Goal: Task Accomplishment & Management: Complete application form

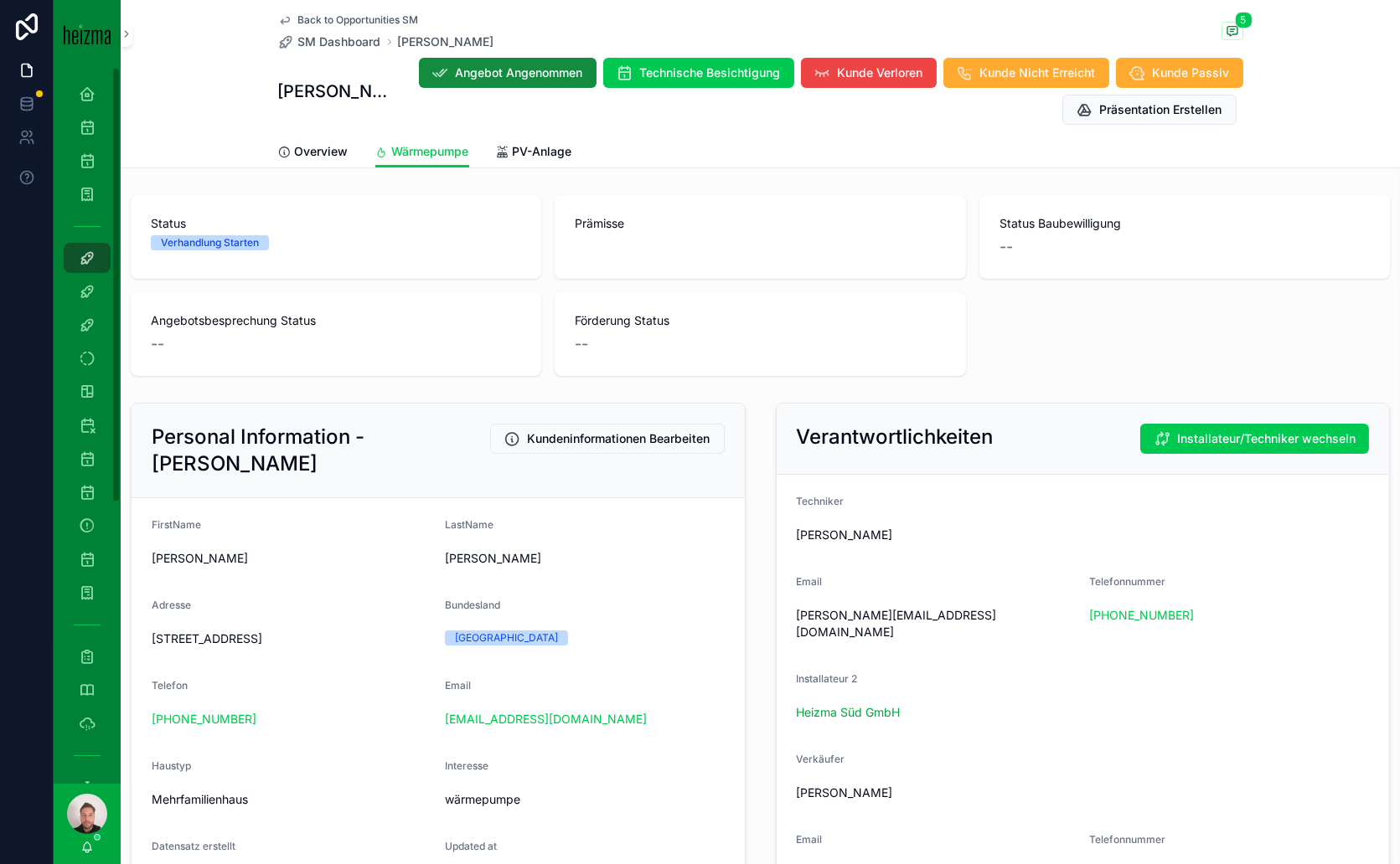
click at [359, 17] on span "Back to Opportunities SM" at bounding box center [358, 21] width 121 height 14
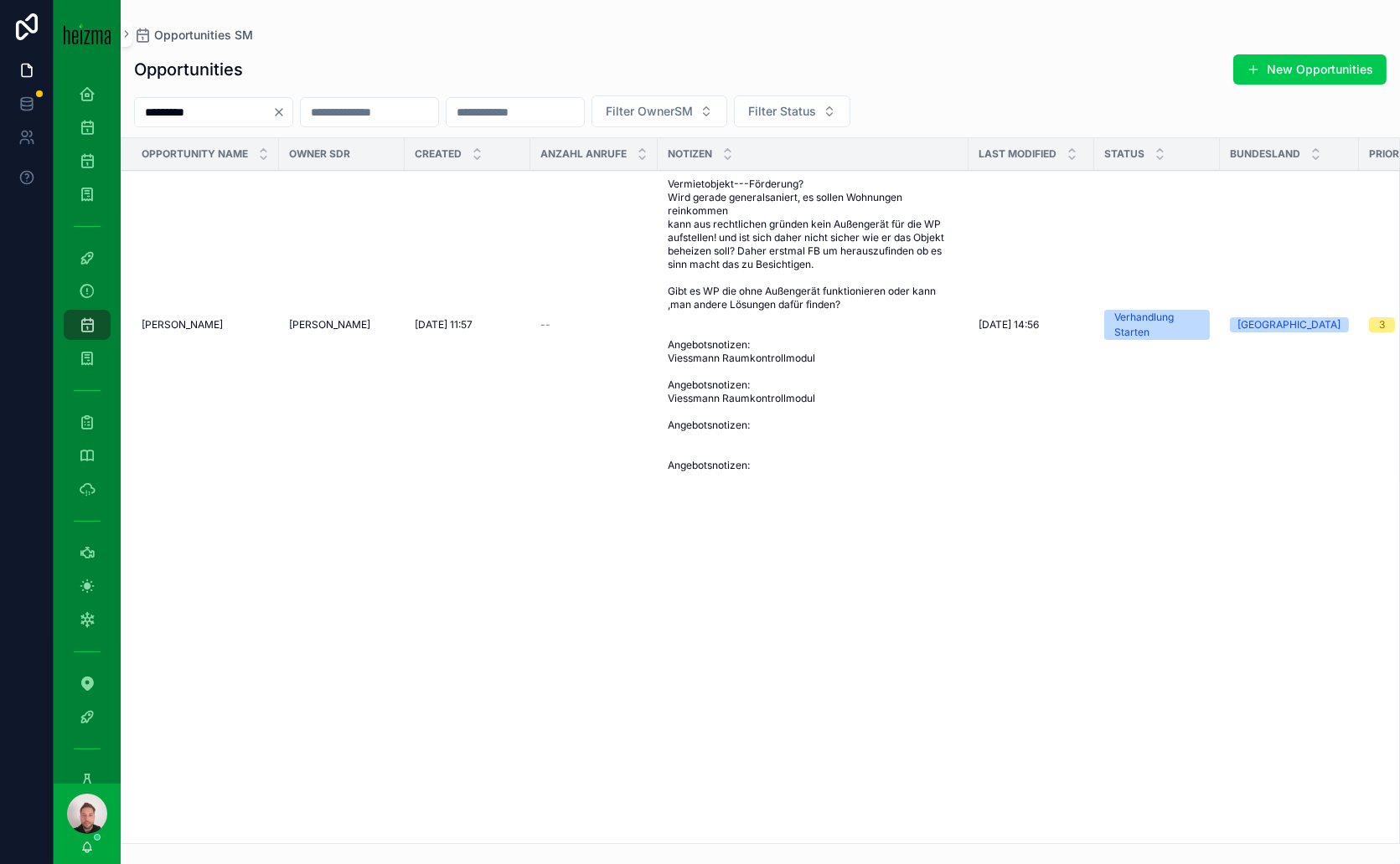
click at [285, 112] on icon "Clear" at bounding box center [279, 112] width 14 height 14
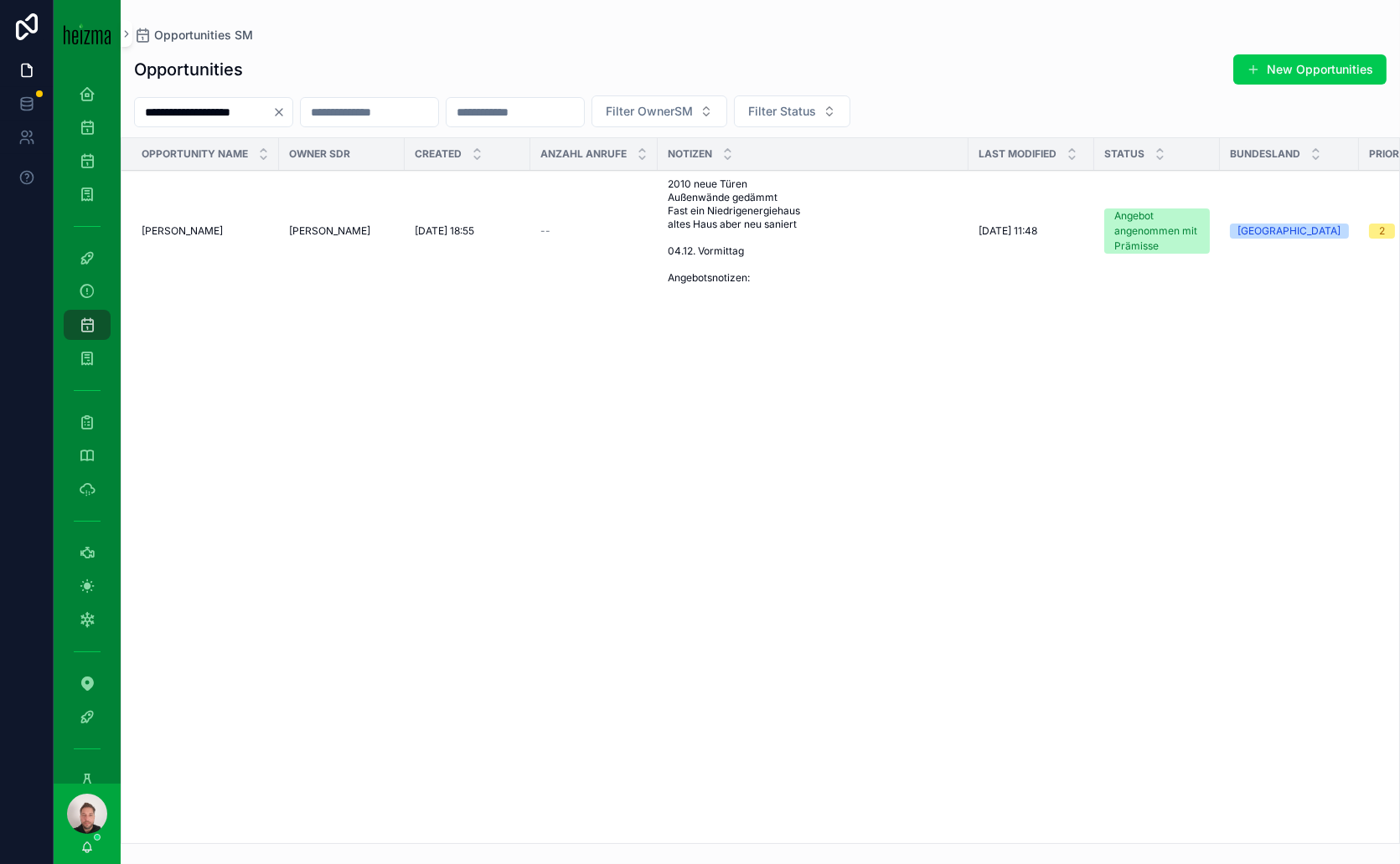
type input "**********"
click at [223, 225] on span "[PERSON_NAME]" at bounding box center [182, 231] width 81 height 14
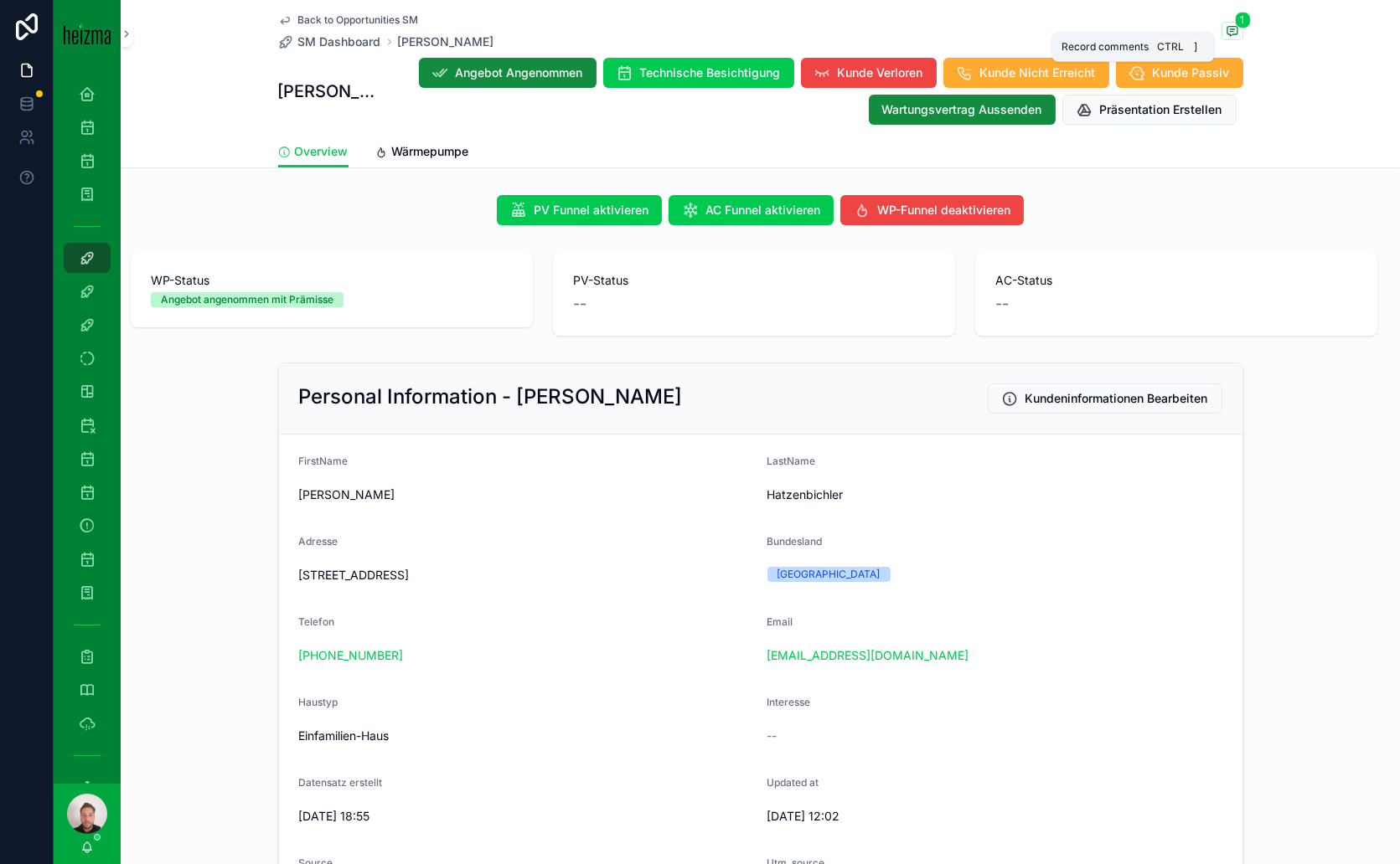
click at [1228, 29] on icon "scrollable content" at bounding box center [1233, 31] width 14 height 14
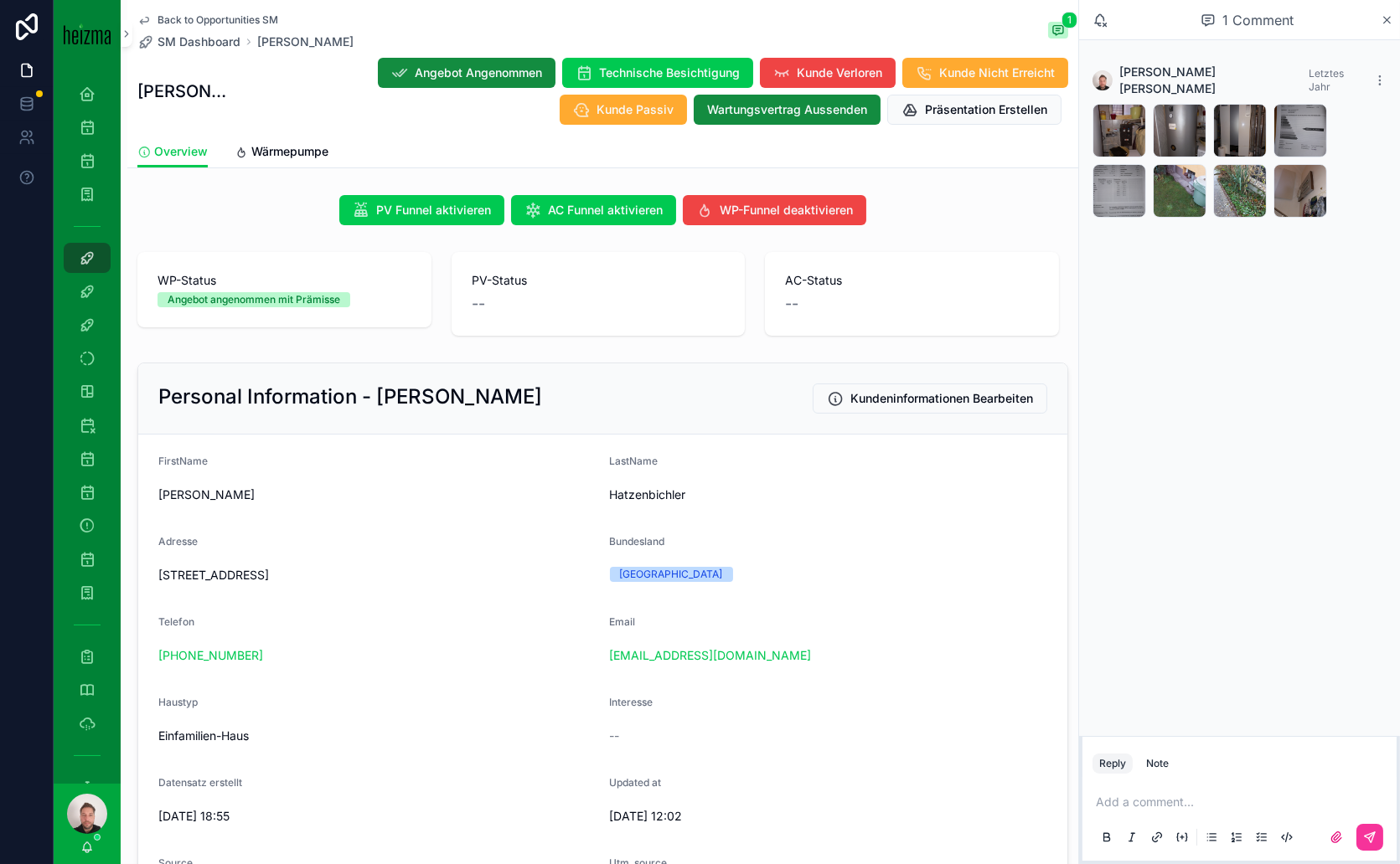
click at [0, 0] on icon "scrollable content" at bounding box center [0, 0] width 0 height 0
click at [1129, 118] on div "20241204_093356 .jpg" at bounding box center [1119, 130] width 54 height 54
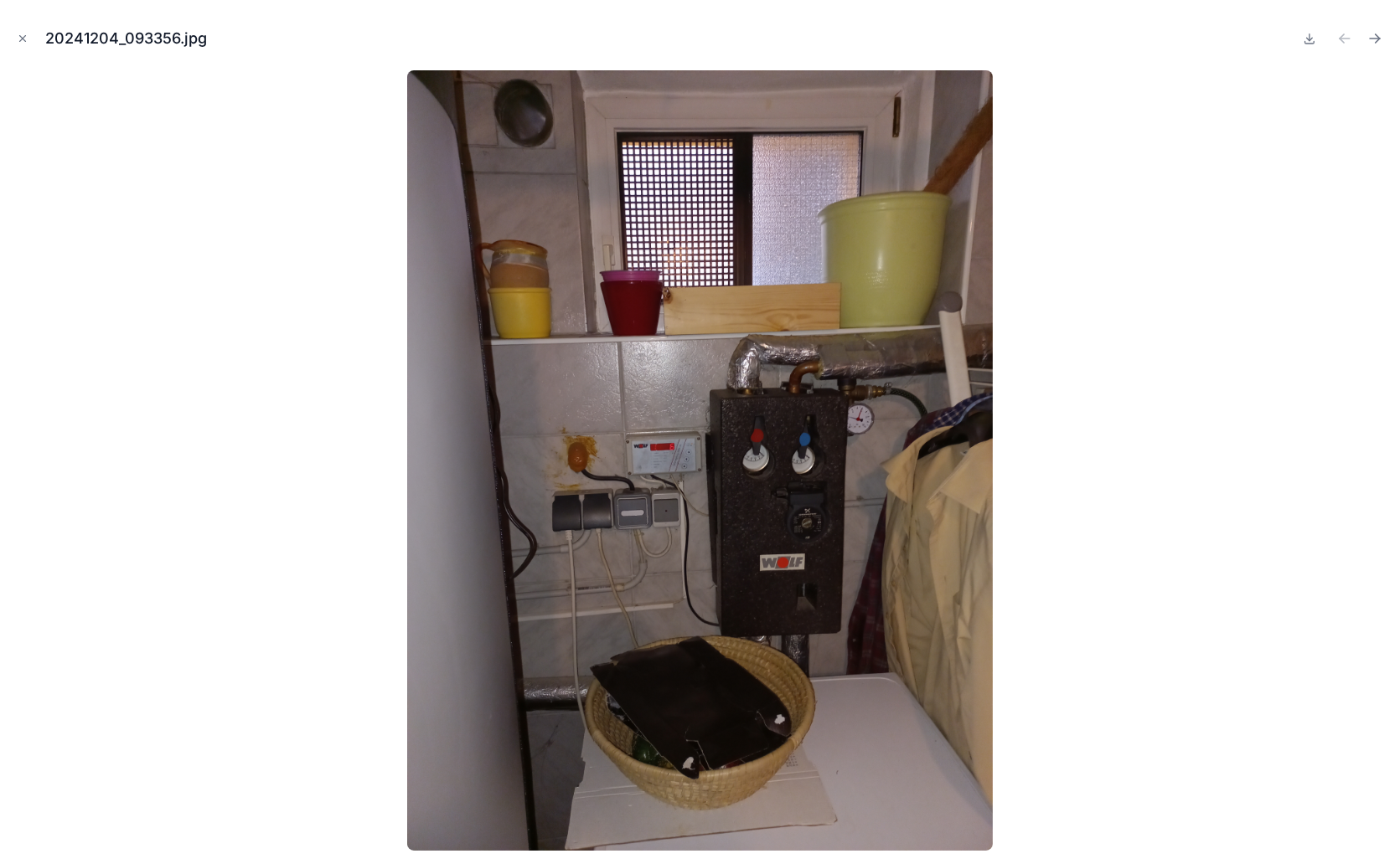
click at [17, 36] on icon "Close modal" at bounding box center [23, 39] width 12 height 12
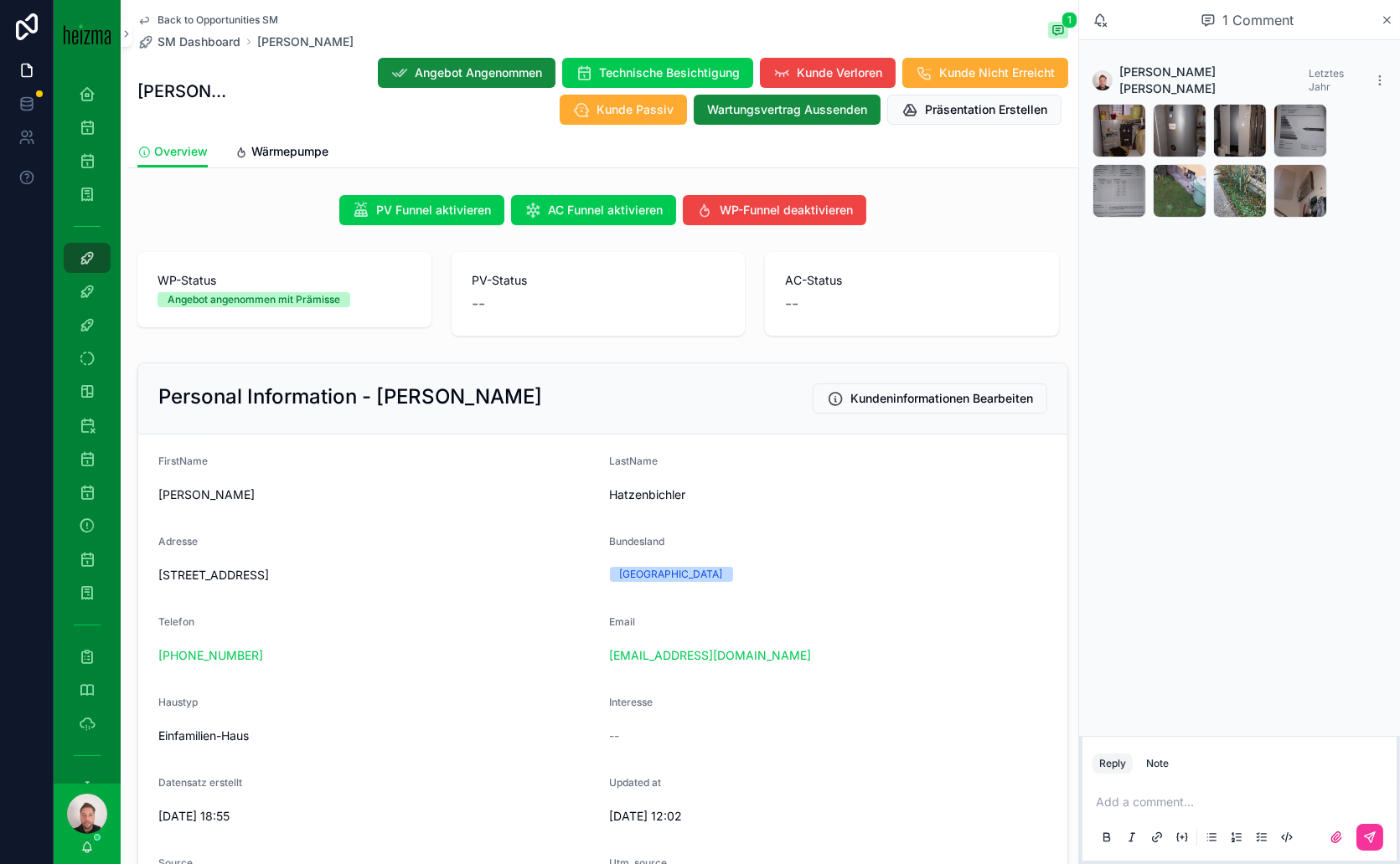
click at [0, 0] on icon "scrollable content" at bounding box center [0, 0] width 0 height 0
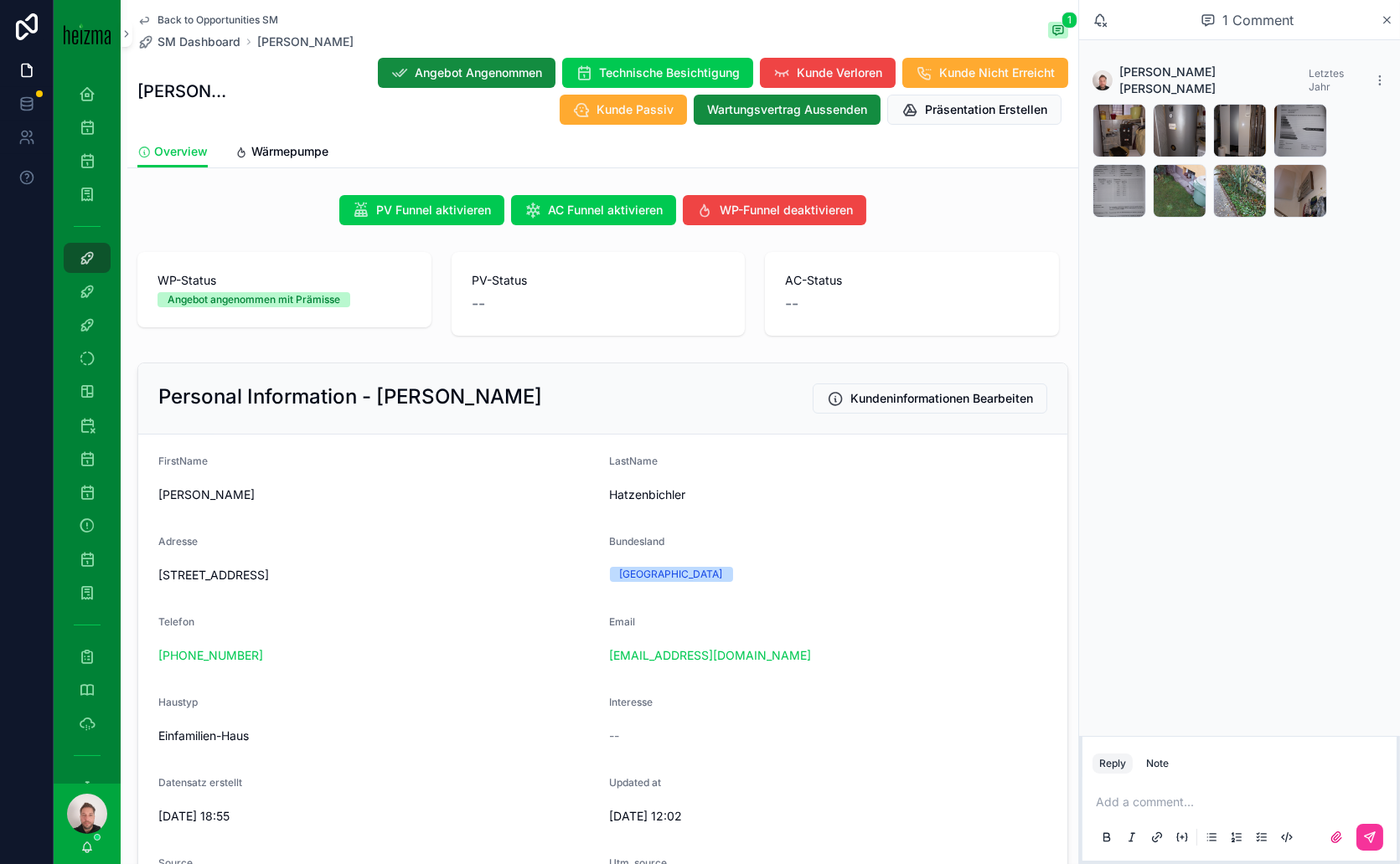
click at [0, 0] on icon "scrollable content" at bounding box center [0, 0] width 0 height 0
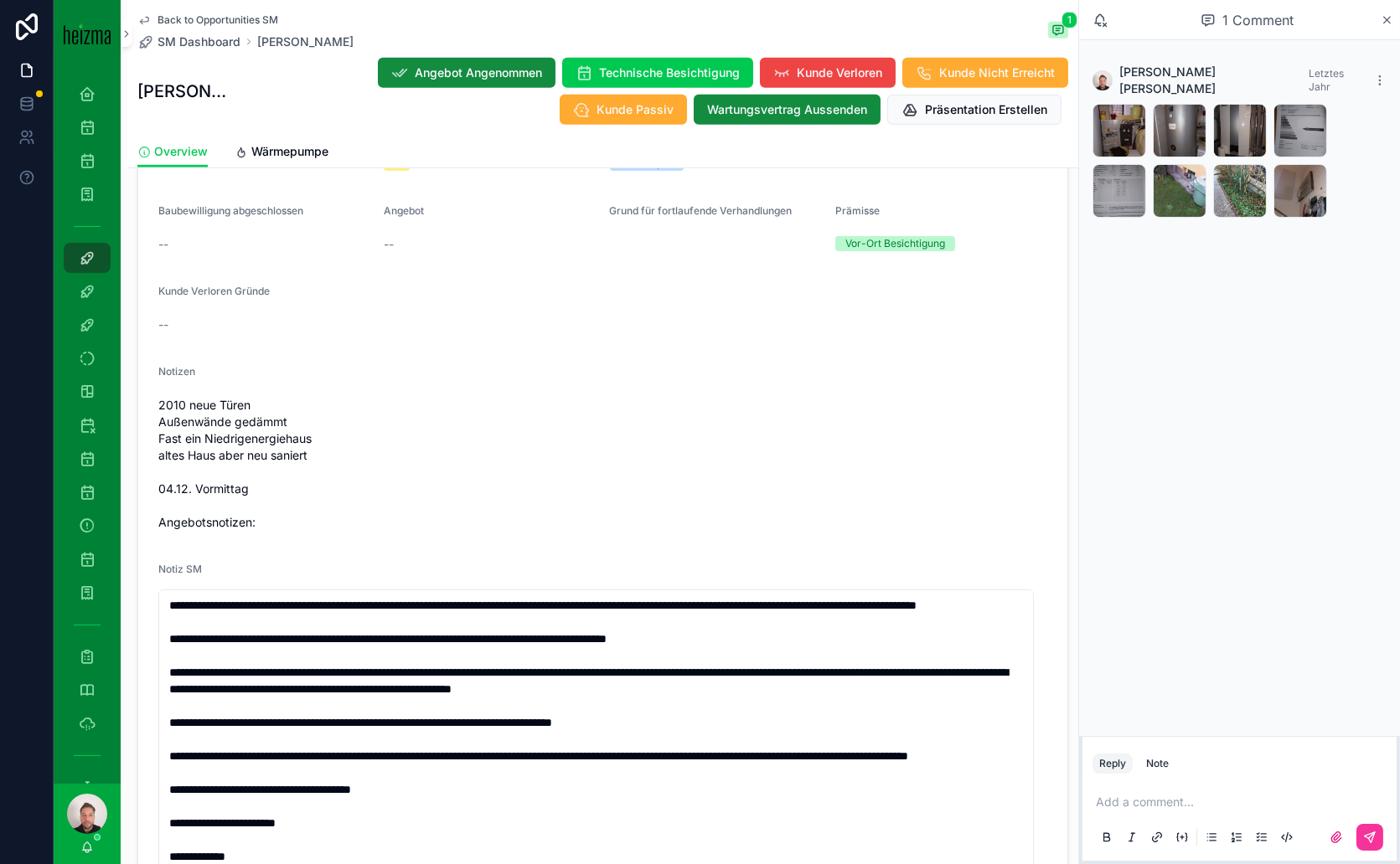
click at [313, 153] on span "Wärmepumpe" at bounding box center [290, 152] width 77 height 17
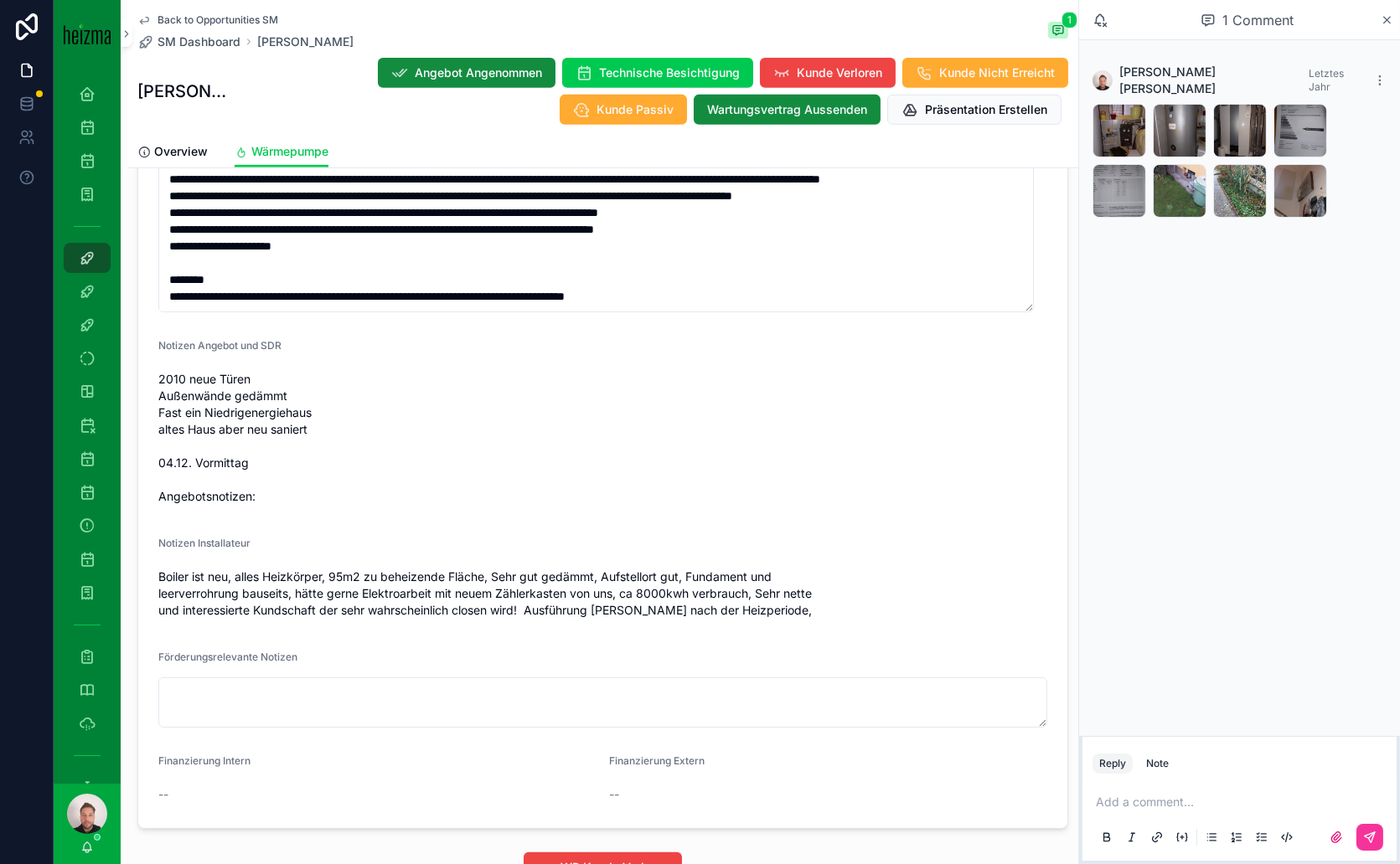
scroll to position [1581, 0]
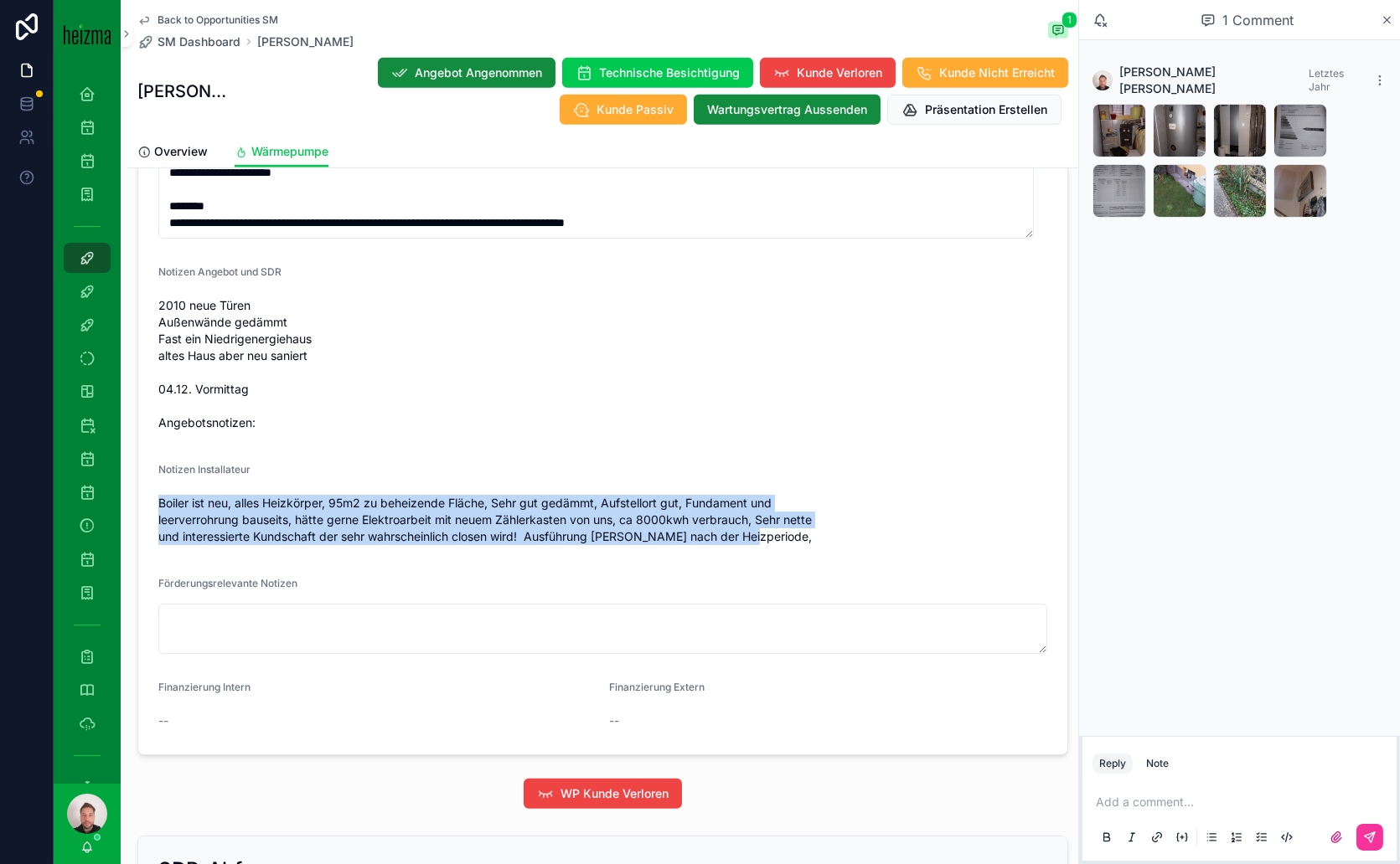
drag, startPoint x: 790, startPoint y: 528, endPoint x: 154, endPoint y: 495, distance: 636.9
click at [154, 495] on form "Notiz SM Notizen Angebot und SDR 2010 neue Türen Außenwände gedämmt Fast ein Ni…" at bounding box center [603, 215] width 929 height 1080
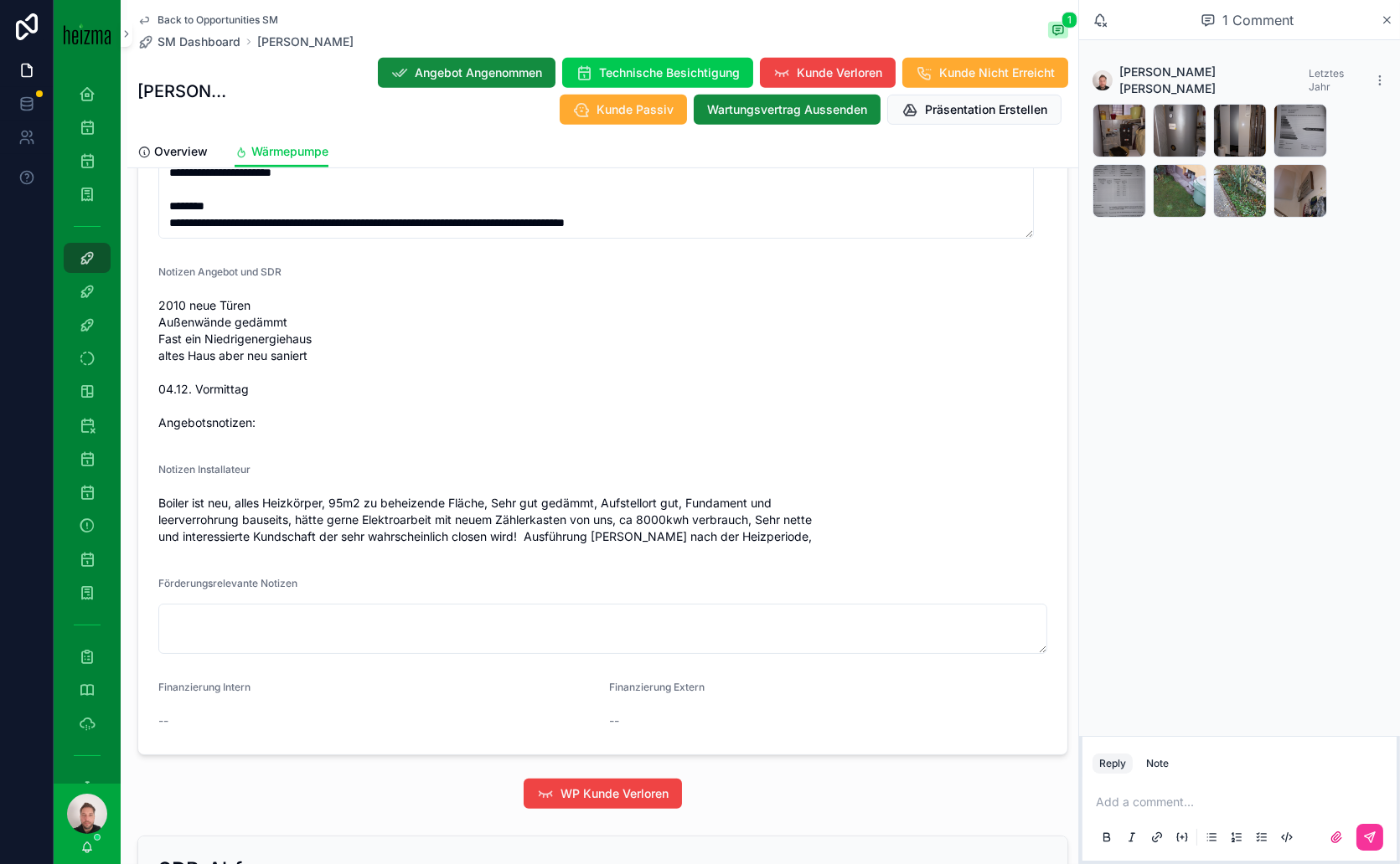
click at [880, 478] on div "Notizen Installateur" at bounding box center [603, 472] width 889 height 20
click at [1175, 114] on div "20241204_093401 .jpg" at bounding box center [1180, 130] width 54 height 54
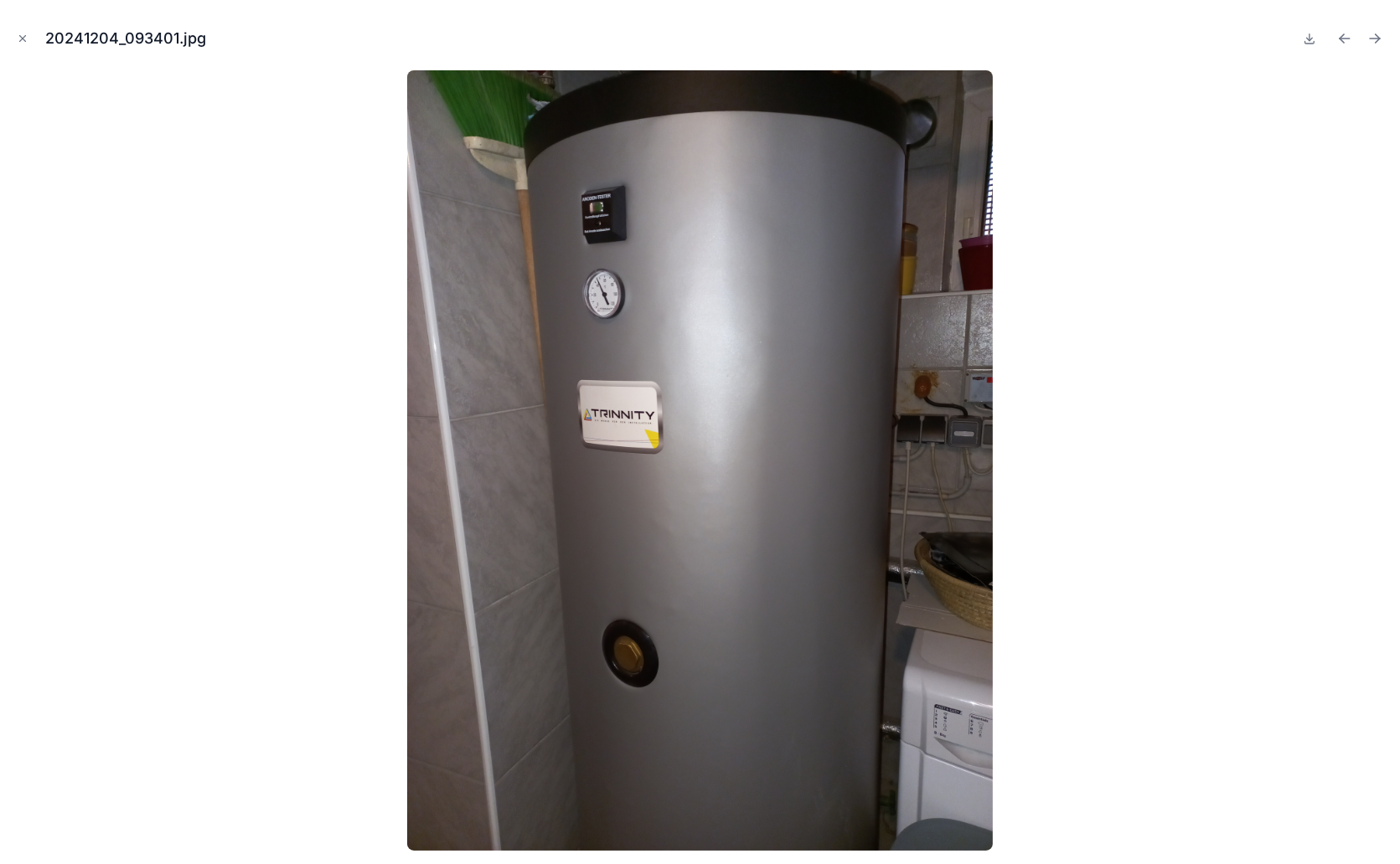
click at [24, 37] on icon "Close modal" at bounding box center [23, 39] width 12 height 12
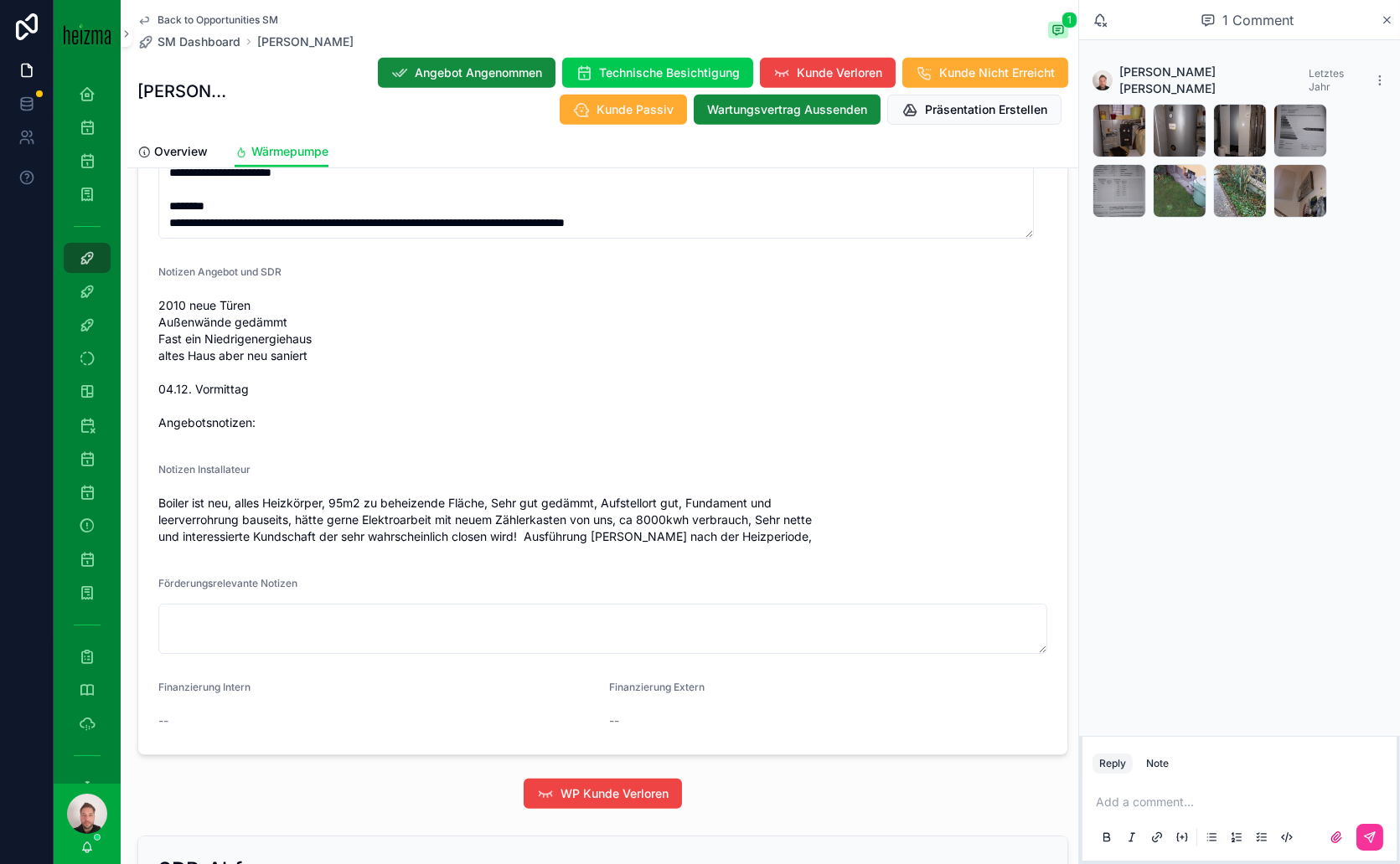
click at [1230, 107] on div "20241204_093409 .jpg" at bounding box center [1240, 130] width 54 height 54
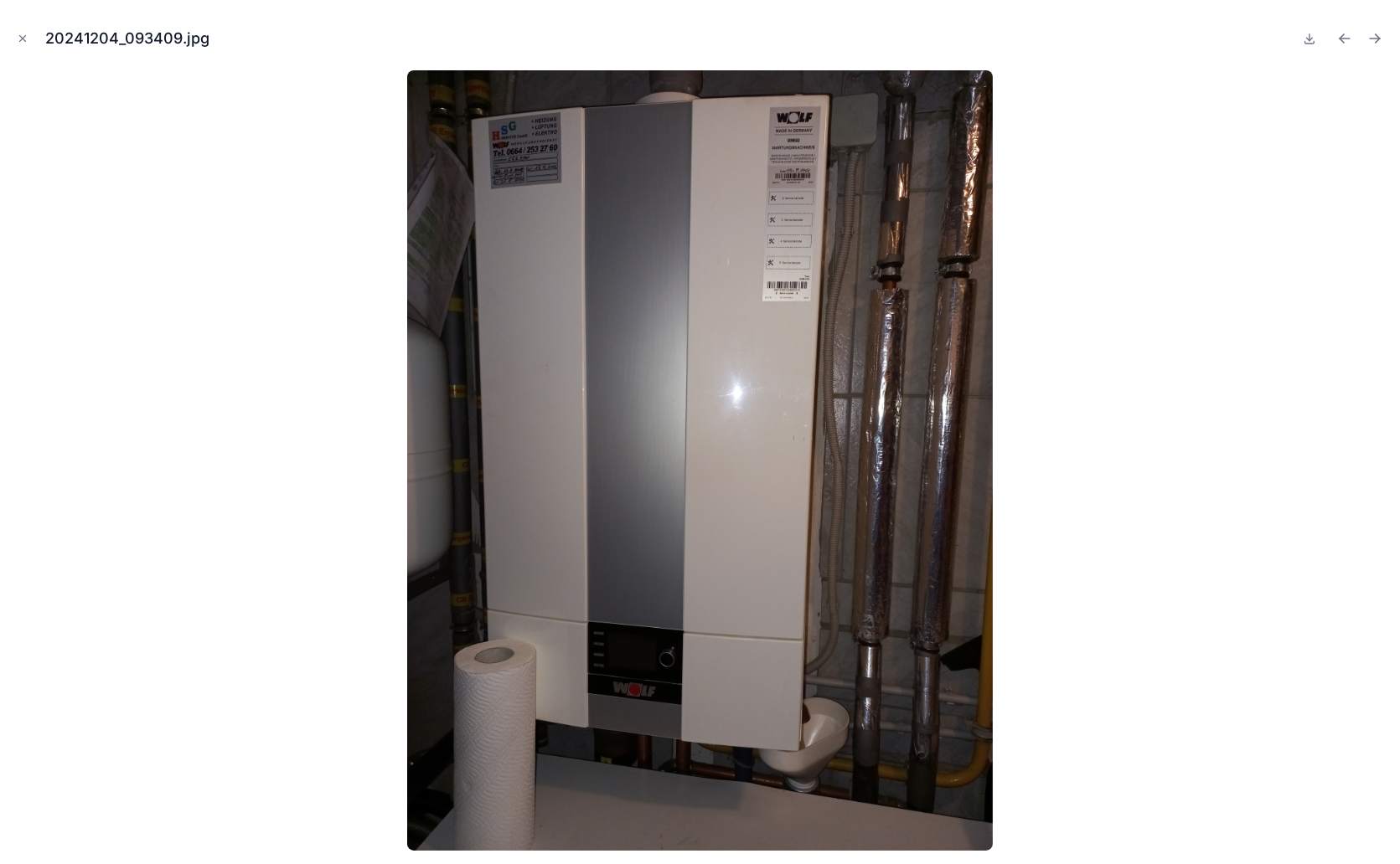
click at [1343, 34] on icon "Previous file" at bounding box center [1342, 36] width 4 height 4
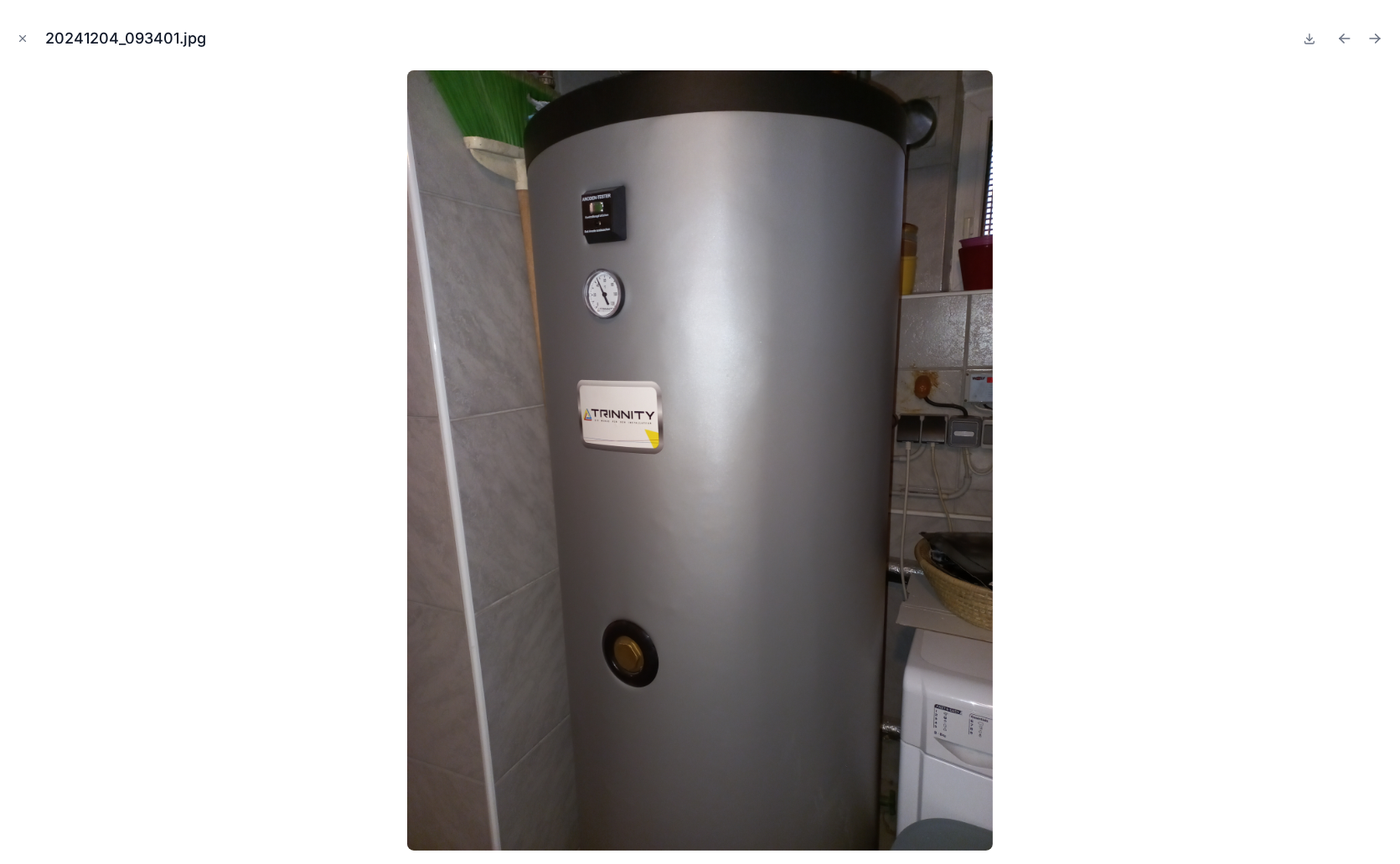
click at [26, 38] on icon "Close modal" at bounding box center [23, 39] width 12 height 12
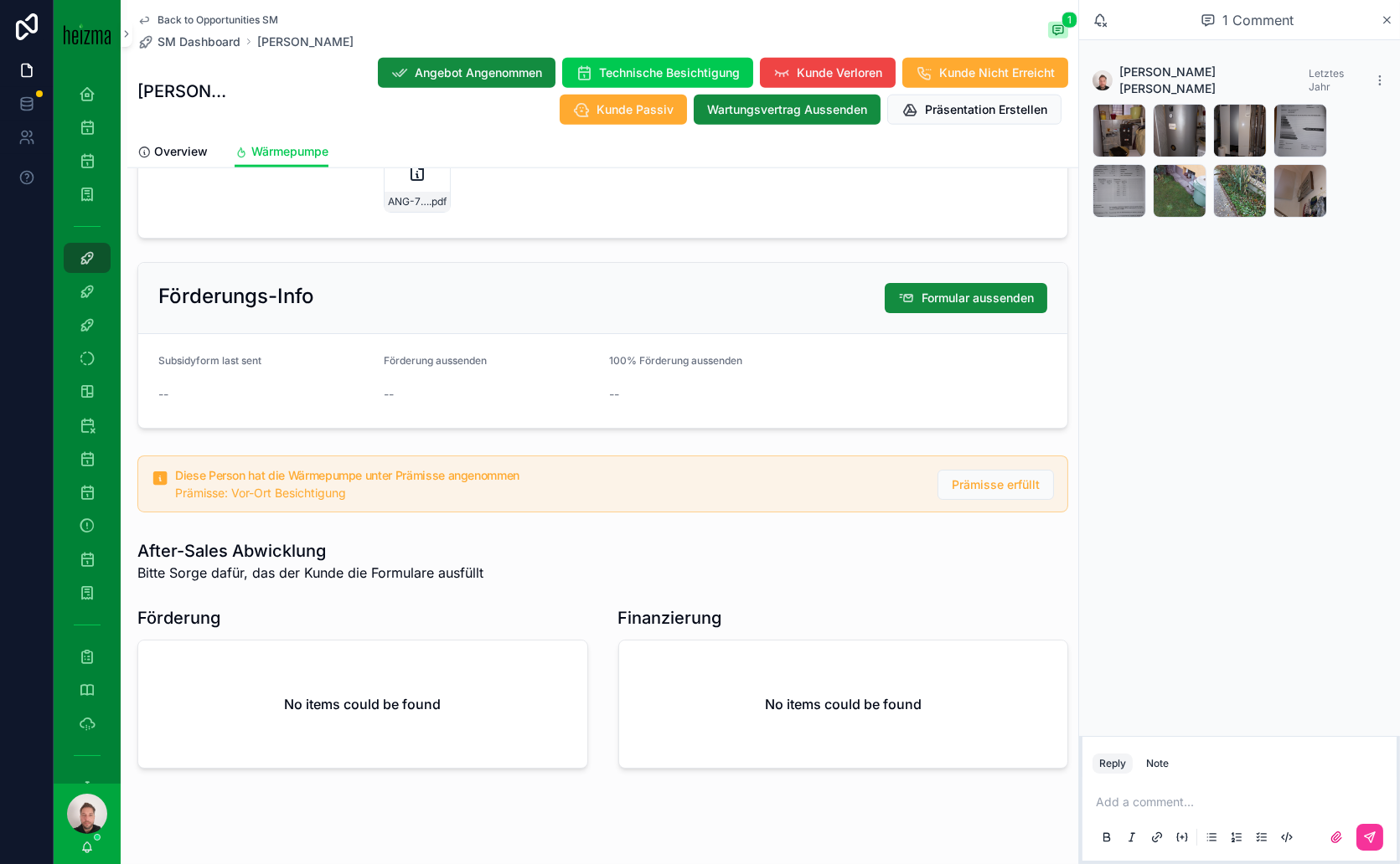
scroll to position [3554, 0]
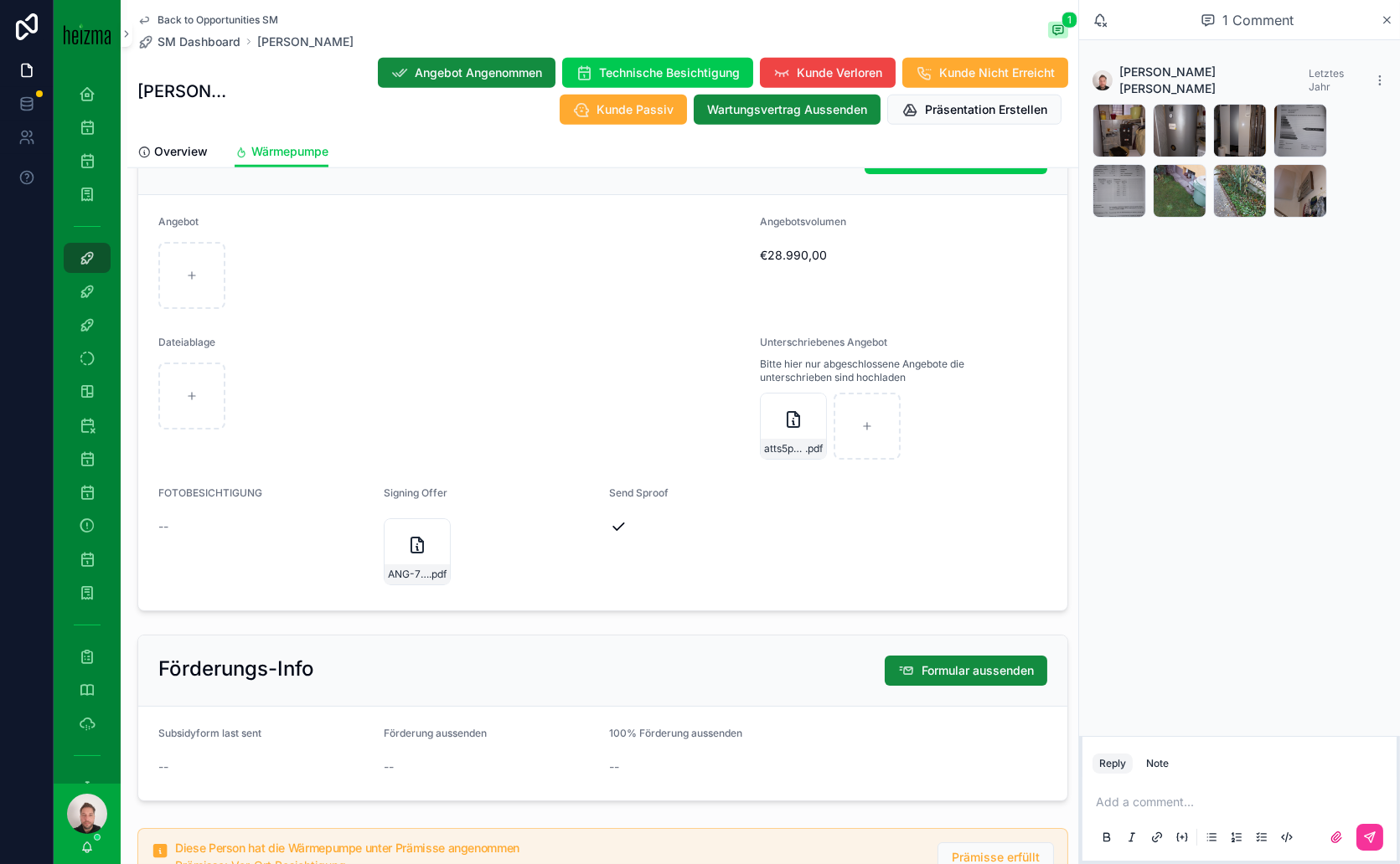
click at [760, 397] on div "atts5pgMoLrEya6tw11325-ANG-7754-Hatzenbichler-2024-12-04_SIG .pdf" at bounding box center [793, 426] width 67 height 67
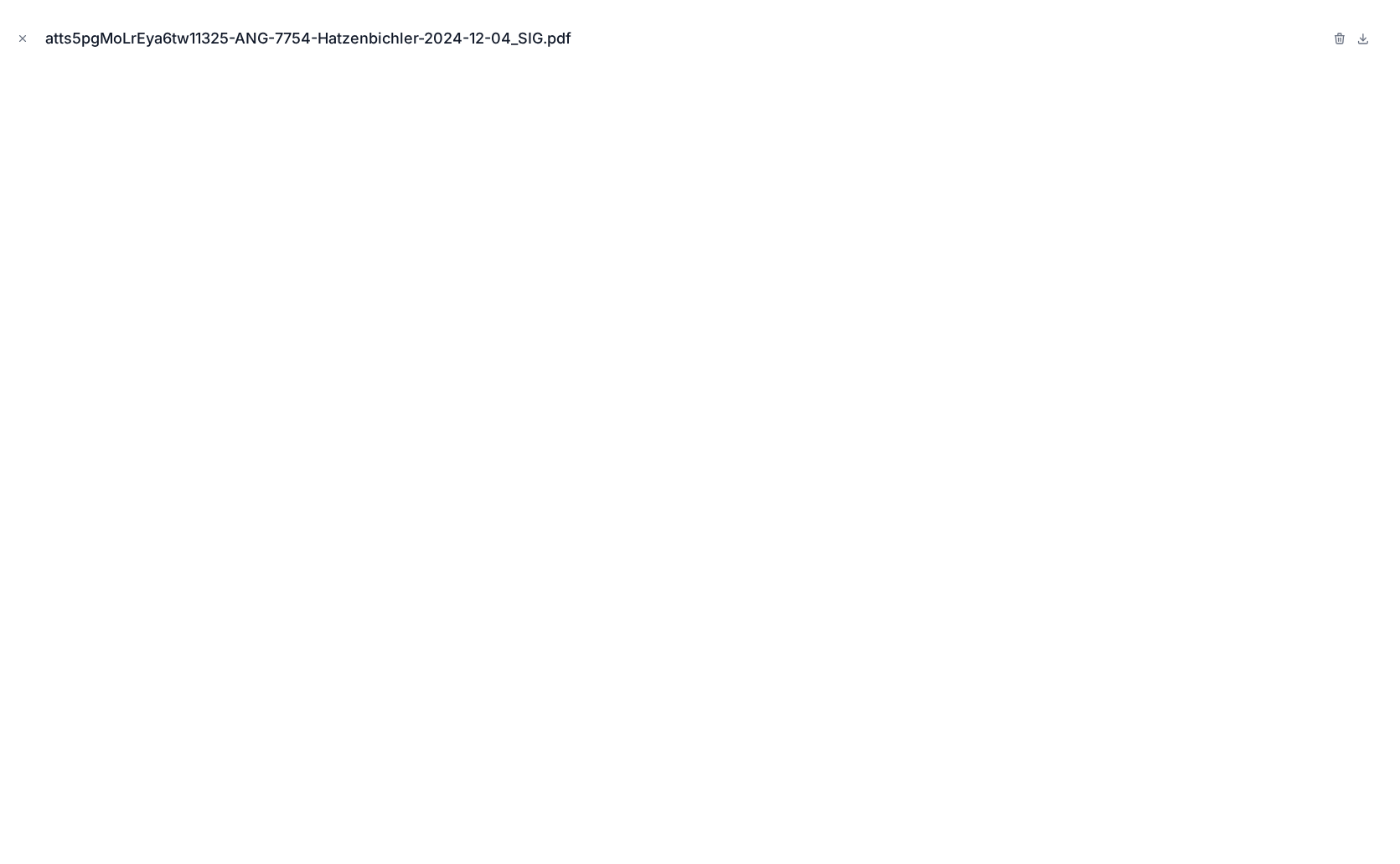
click at [28, 35] on button "Close modal" at bounding box center [22, 38] width 18 height 18
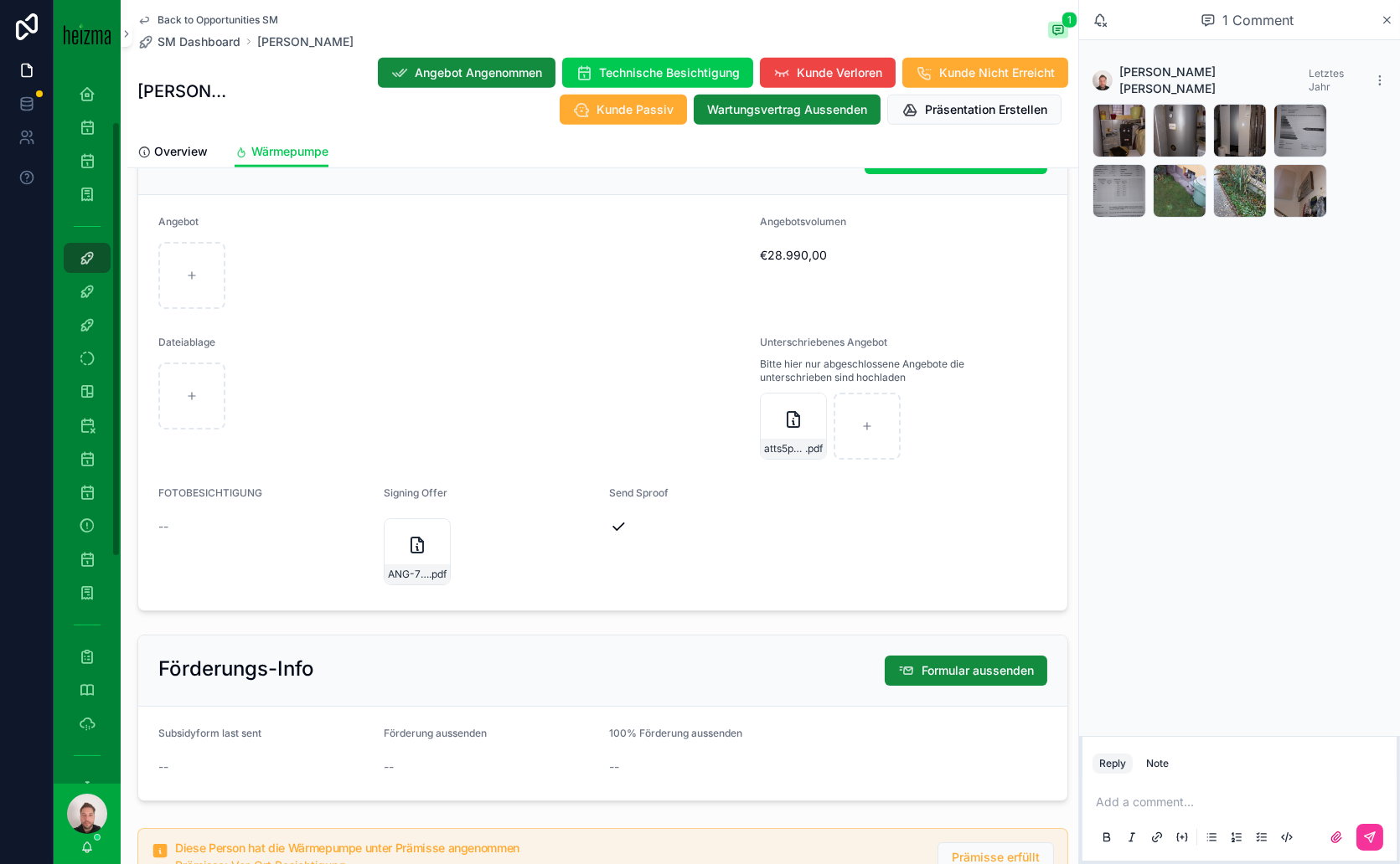
scroll to position [464, 0]
click at [92, 486] on icon "scrollable content" at bounding box center [87, 488] width 17 height 17
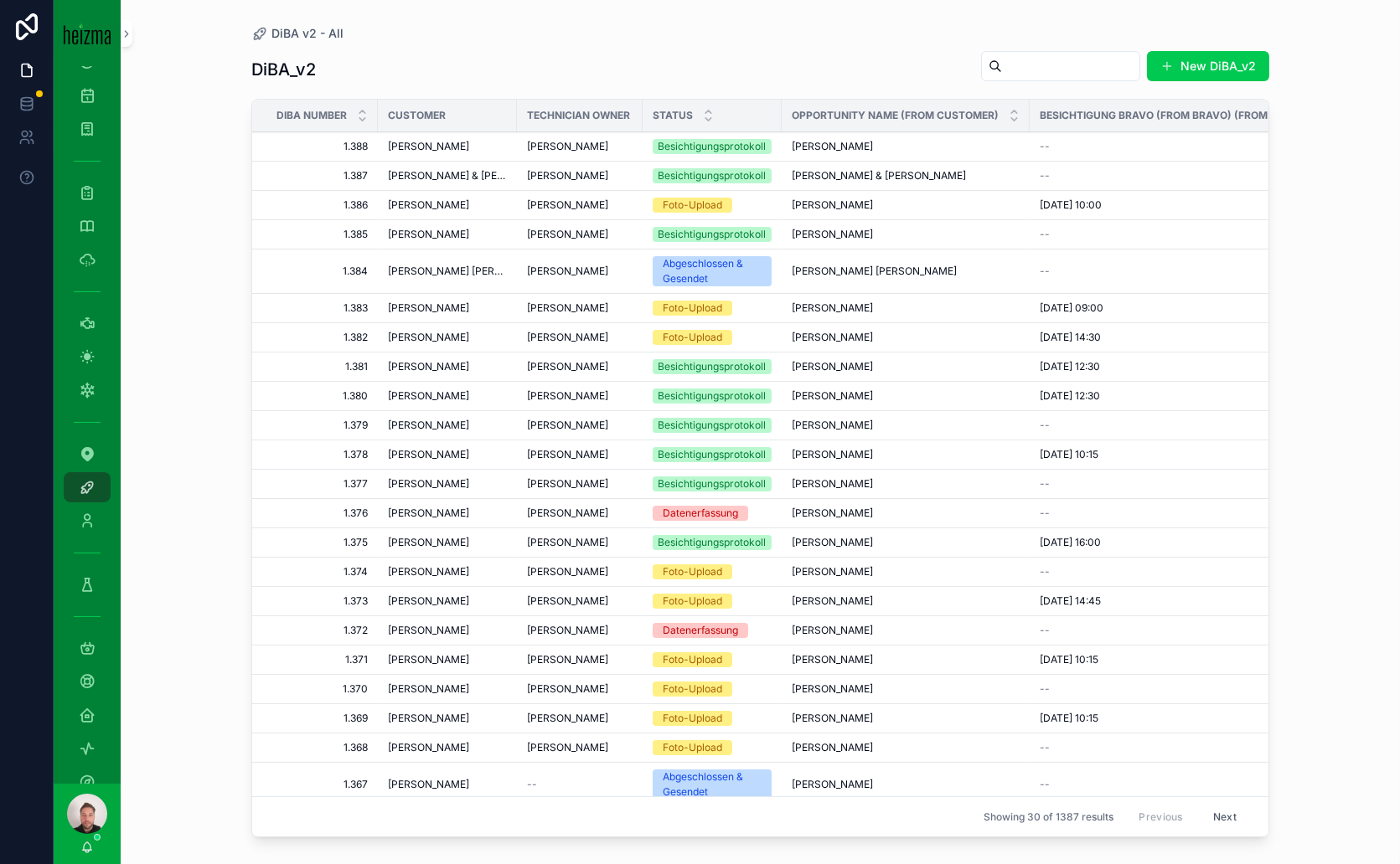
click at [1002, 63] on input "scrollable content" at bounding box center [1071, 66] width 137 height 23
drag, startPoint x: 1002, startPoint y: 62, endPoint x: 980, endPoint y: 70, distance: 23.4
click at [1002, 70] on input "scrollable content" at bounding box center [1071, 66] width 137 height 23
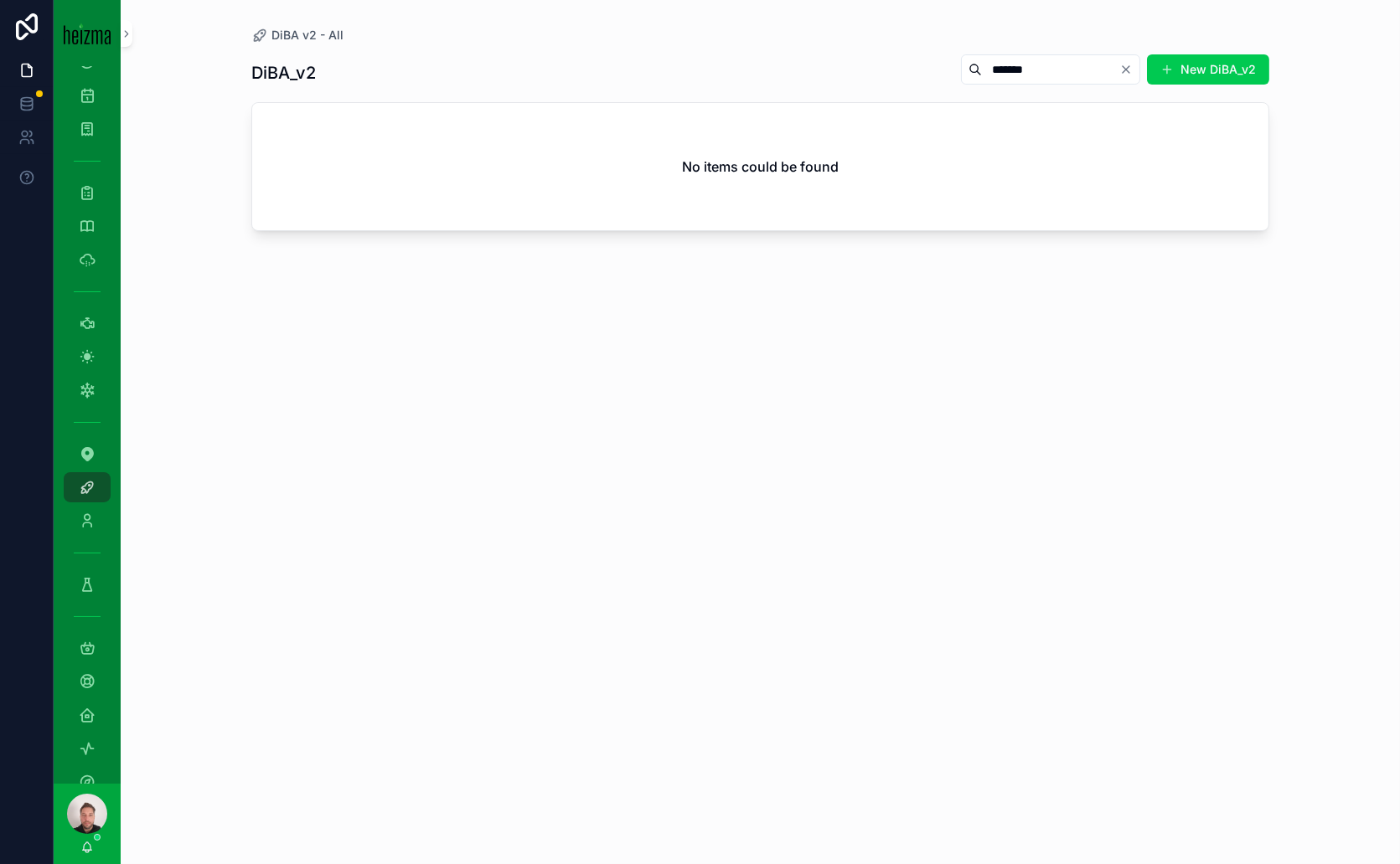
type input "*******"
click at [1125, 71] on icon "Clear" at bounding box center [1126, 69] width 7 height 7
click at [1010, 67] on input "scrollable content" at bounding box center [1071, 69] width 137 height 23
type input "********"
click at [1180, 71] on button "New DiBA_v2" at bounding box center [1208, 69] width 123 height 30
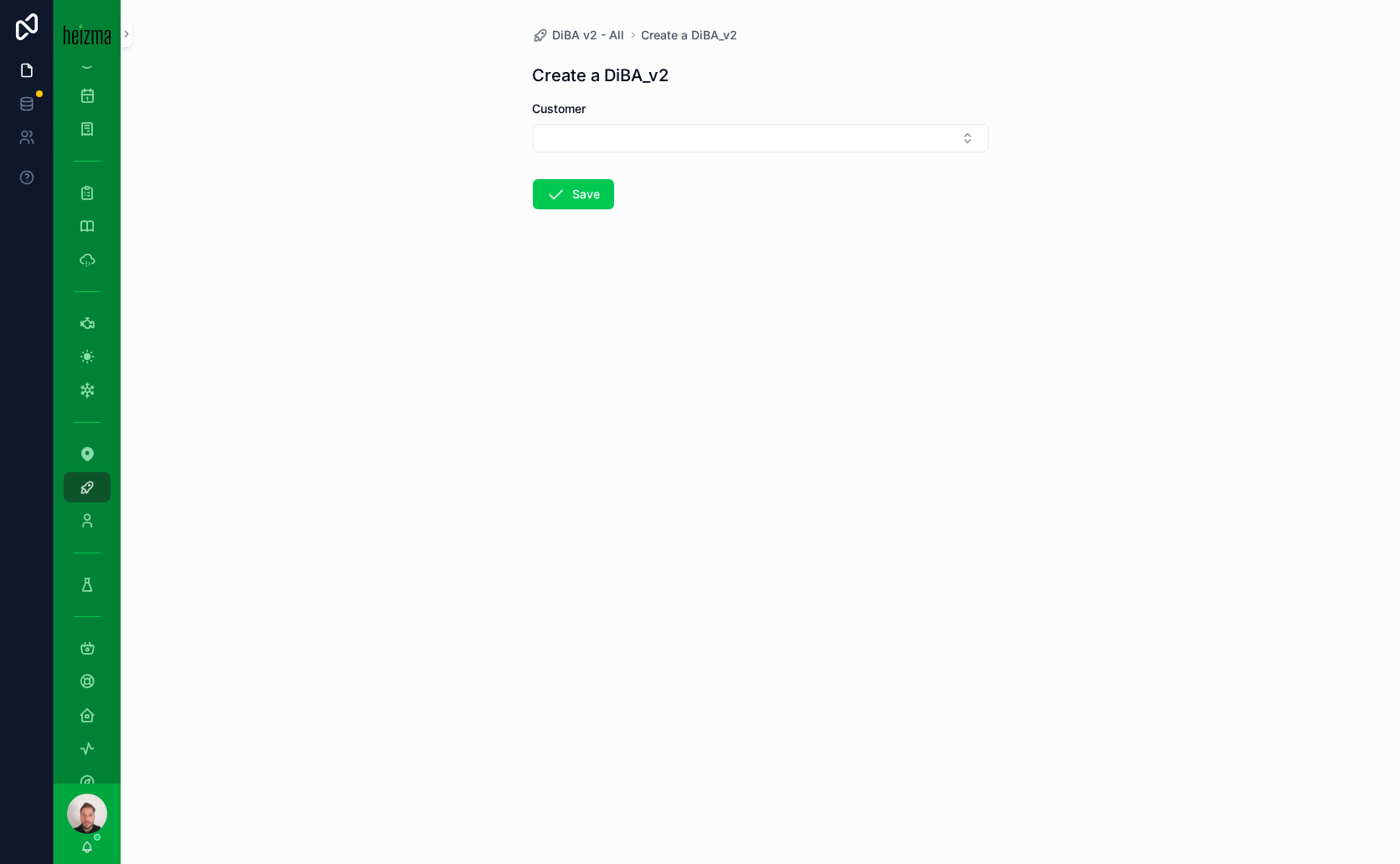
click at [808, 135] on button "Select Button" at bounding box center [760, 138] width 456 height 28
type input "**********"
click at [748, 205] on span "[PERSON_NAME]" at bounding box center [699, 204] width 96 height 17
click at [590, 202] on button "Save" at bounding box center [573, 197] width 81 height 30
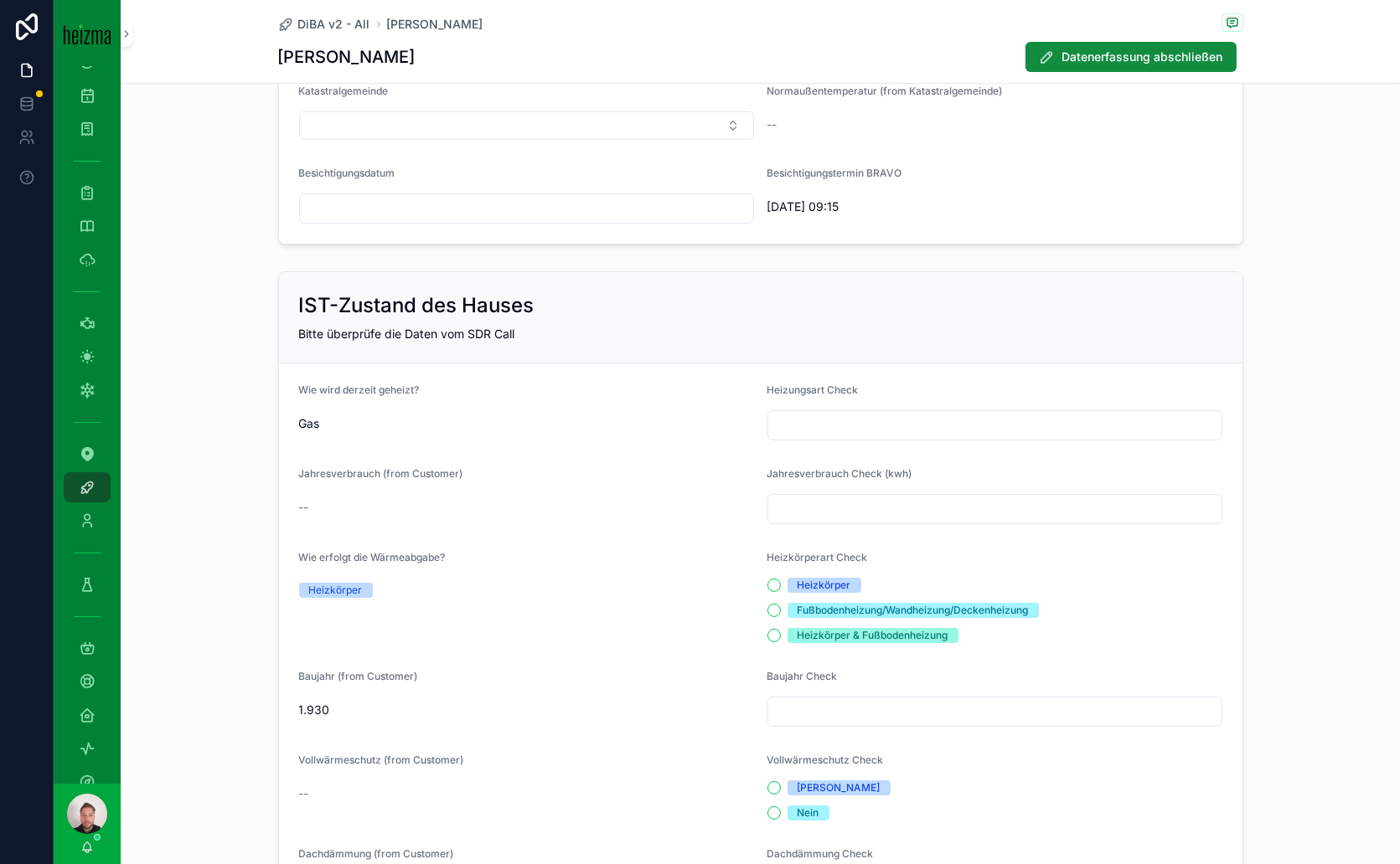
scroll to position [465, 0]
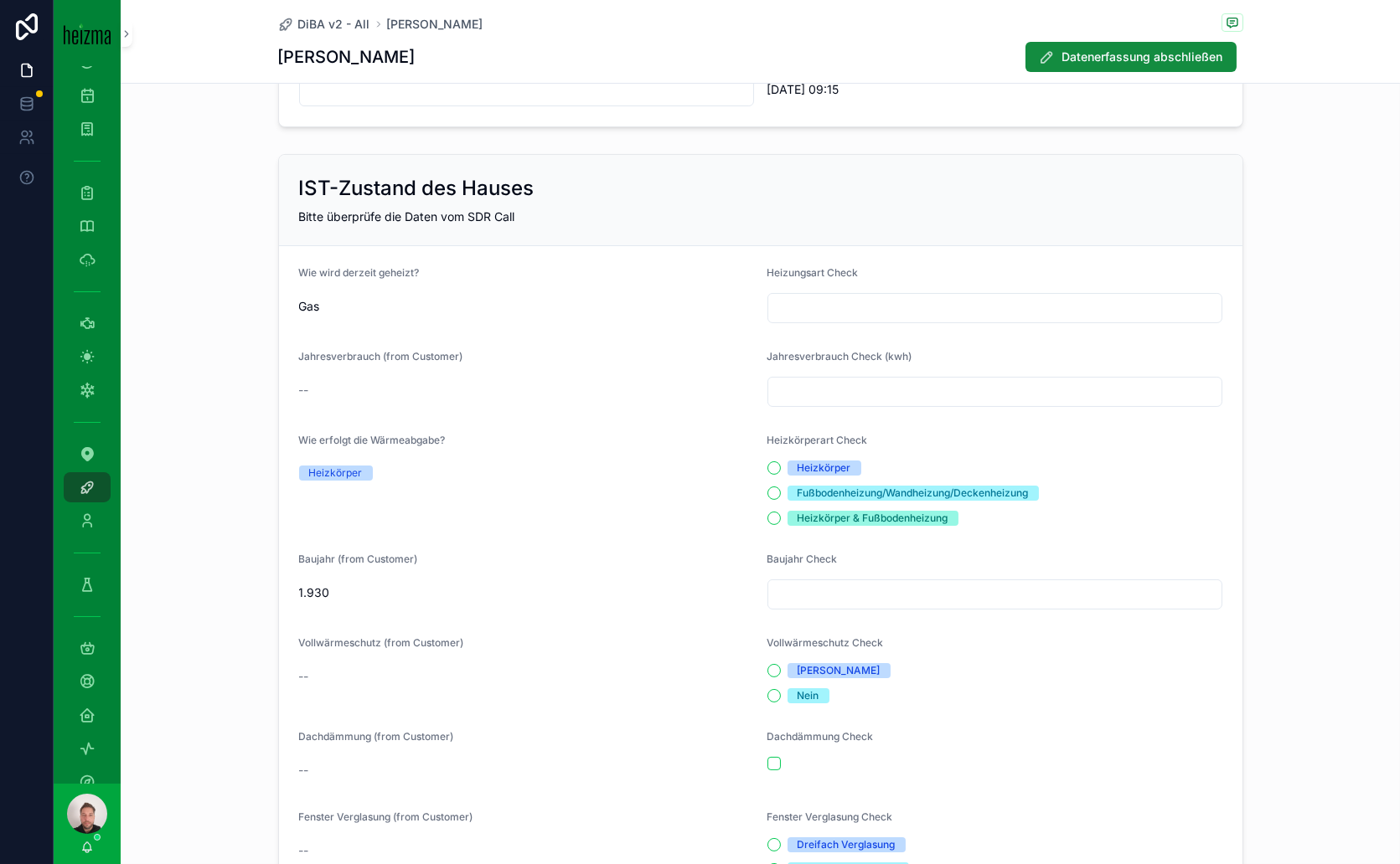
drag, startPoint x: 826, startPoint y: 289, endPoint x: 831, endPoint y: 298, distance: 10.3
click at [827, 291] on div "Heizungsart Check" at bounding box center [994, 295] width 455 height 57
click at [831, 298] on input "scrollable content" at bounding box center [994, 308] width 454 height 23
type input "***"
click at [822, 391] on input "scrollable content" at bounding box center [994, 392] width 454 height 23
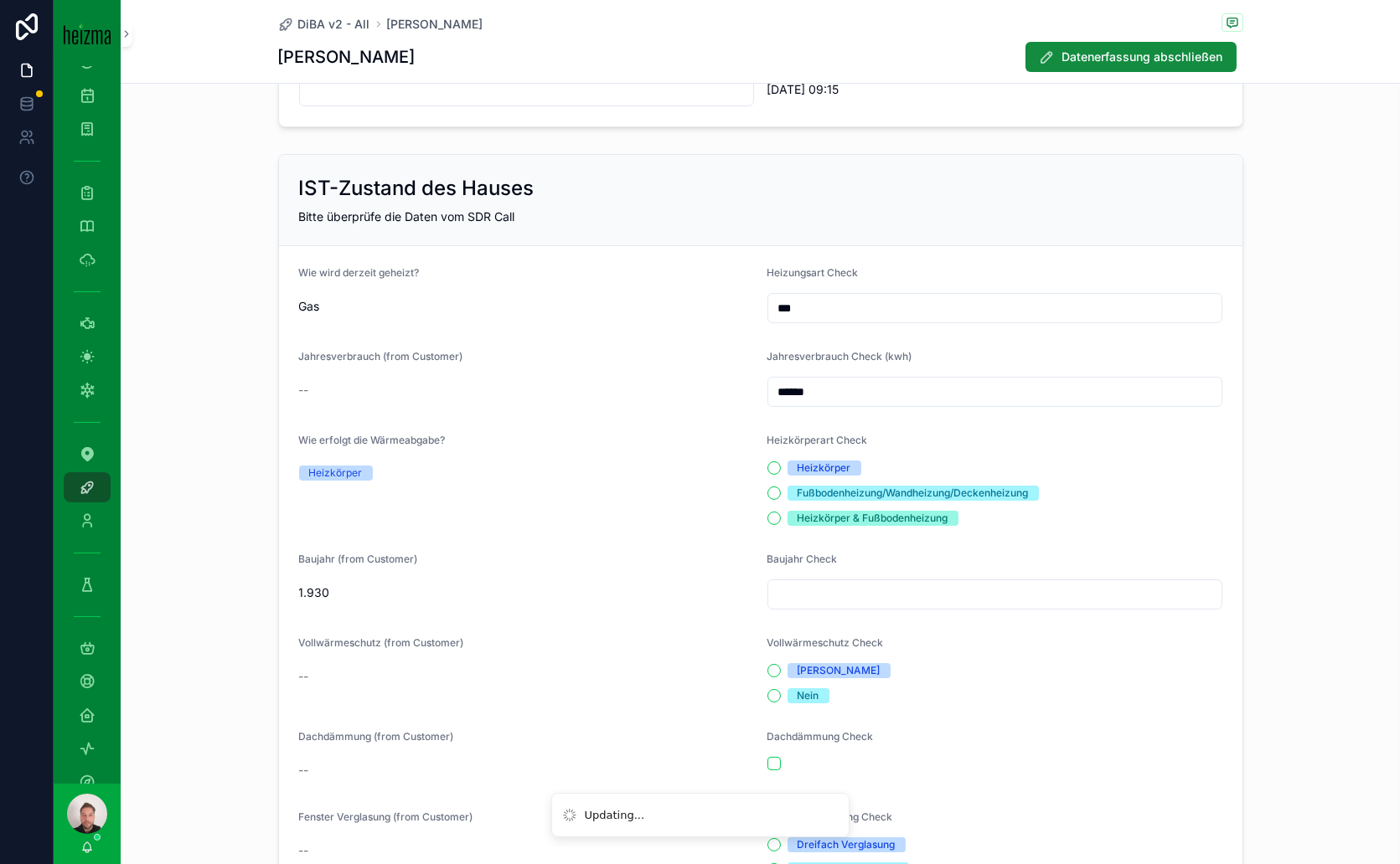
type input "******"
click at [767, 461] on button "Heizkörper" at bounding box center [774, 468] width 14 height 14
click at [790, 592] on input "scrollable content" at bounding box center [994, 594] width 454 height 23
type input "****"
click at [767, 666] on button "[PERSON_NAME]" at bounding box center [774, 671] width 14 height 14
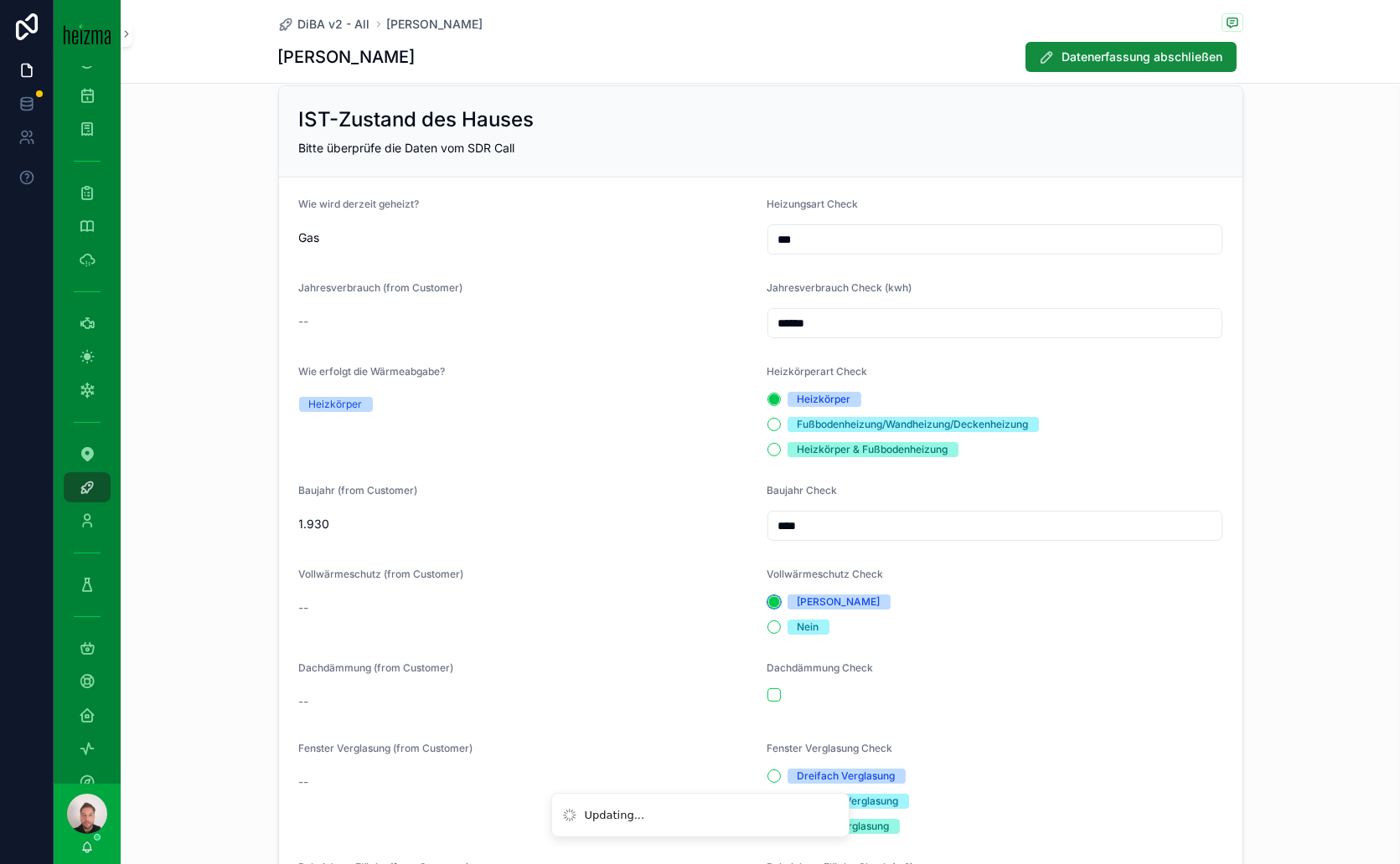
scroll to position [651, 0]
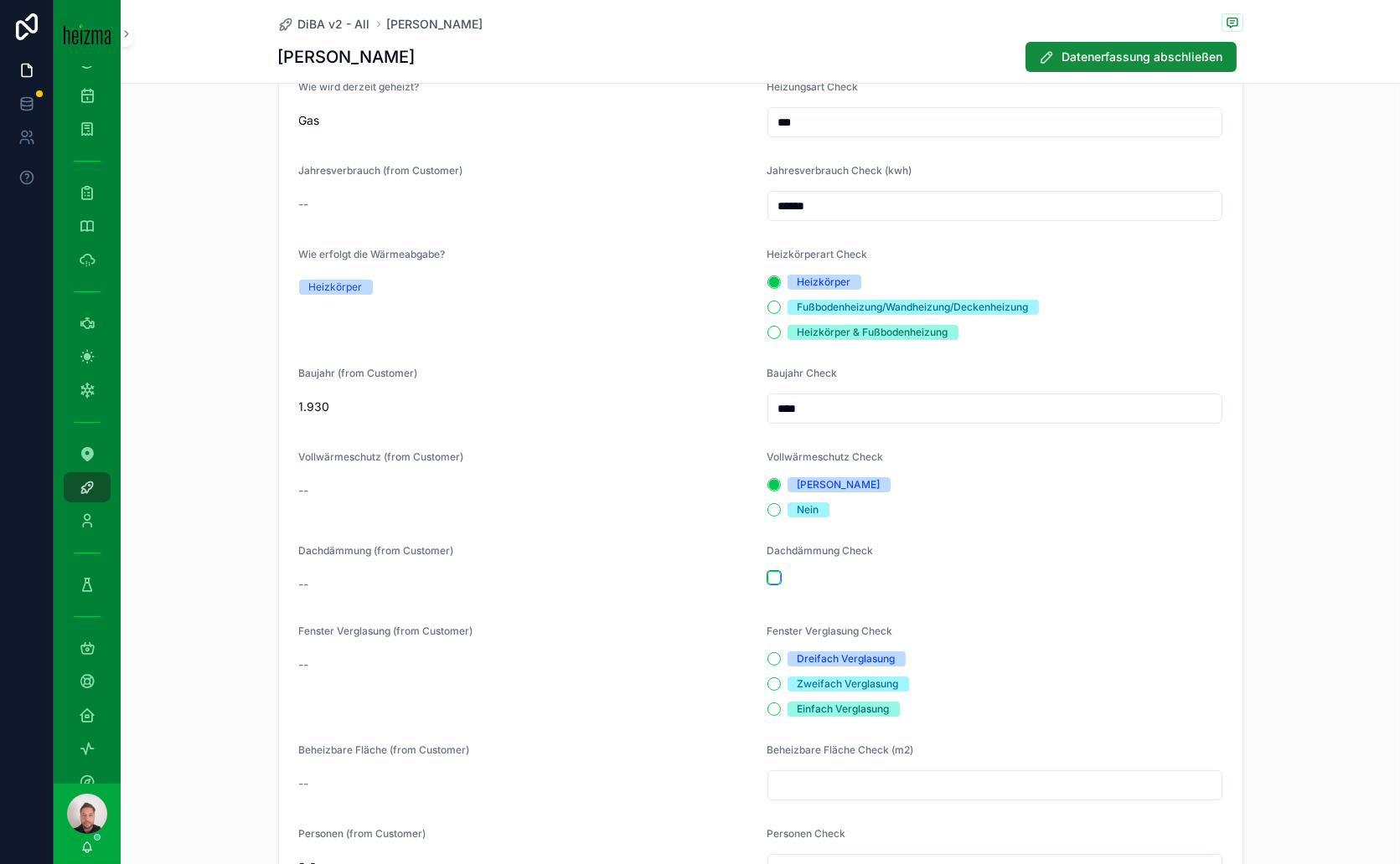
click at [767, 576] on button "scrollable content" at bounding box center [774, 578] width 14 height 14
click at [767, 684] on button "Zweifach Verglasung" at bounding box center [774, 685] width 14 height 14
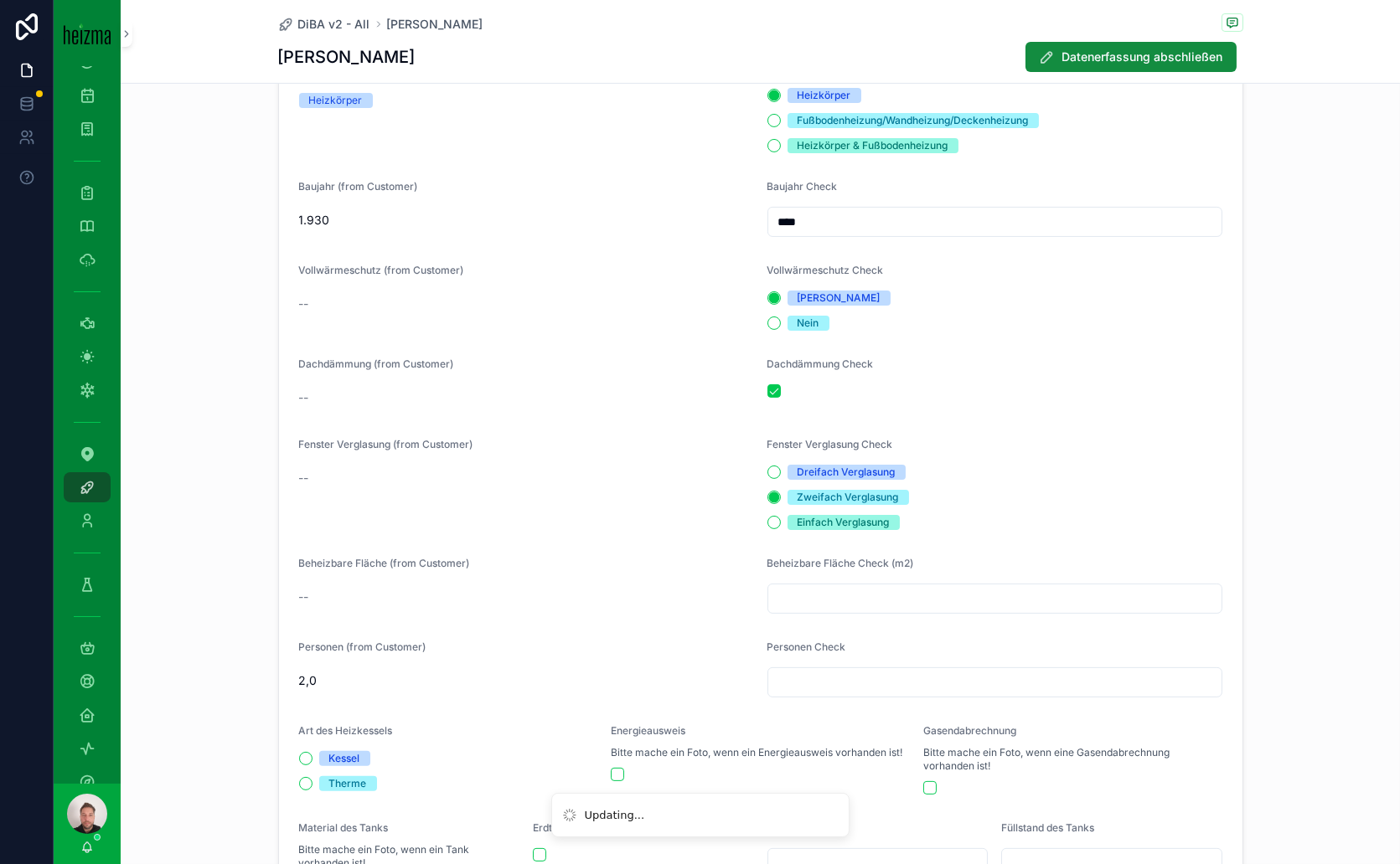
click at [892, 600] on input "scrollable content" at bounding box center [994, 598] width 454 height 23
type input "**"
click at [961, 637] on form "Wie wird derzeit geheizt? Gas Heizungsart Check *** Jahresverbrauch (from Custo…" at bounding box center [760, 405] width 964 height 1065
click at [886, 673] on input "scrollable content" at bounding box center [994, 682] width 454 height 23
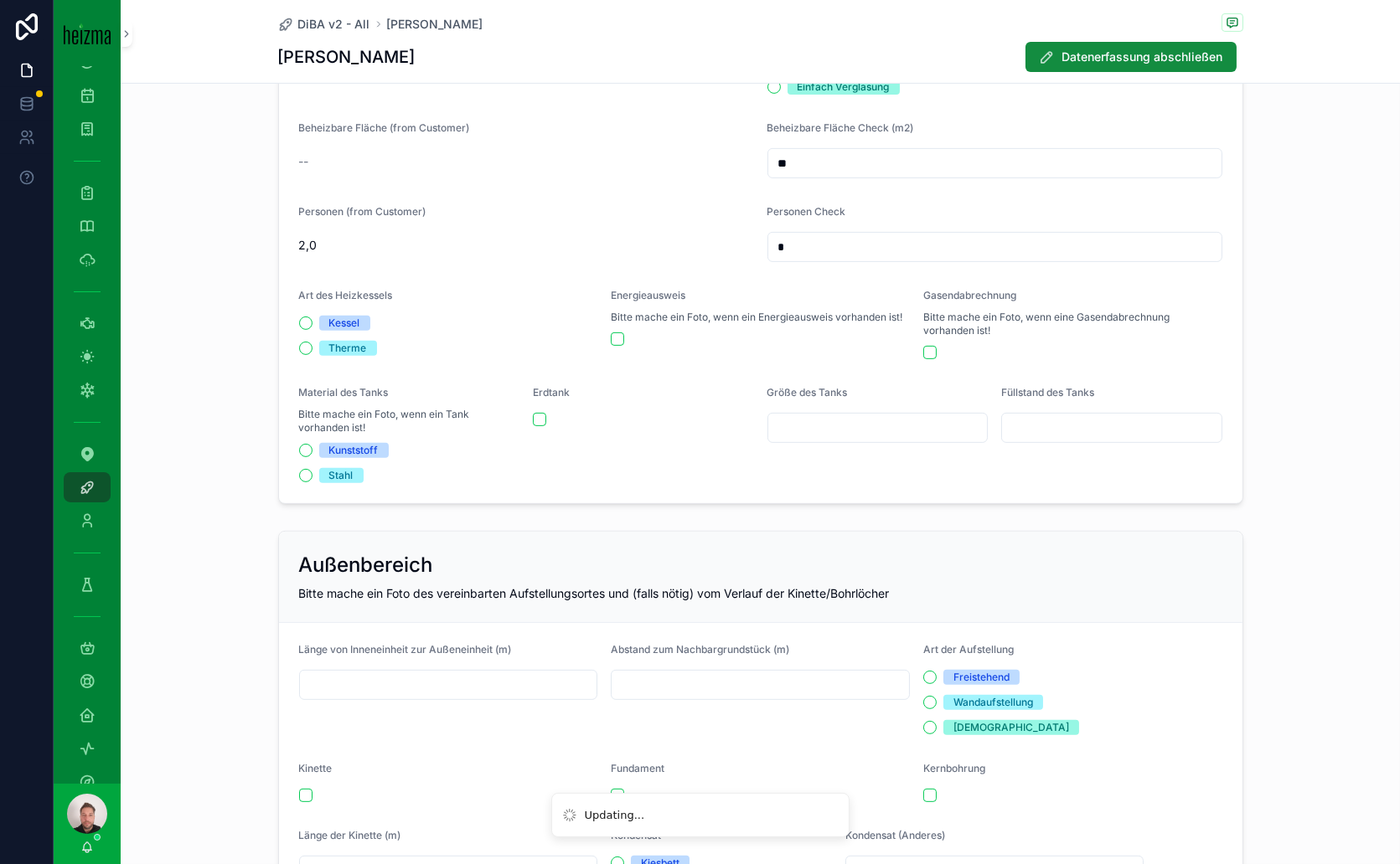
scroll to position [1303, 0]
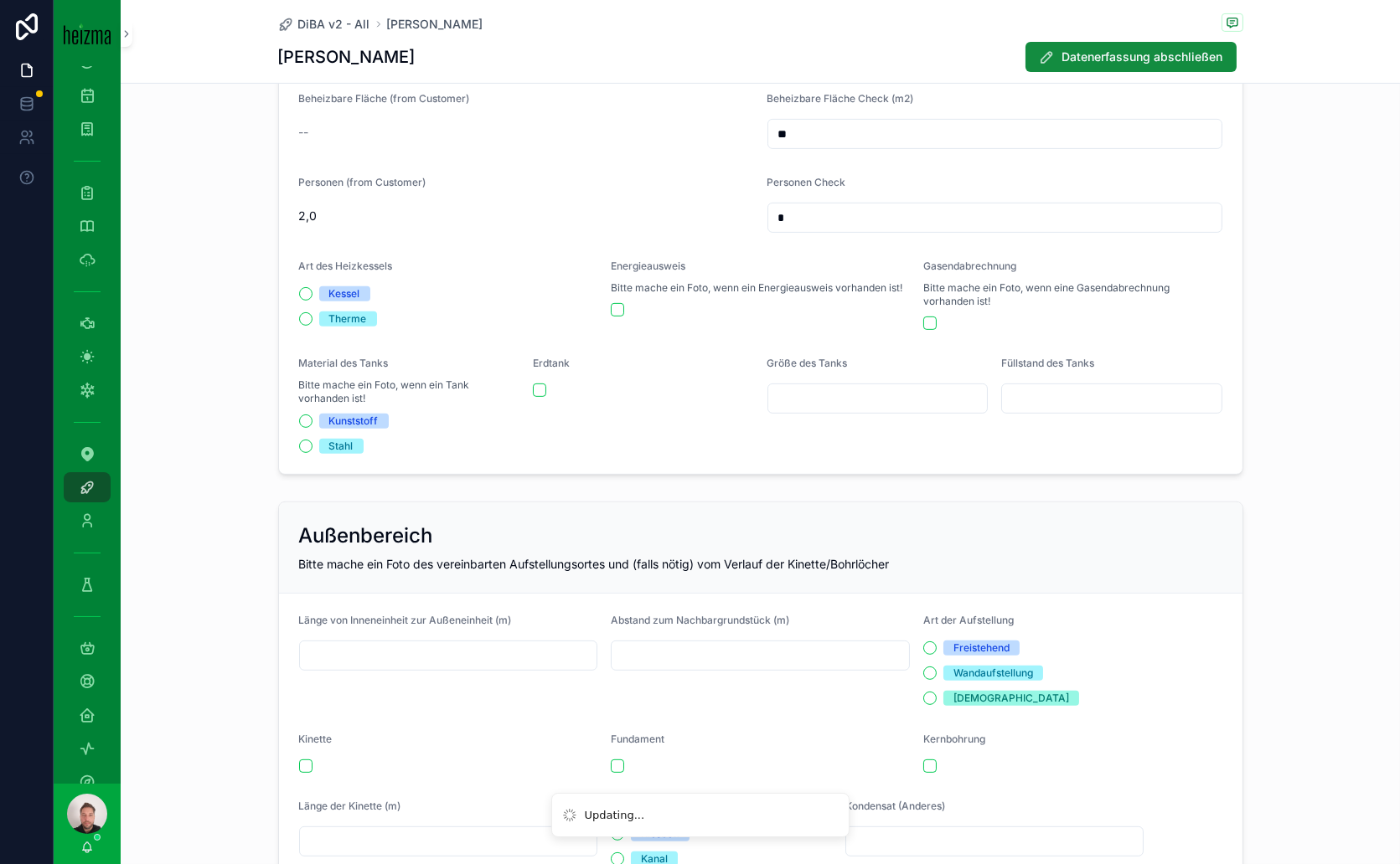
type input "*"
click at [302, 317] on button "Therme" at bounding box center [306, 319] width 14 height 14
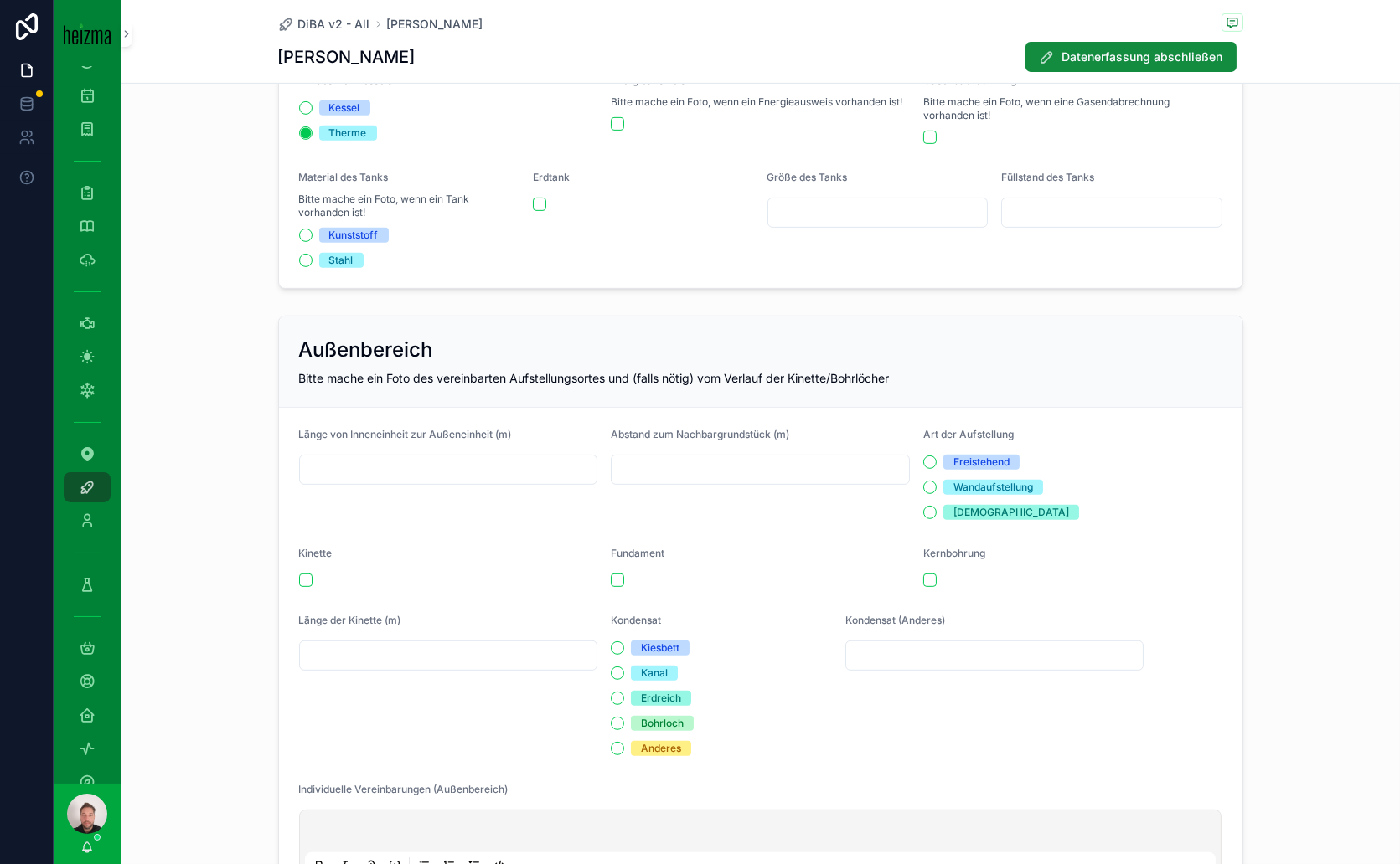
click at [472, 459] on input "scrollable content" at bounding box center [448, 470] width 297 height 23
type input "*"
click at [685, 464] on input "scrollable content" at bounding box center [760, 470] width 297 height 23
type input "*"
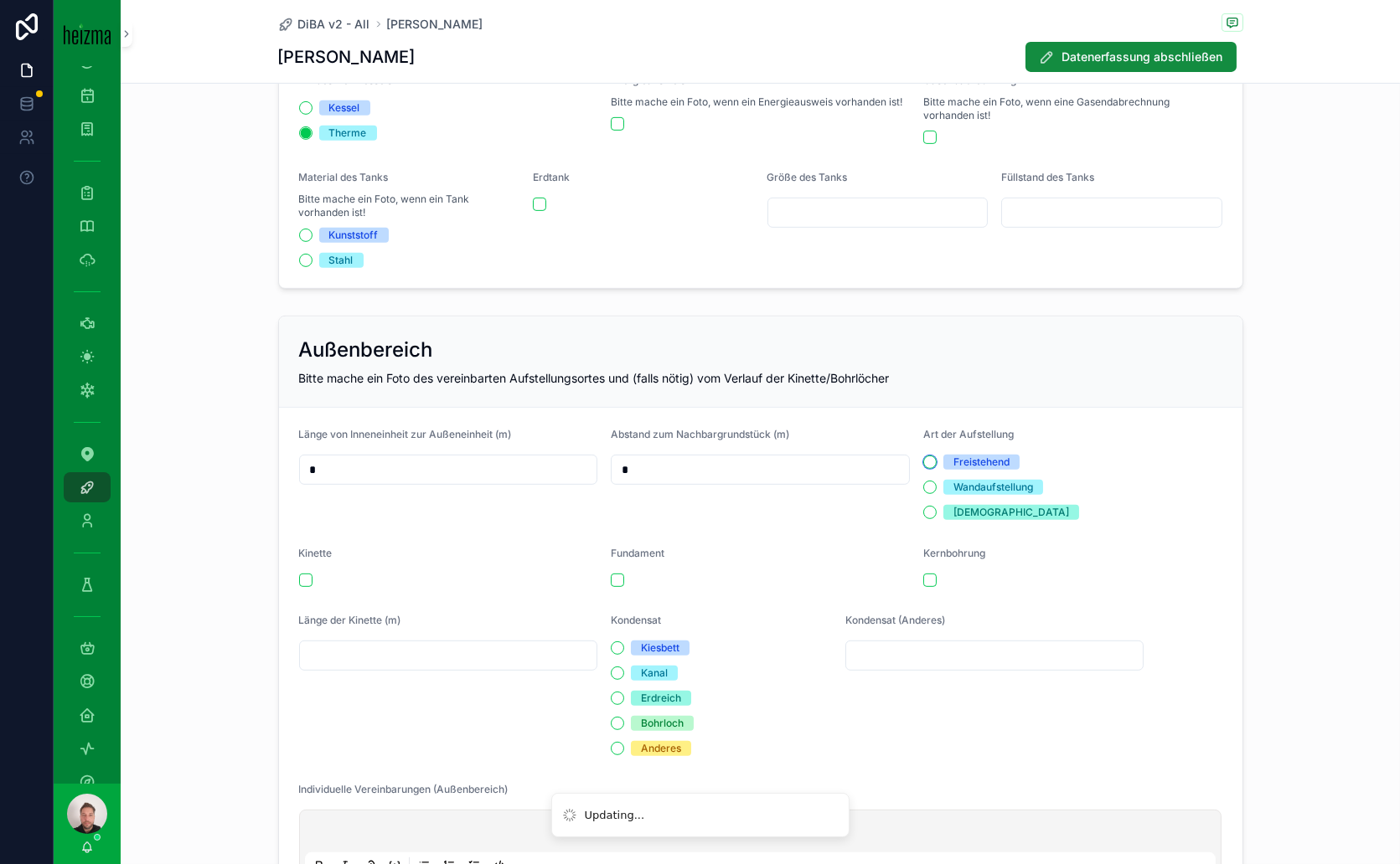
click at [923, 457] on button "Freistehend" at bounding box center [930, 463] width 14 height 14
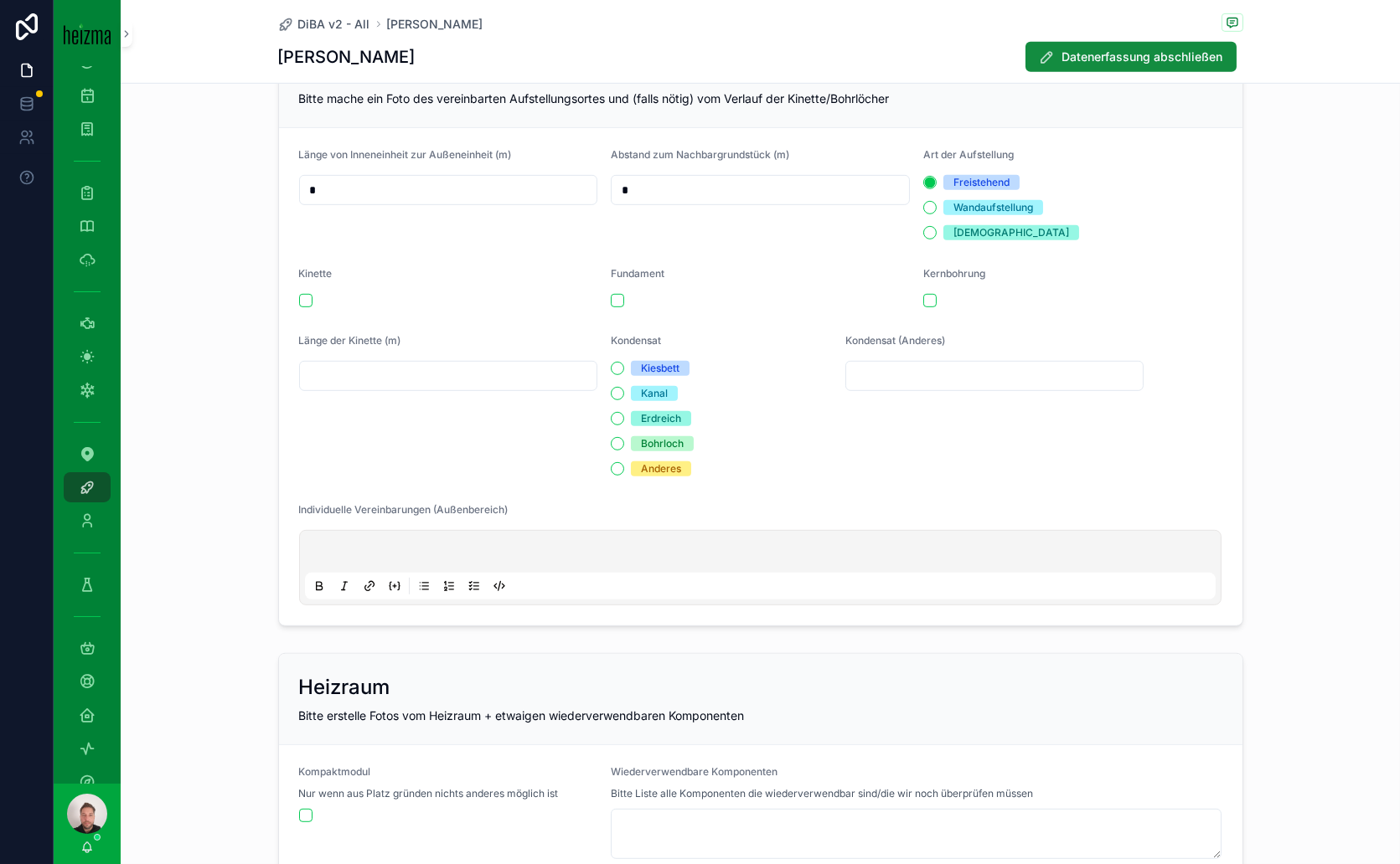
click at [531, 546] on p "scrollable content" at bounding box center [764, 555] width 911 height 17
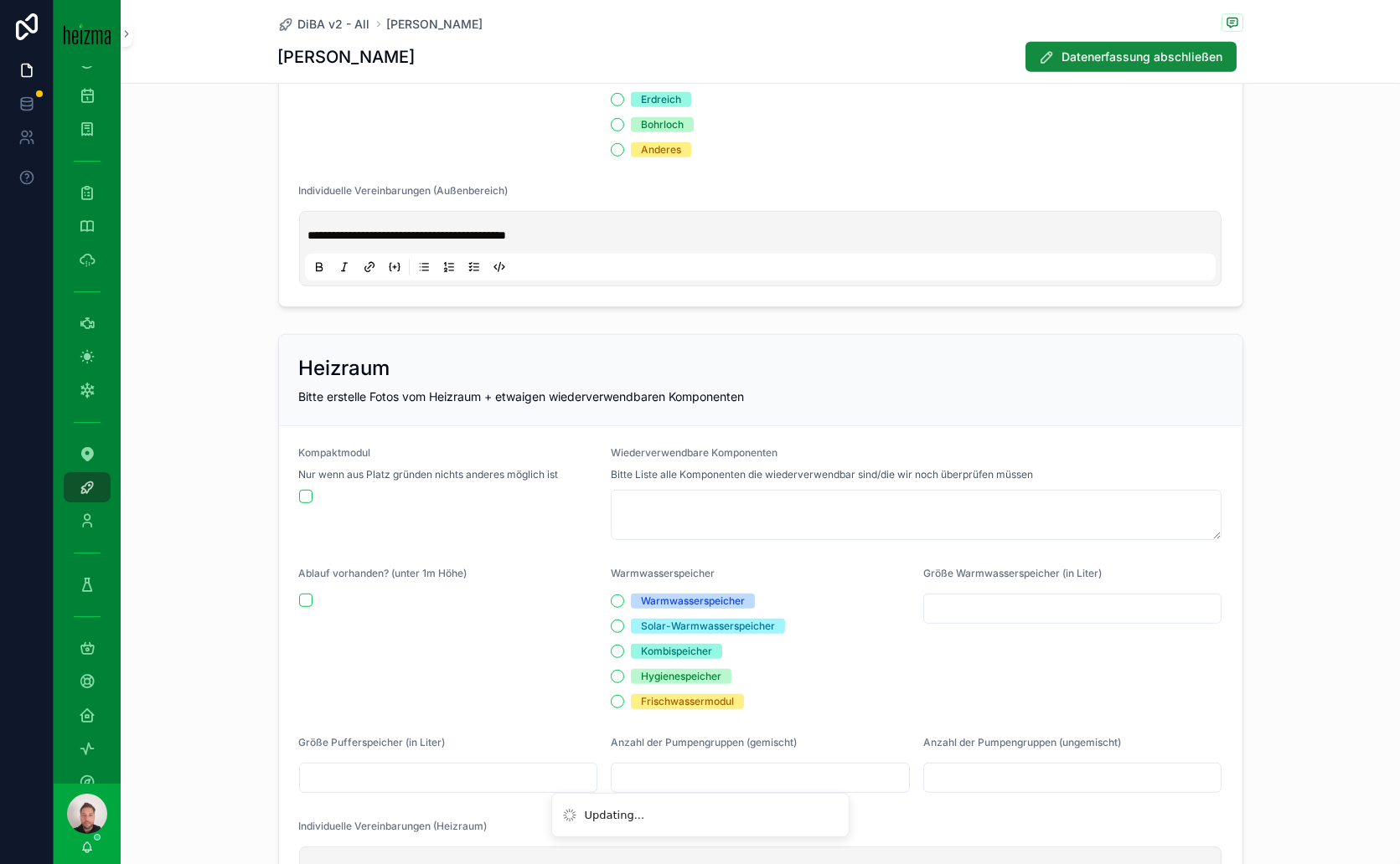
scroll to position [2140, 0]
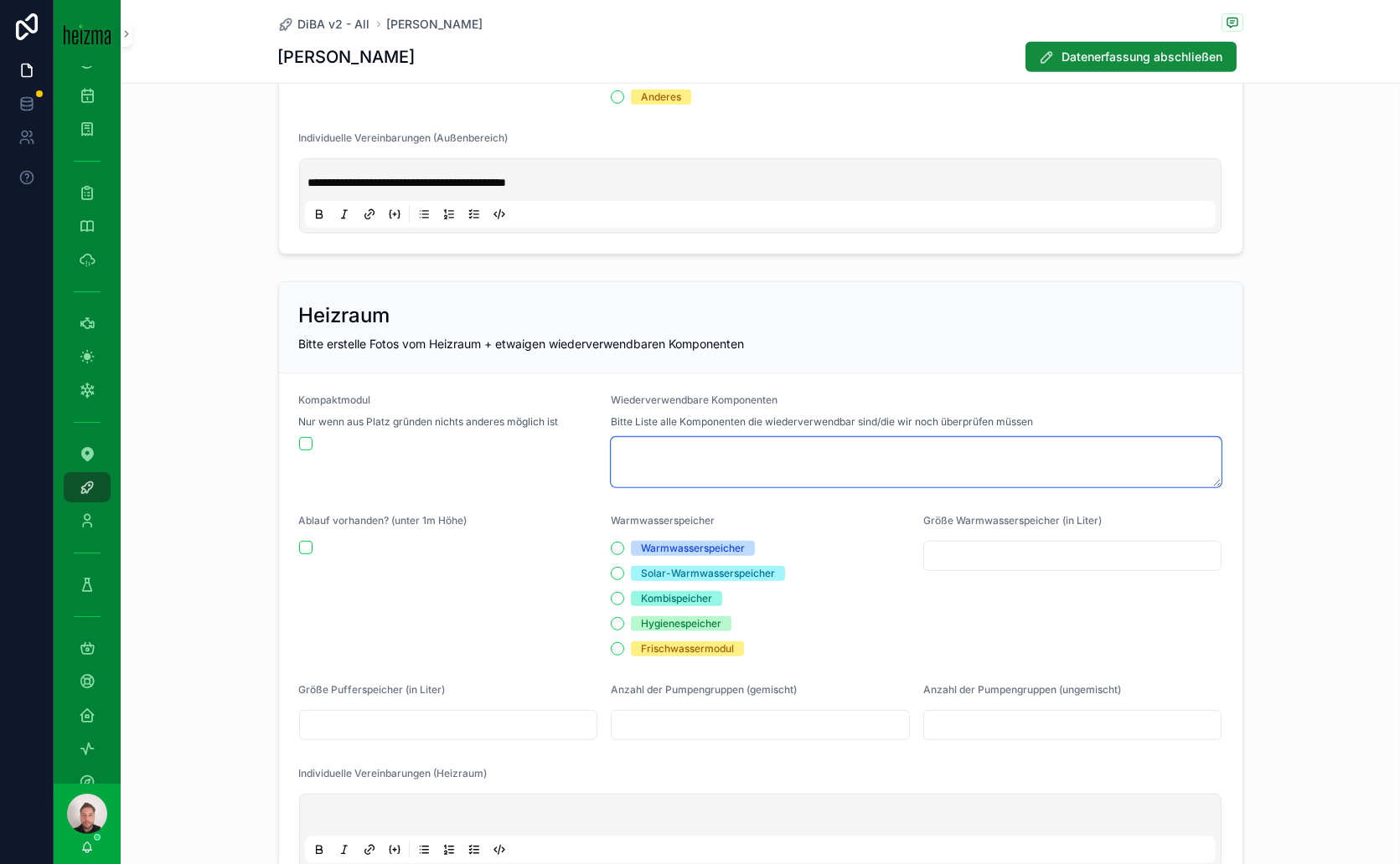
click at [772, 449] on textarea "scrollable content" at bounding box center [916, 462] width 610 height 51
type textarea "**********"
click at [409, 714] on input "scrollable content" at bounding box center [448, 725] width 297 height 23
type input "***"
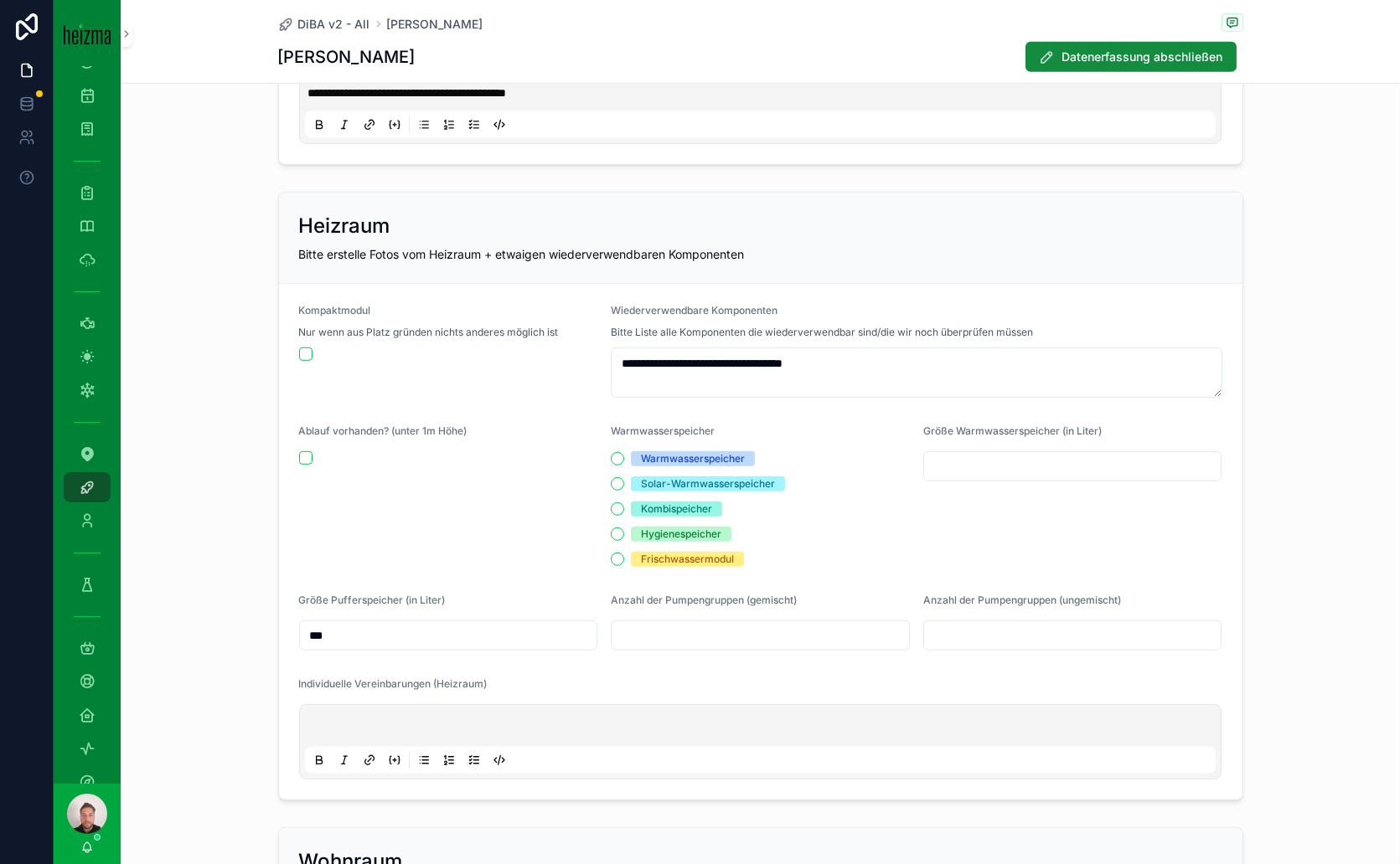
scroll to position [2326, 0]
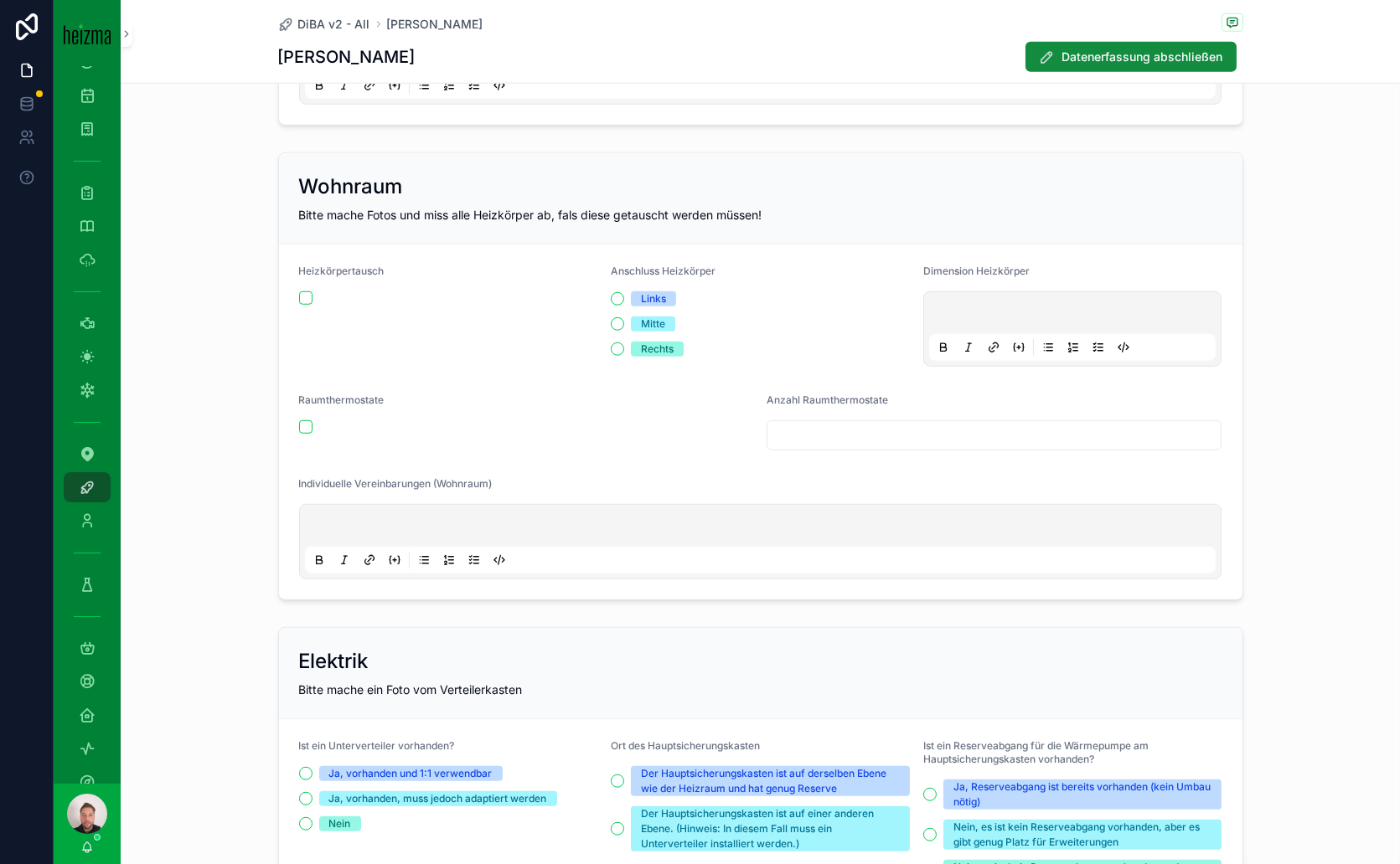
type textarea "**********"
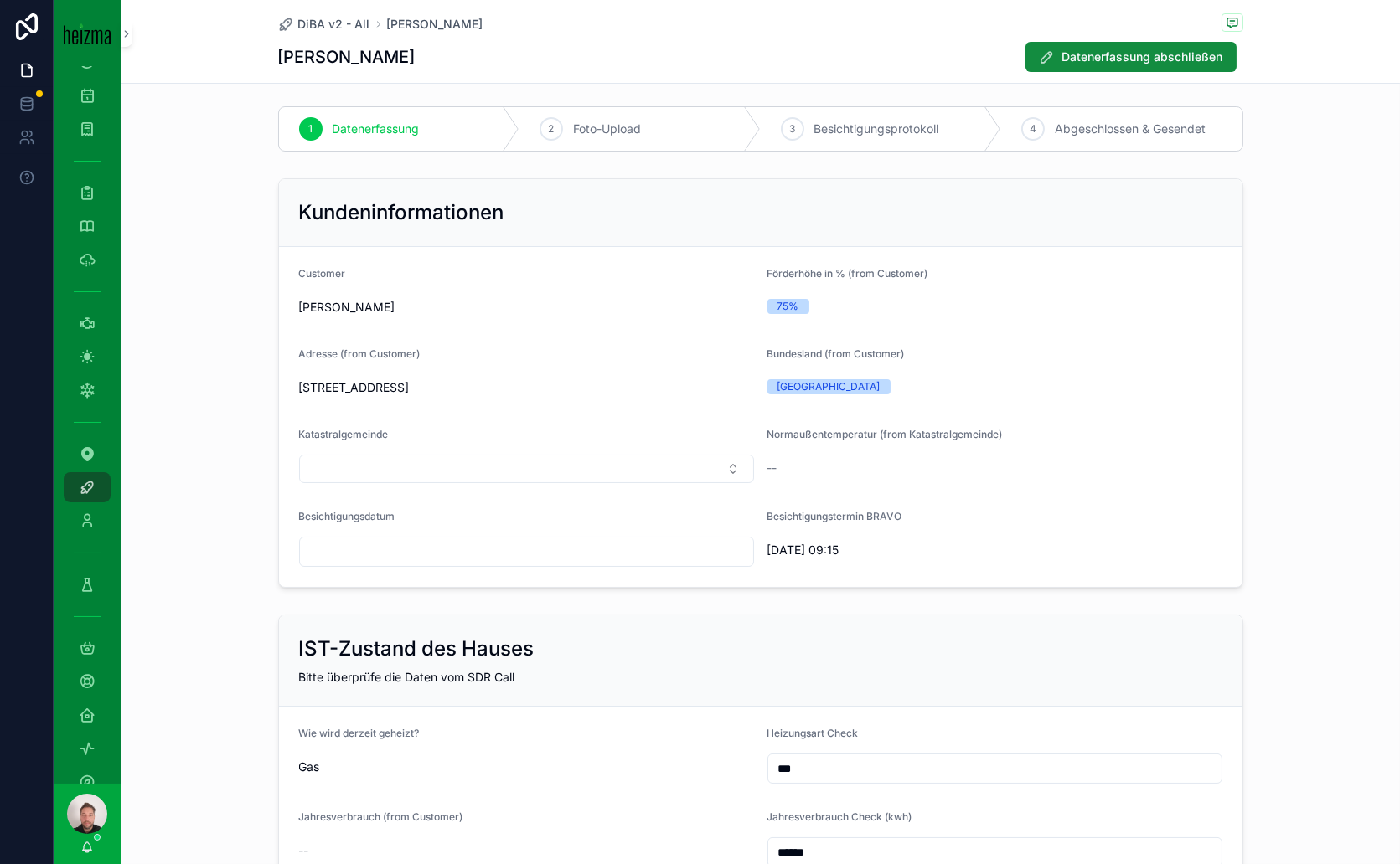
scroll to position [0, 0]
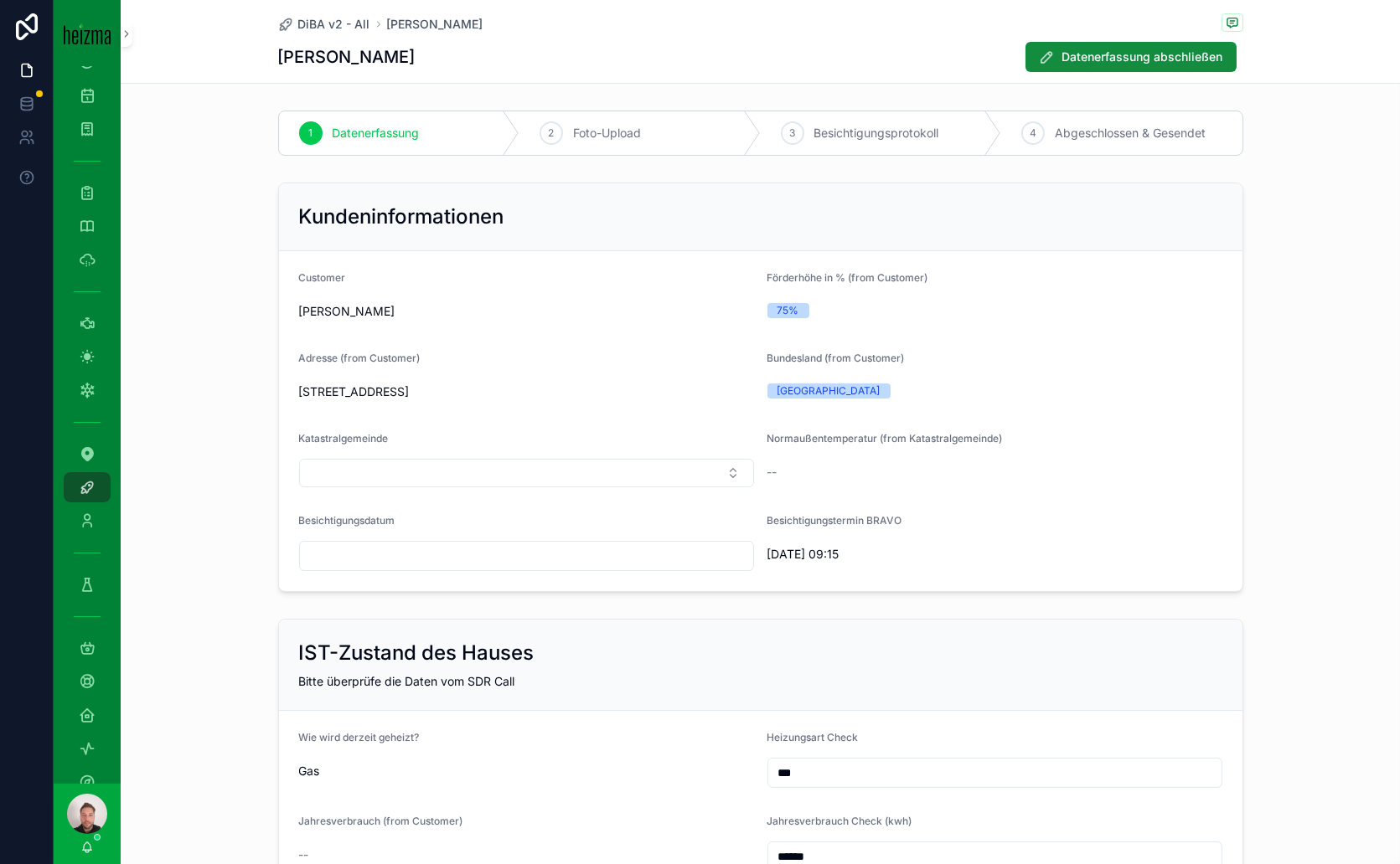
type input "***"
click at [605, 135] on span "Foto-Upload" at bounding box center [606, 134] width 68 height 17
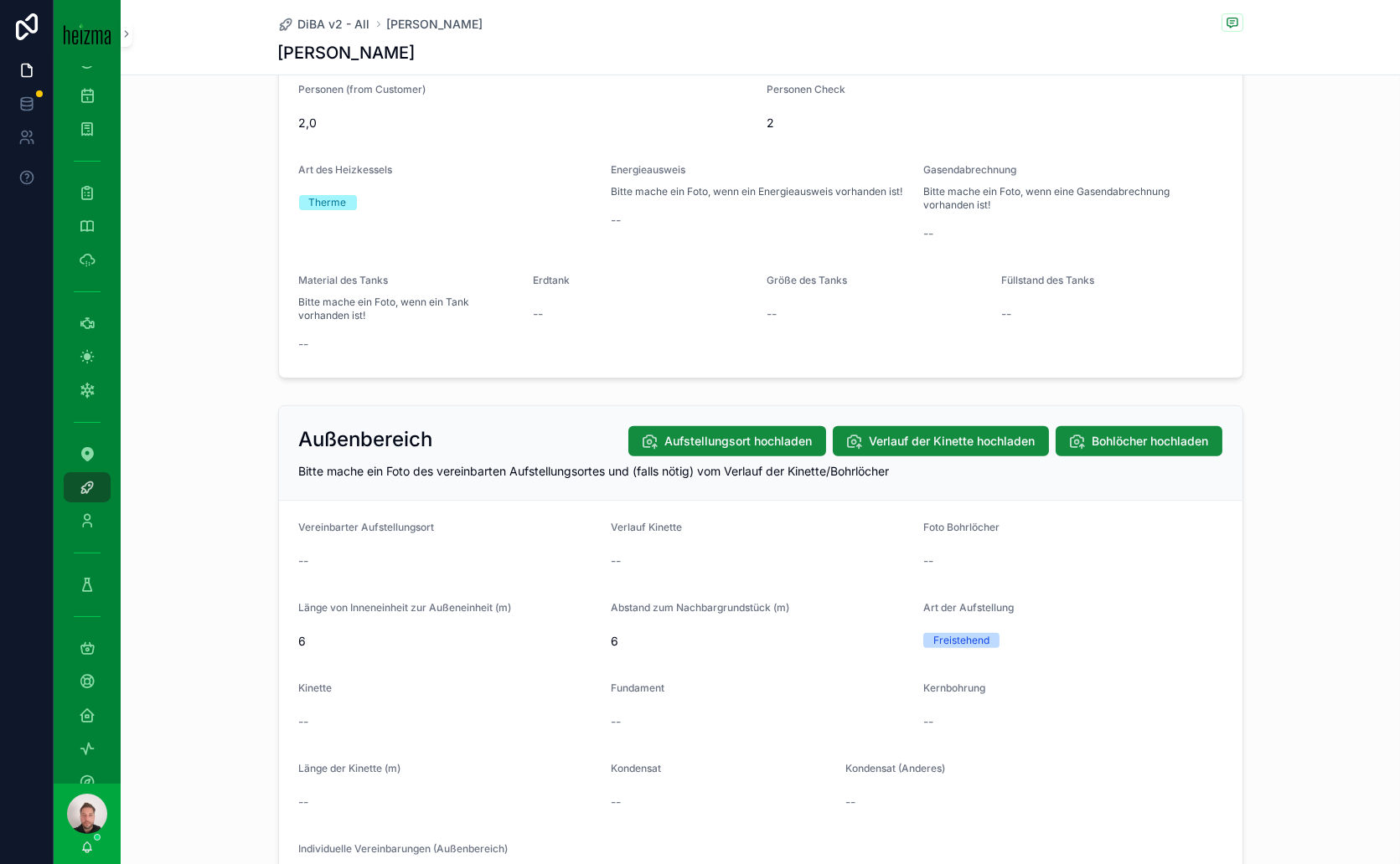
scroll to position [1395, 0]
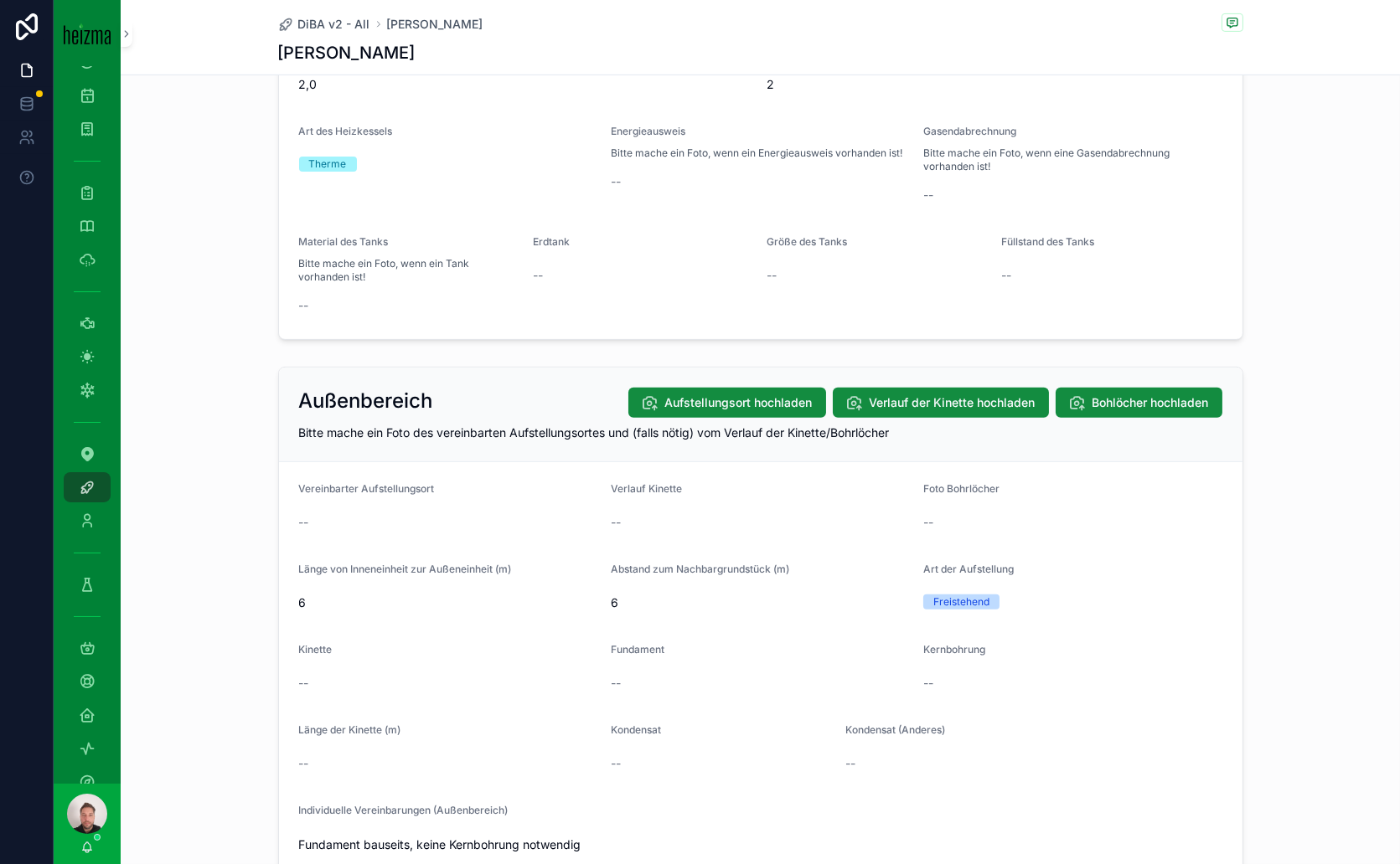
click at [736, 394] on span "Aufstellungsort hochladen" at bounding box center [739, 403] width 147 height 17
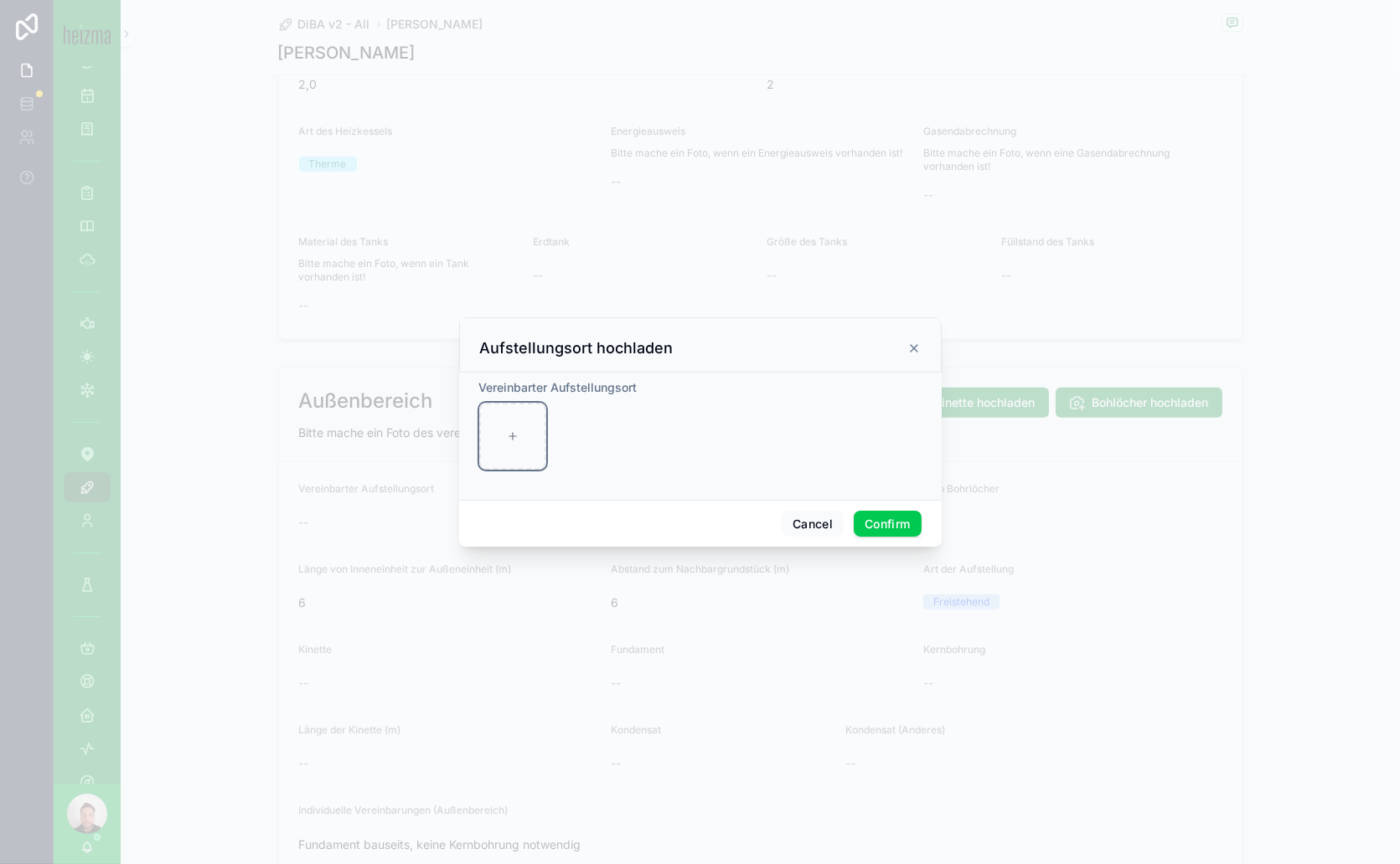
click at [513, 427] on div at bounding box center [513, 436] width 67 height 67
type input "**********"
click at [603, 437] on div at bounding box center [586, 436] width 67 height 67
type input "**********"
click at [902, 521] on button "Confirm" at bounding box center [887, 524] width 67 height 27
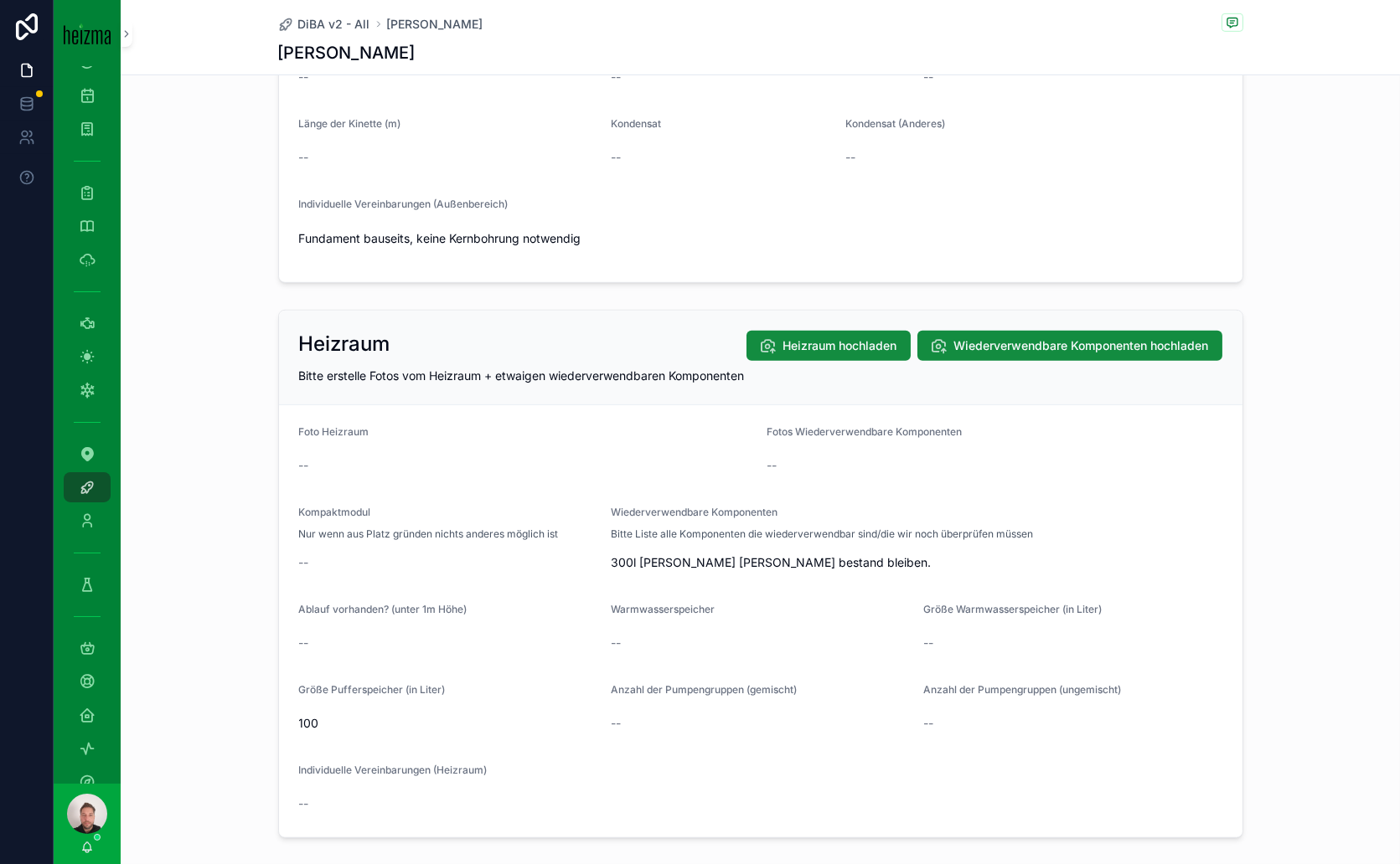
scroll to position [2140, 0]
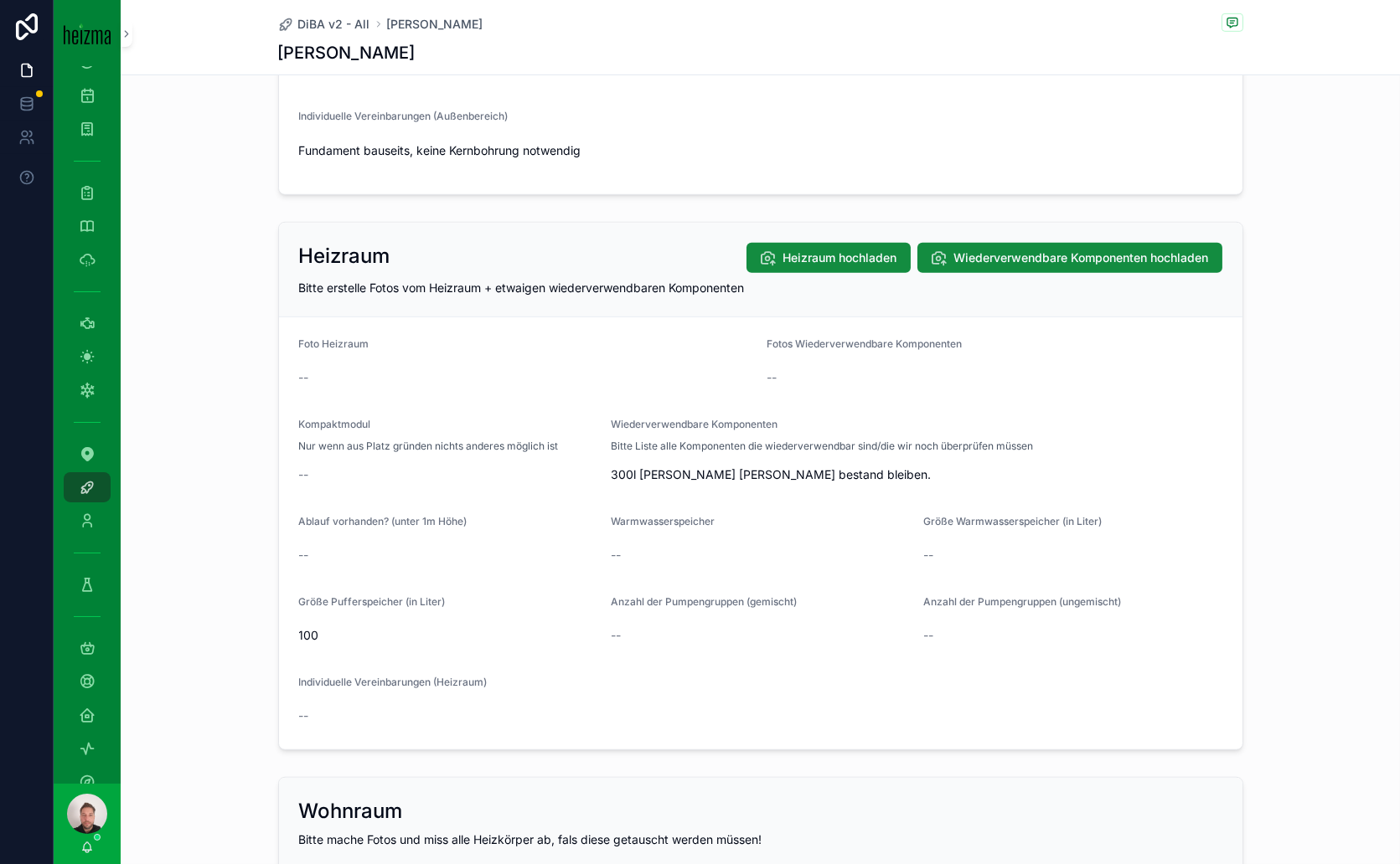
click at [838, 250] on span "Heizraum hochladen" at bounding box center [840, 258] width 114 height 17
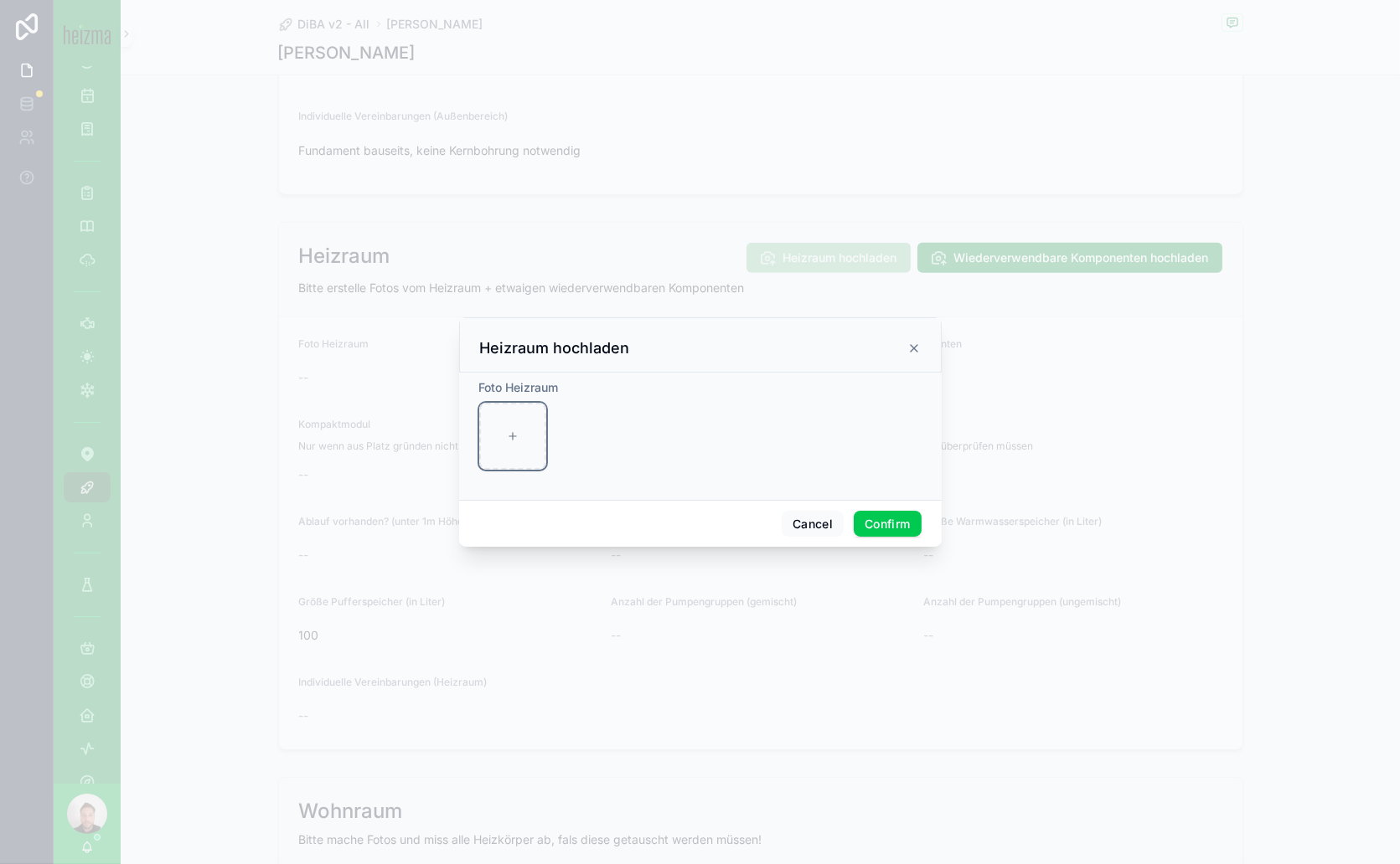
click at [512, 444] on div at bounding box center [513, 436] width 67 height 67
type input "**********"
click at [896, 519] on button "Confirm" at bounding box center [887, 524] width 67 height 27
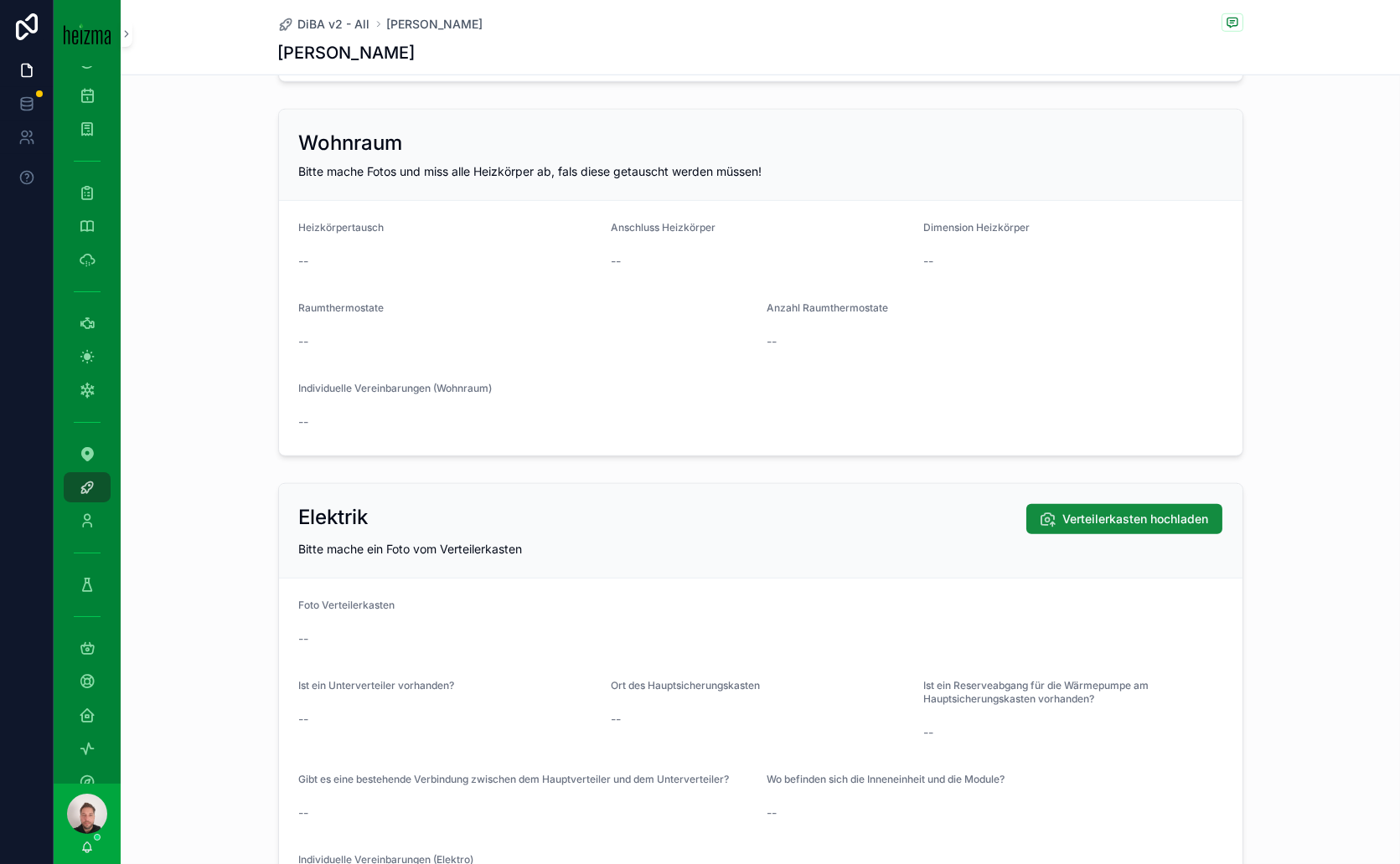
scroll to position [2858, 0]
click at [1091, 512] on span "Verteilerkasten hochladen" at bounding box center [1136, 520] width 146 height 17
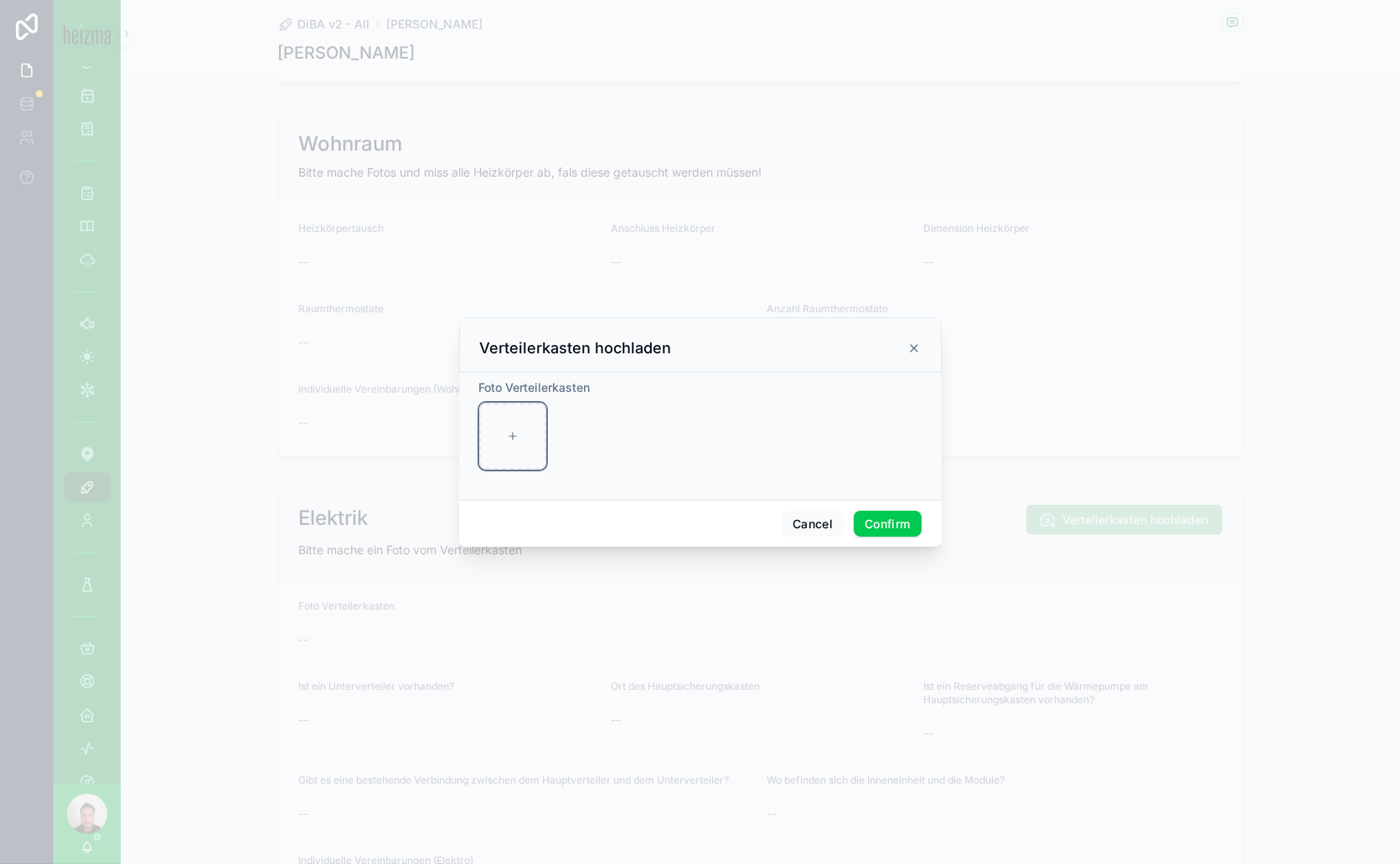
click at [507, 428] on div at bounding box center [513, 436] width 67 height 67
type input "**********"
click at [897, 521] on button "Confirm" at bounding box center [887, 524] width 67 height 27
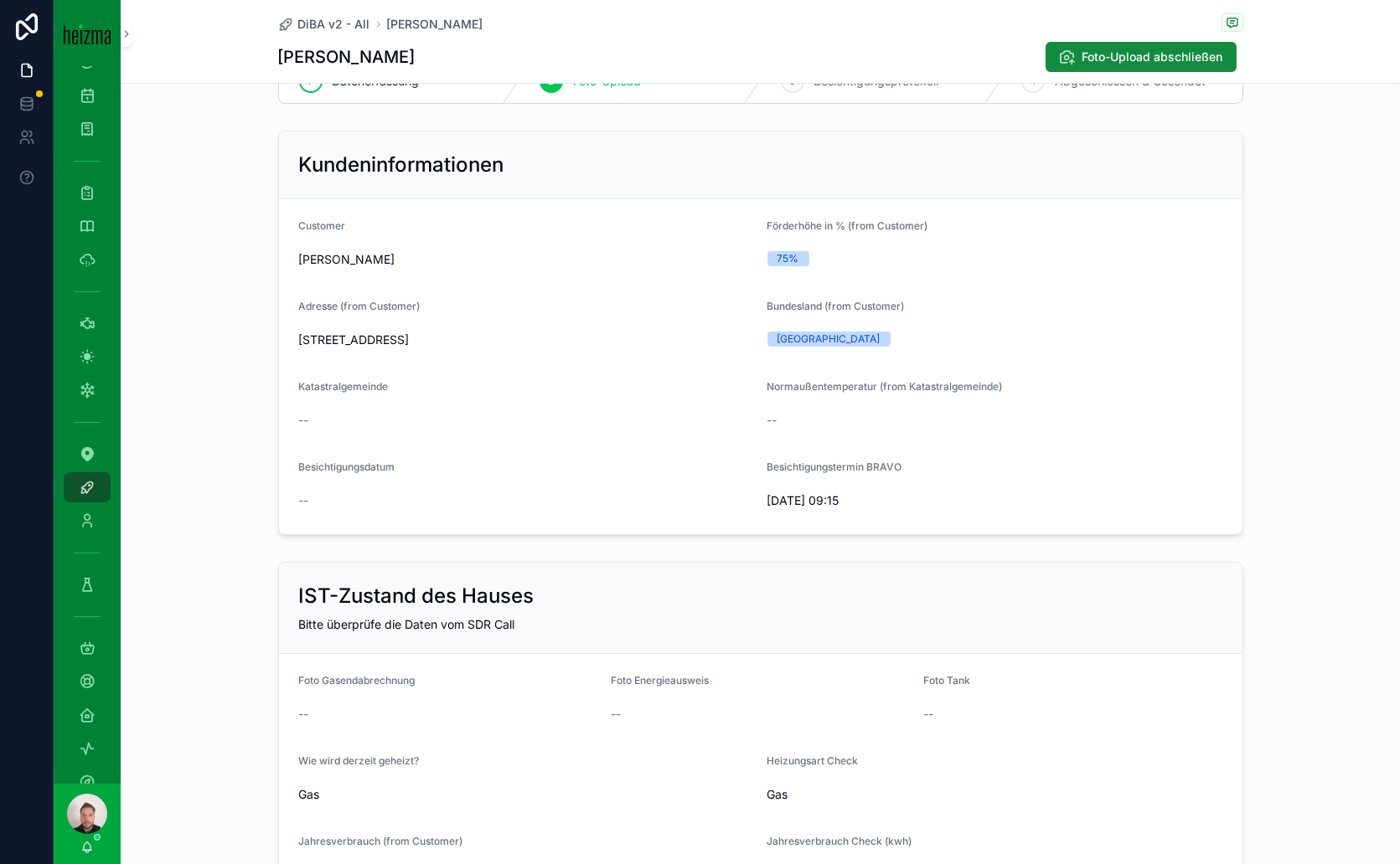
scroll to position [0, 0]
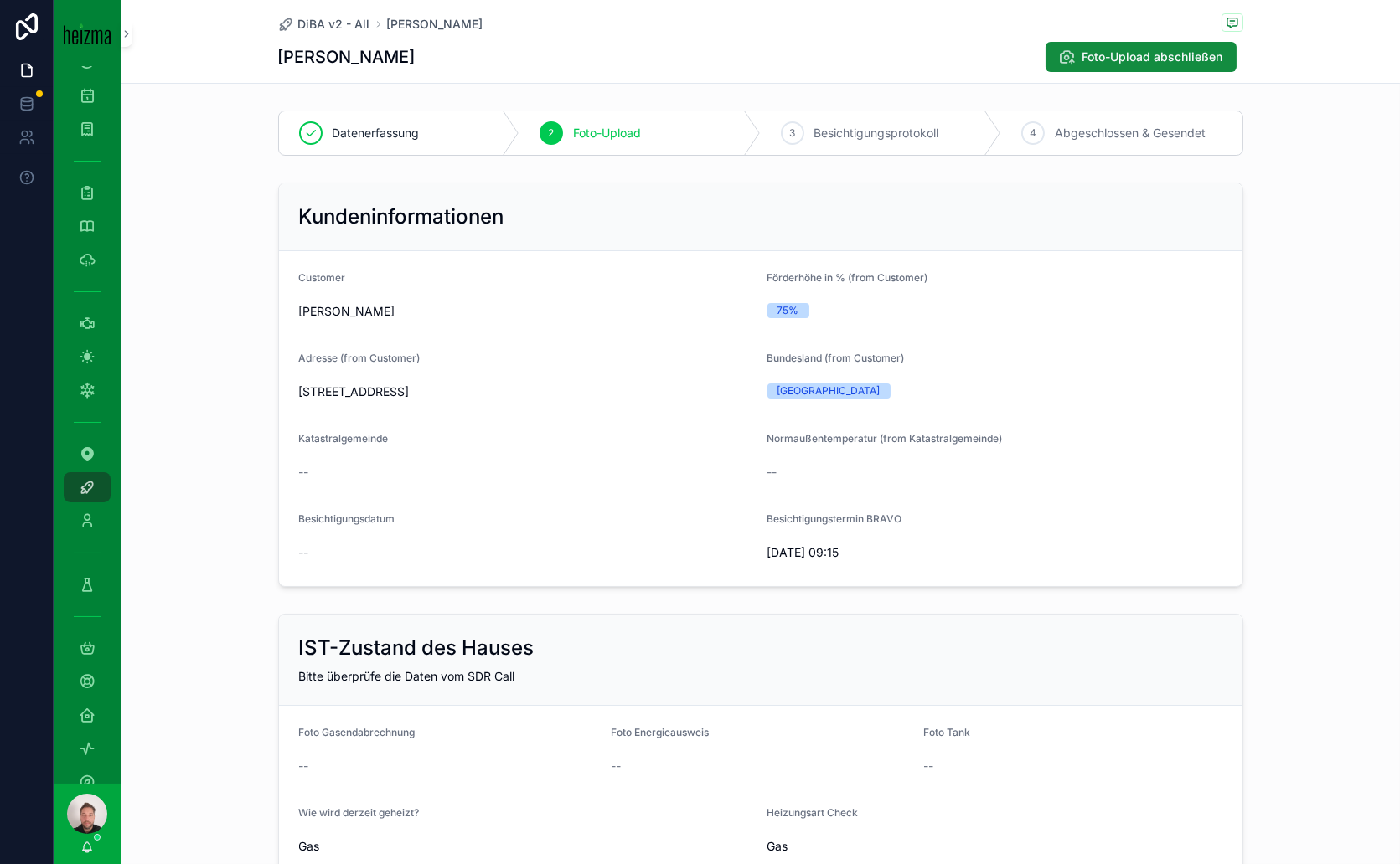
click at [920, 135] on span "Besichtigungsprotokoll" at bounding box center [877, 134] width 125 height 17
click at [1163, 129] on span "Abgeschlossen & Gesendet" at bounding box center [1130, 134] width 151 height 17
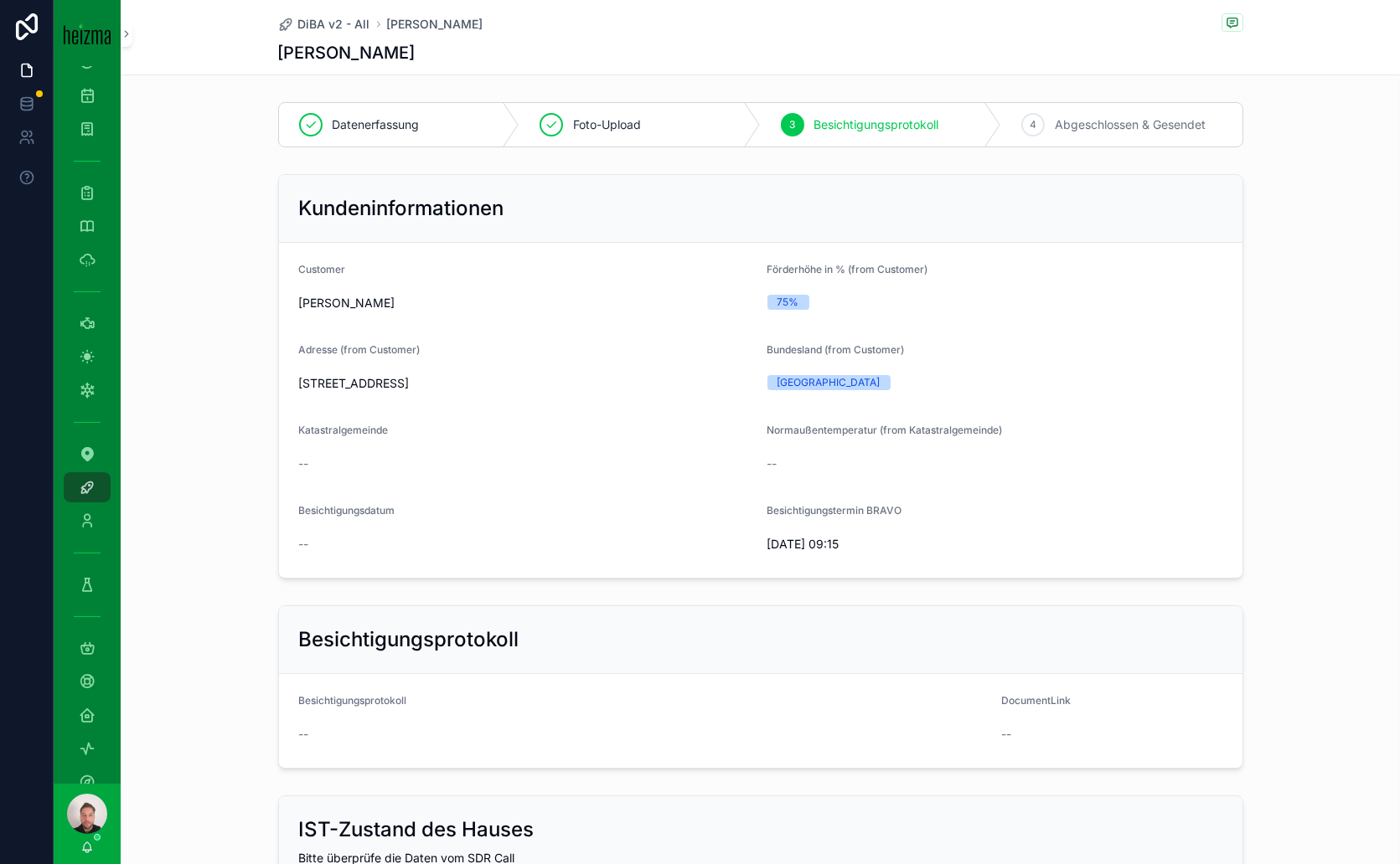
click at [1059, 124] on span "Abgeschlossen & Gesendet" at bounding box center [1130, 125] width 151 height 17
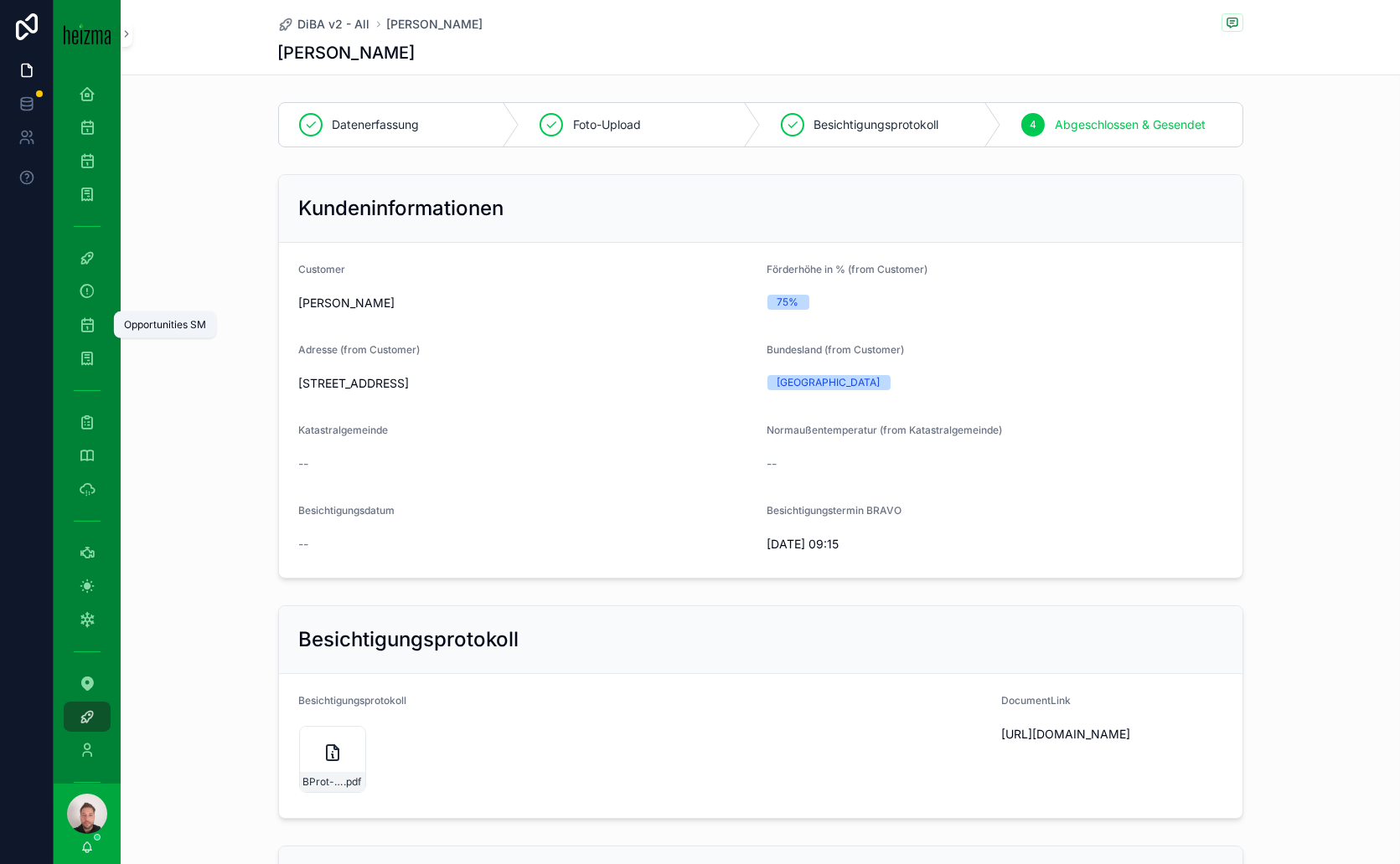
click at [95, 322] on div "Opportunities SM" at bounding box center [87, 325] width 27 height 27
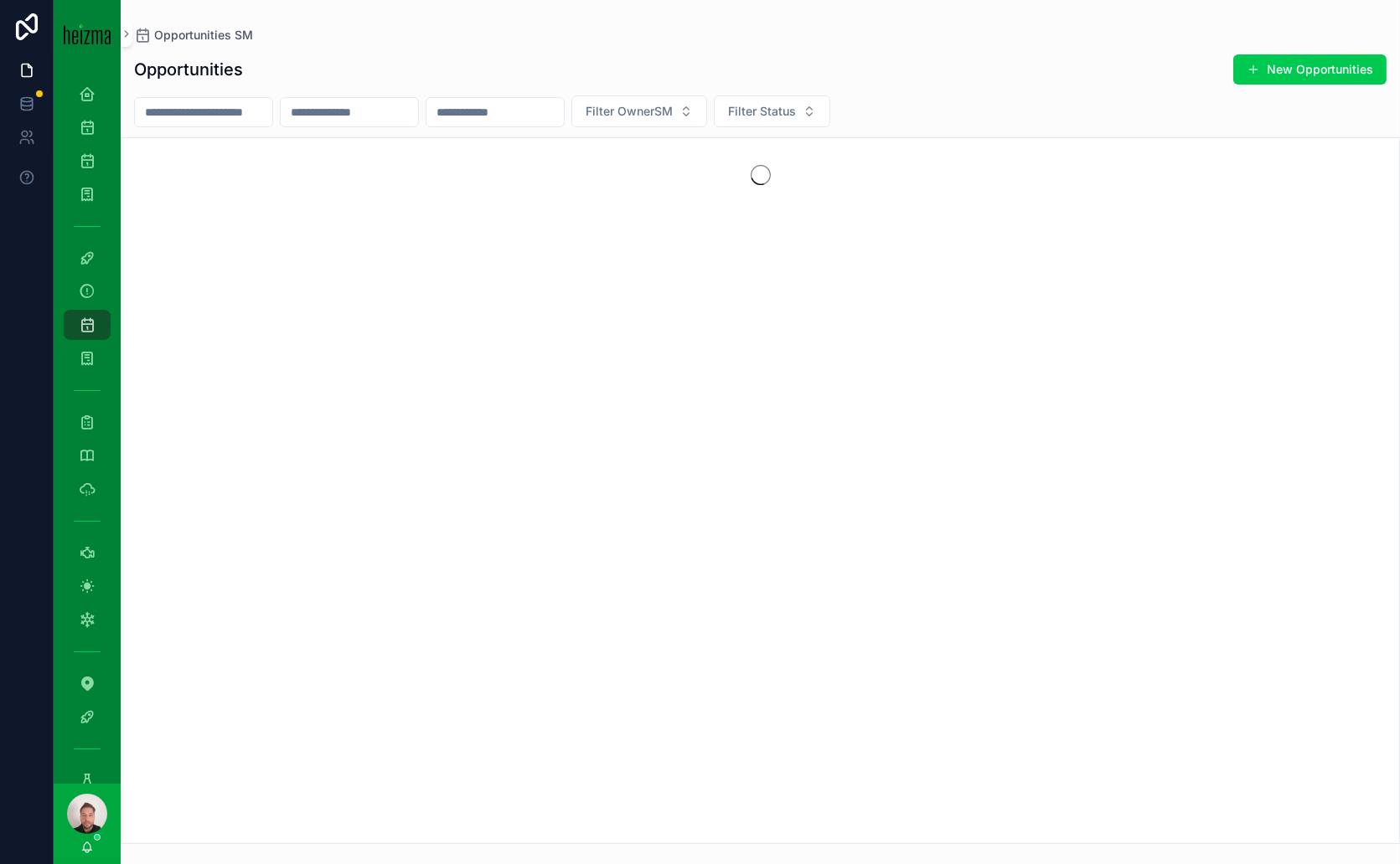
click at [251, 111] on input "scrollable content" at bounding box center [203, 111] width 137 height 23
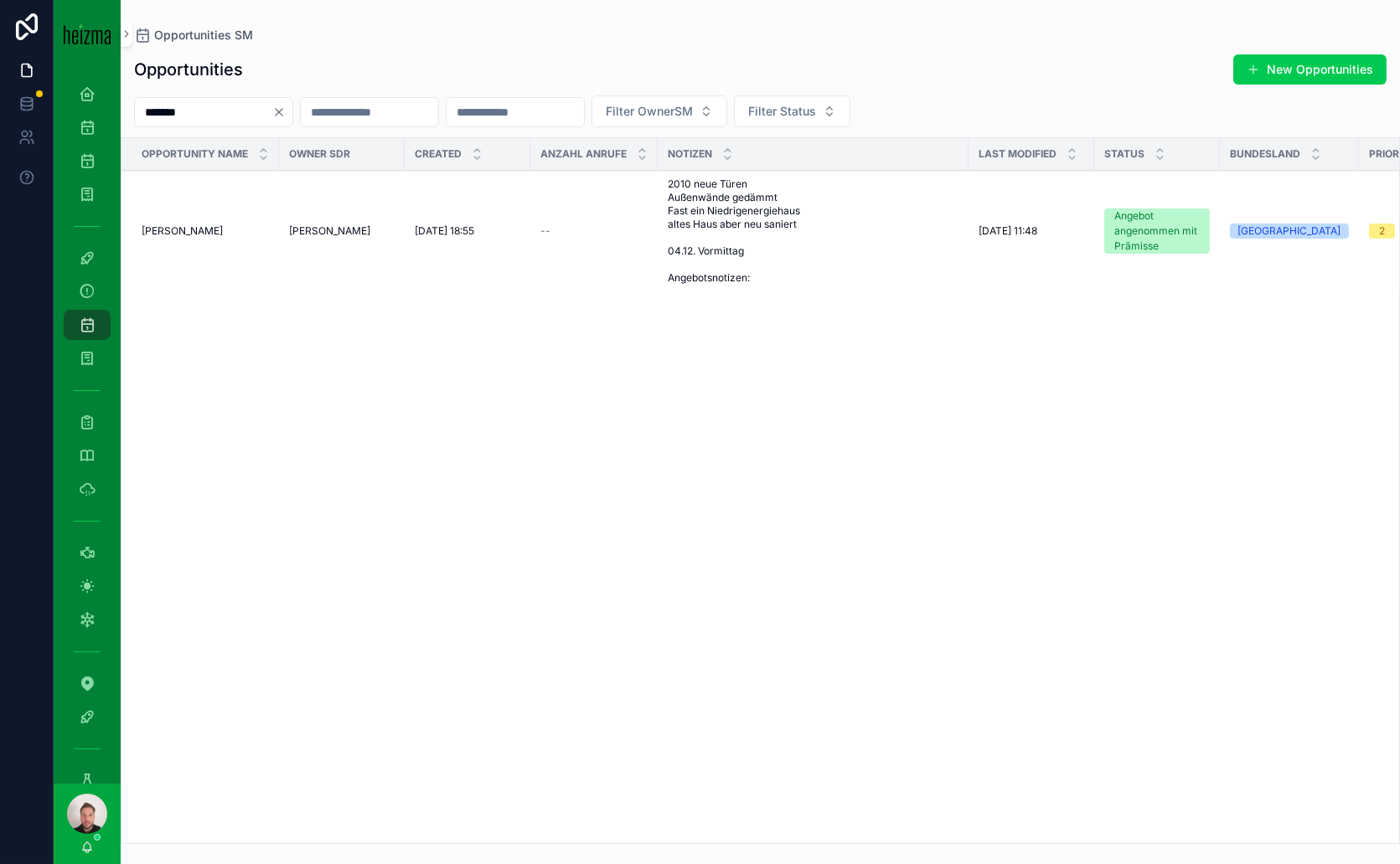
type input "*******"
click at [222, 232] on span "[PERSON_NAME]" at bounding box center [182, 231] width 81 height 14
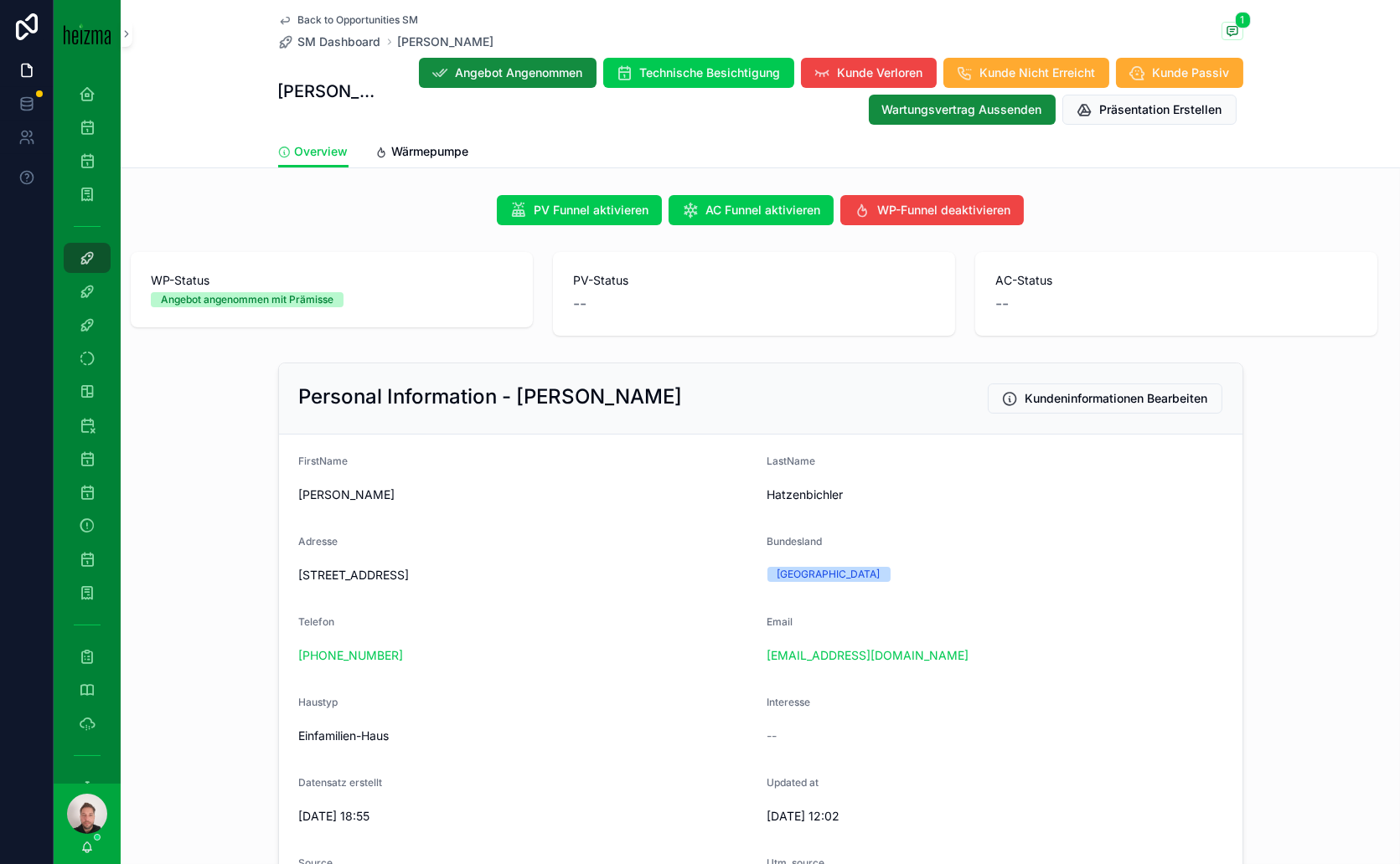
click at [426, 154] on span "Wärmepumpe" at bounding box center [430, 152] width 77 height 17
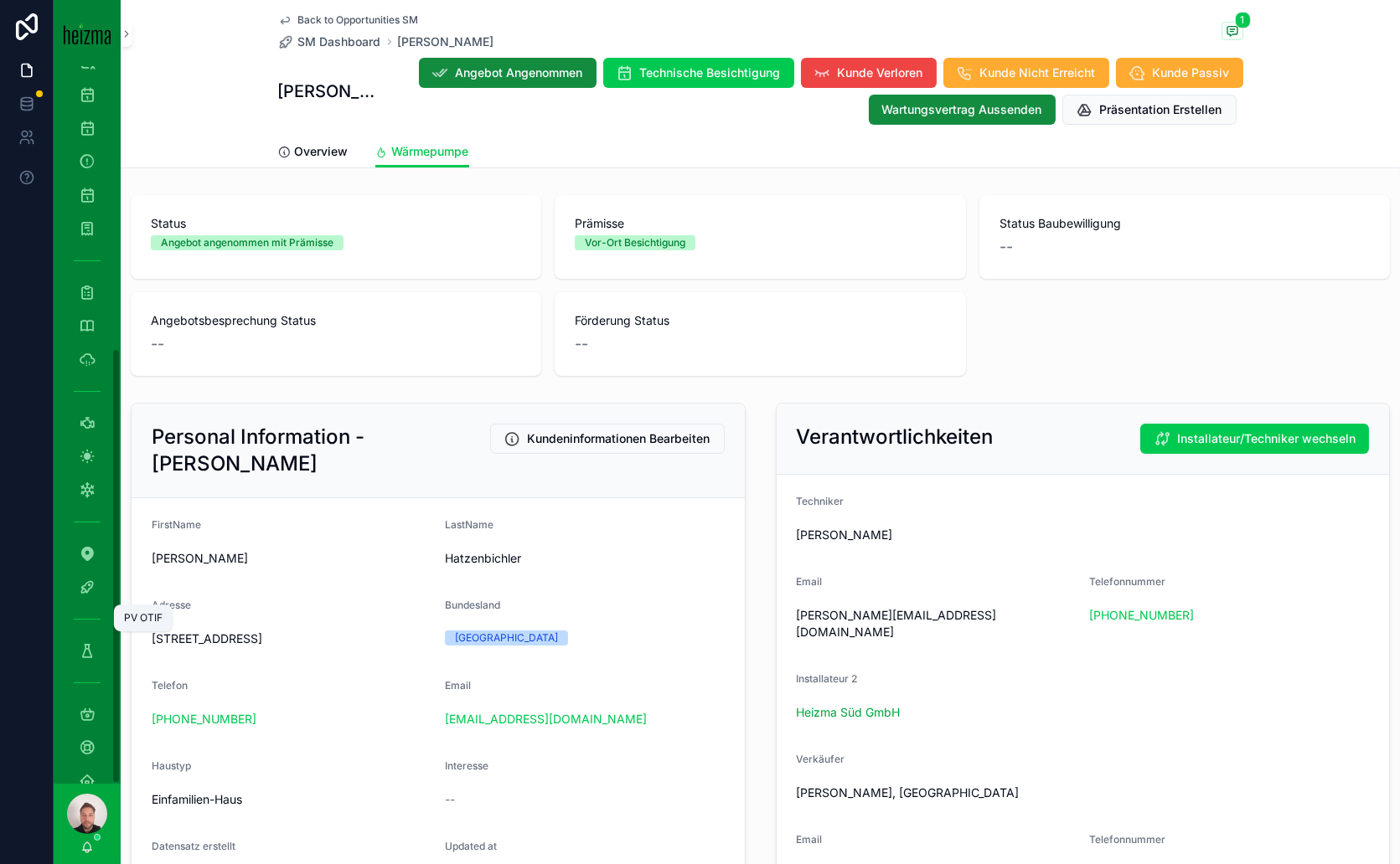
scroll to position [464, 0]
click at [92, 453] on icon "scrollable content" at bounding box center [87, 454] width 17 height 17
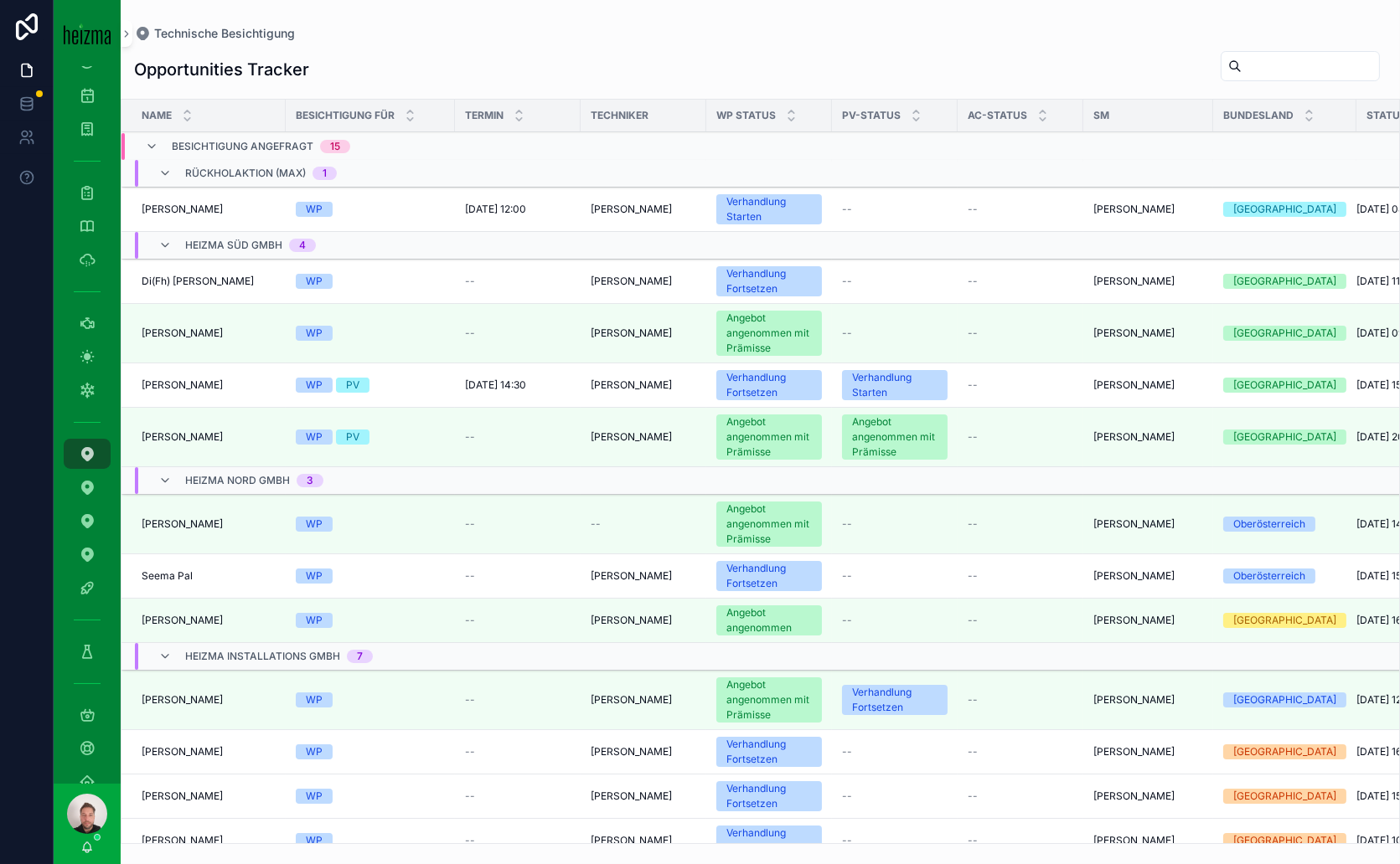
click at [201, 698] on span "[PERSON_NAME]" at bounding box center [182, 700] width 81 height 14
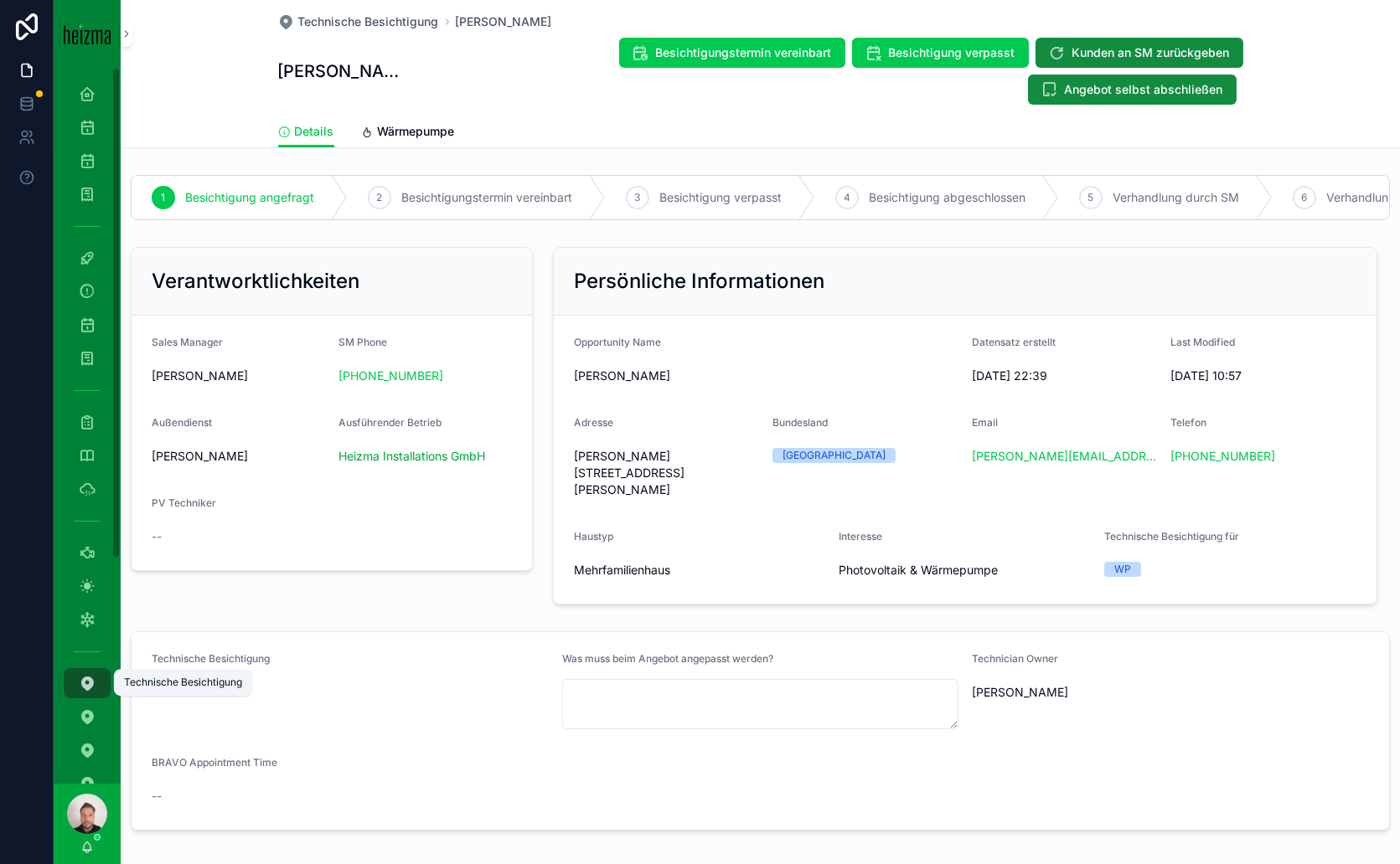
click at [84, 681] on icon "scrollable content" at bounding box center [87, 684] width 17 height 17
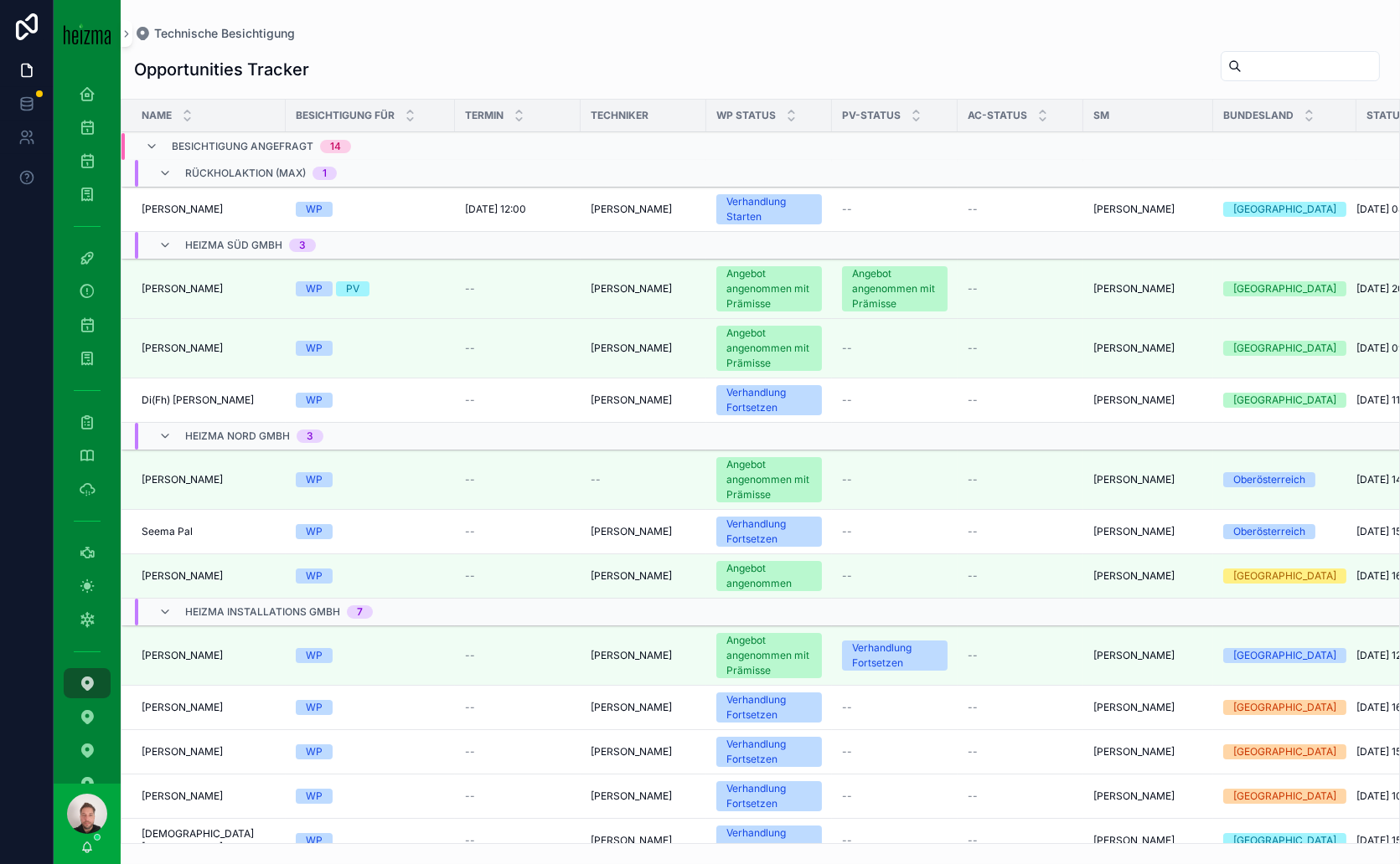
click at [201, 345] on span "[PERSON_NAME]" at bounding box center [182, 349] width 81 height 14
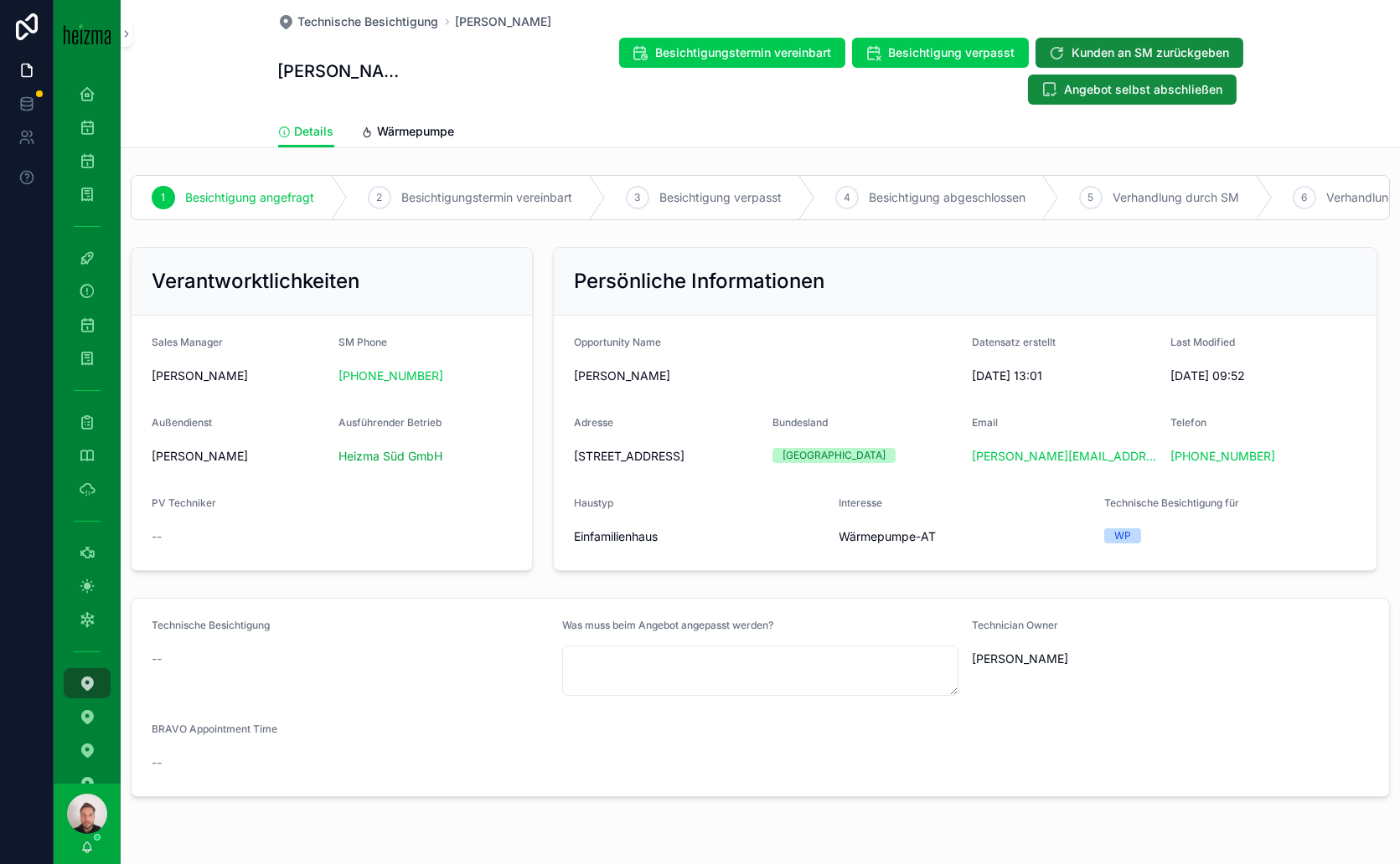
drag, startPoint x: 739, startPoint y: 469, endPoint x: 544, endPoint y: 477, distance: 195.2
click at [544, 477] on div "Persönliche Informationen Opportunity Name [PERSON_NAME] Datensatz erstellt [DA…" at bounding box center [964, 409] width 844 height 338
copy span "[STREET_ADDRESS]"
click at [386, 18] on span "Technische Besichtigung" at bounding box center [369, 22] width 141 height 17
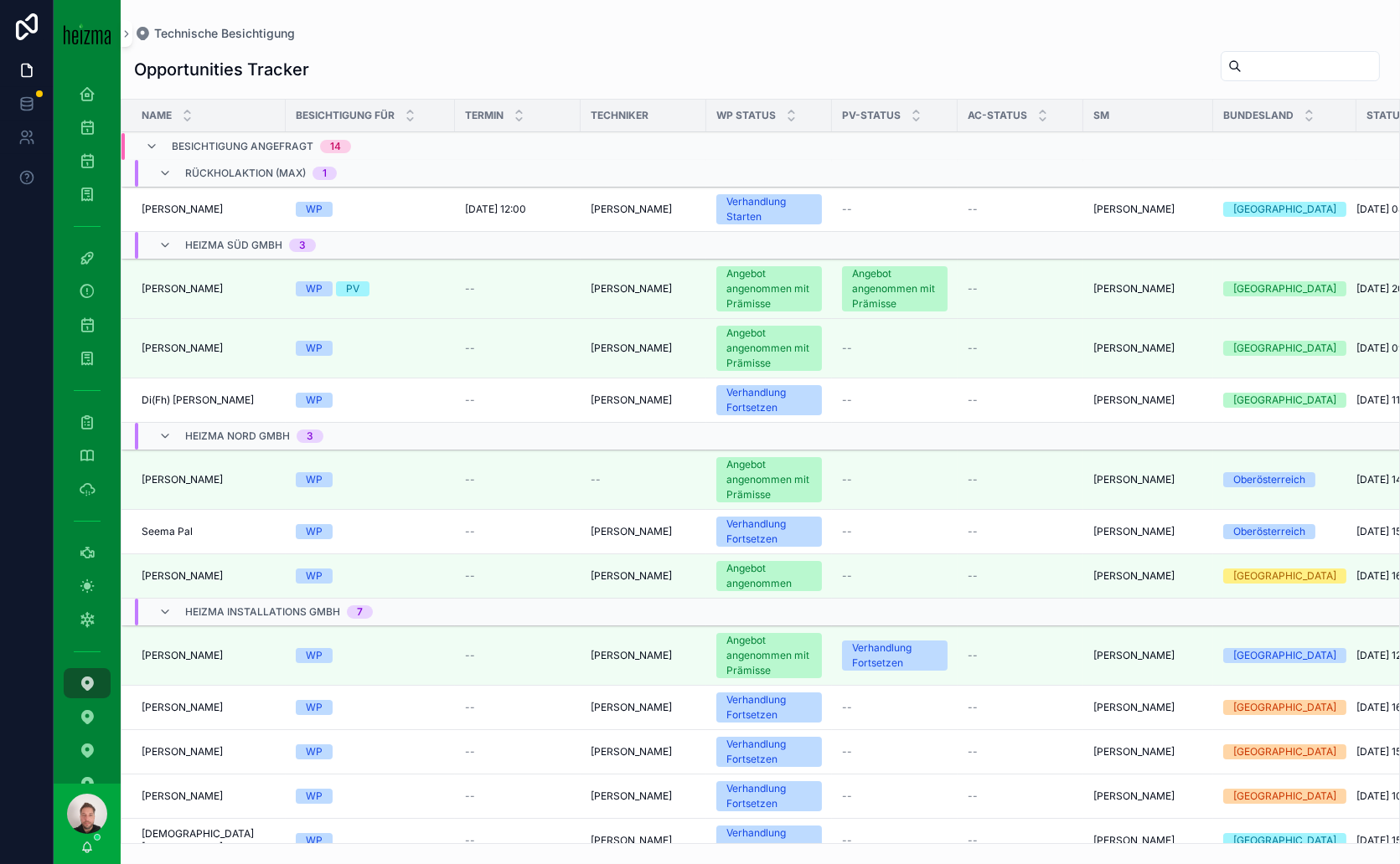
click at [405, 278] on td "WP PV" at bounding box center [370, 289] width 169 height 59
click at [219, 293] on div "[PERSON_NAME] [PERSON_NAME]" at bounding box center [208, 289] width 134 height 14
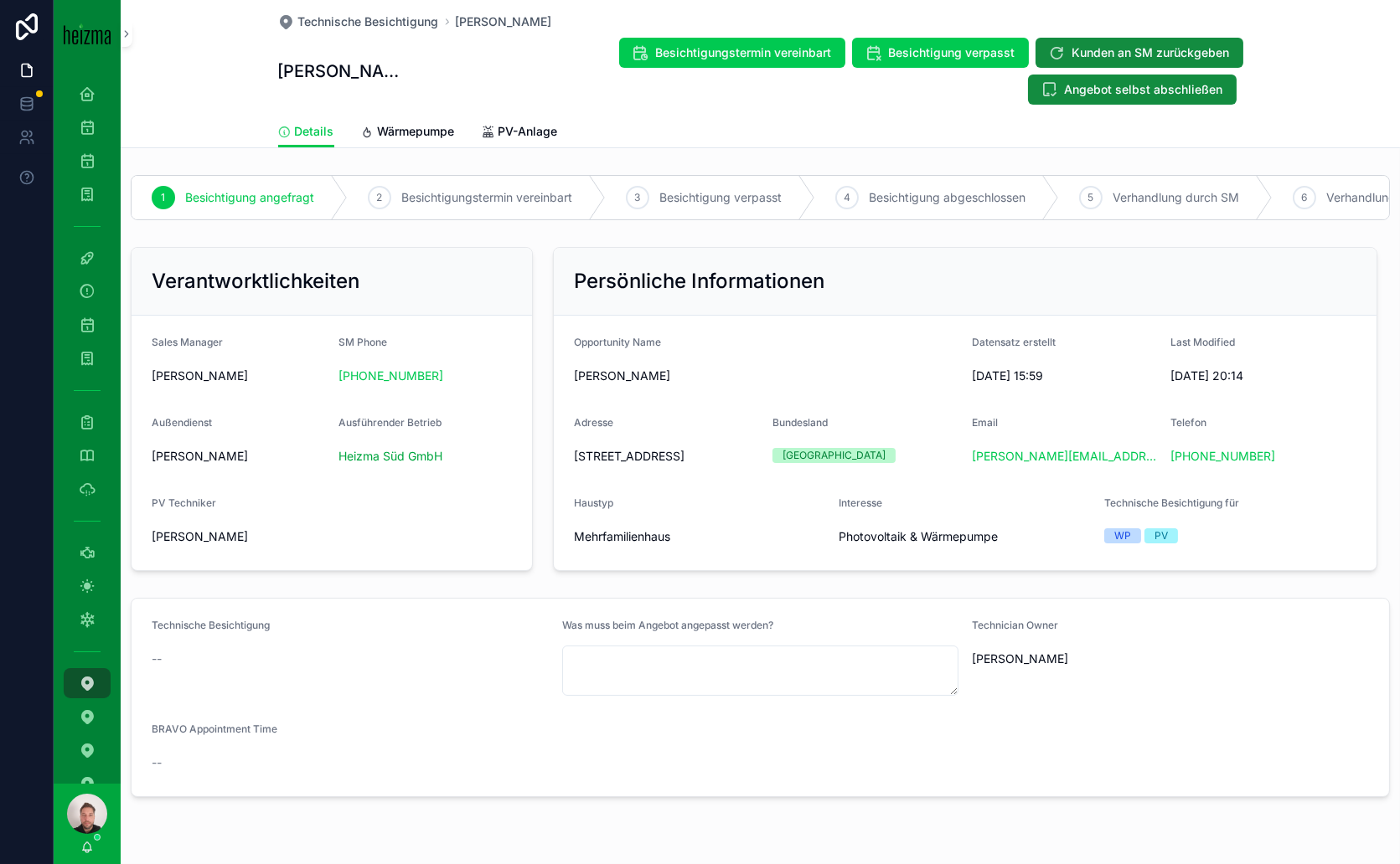
drag, startPoint x: 680, startPoint y: 483, endPoint x: 569, endPoint y: 471, distance: 111.6
click at [574, 465] on span "[STREET_ADDRESS]" at bounding box center [666, 457] width 185 height 17
copy span "[STREET_ADDRESS]"
click at [350, 14] on span "Technische Besichtigung" at bounding box center [369, 22] width 141 height 17
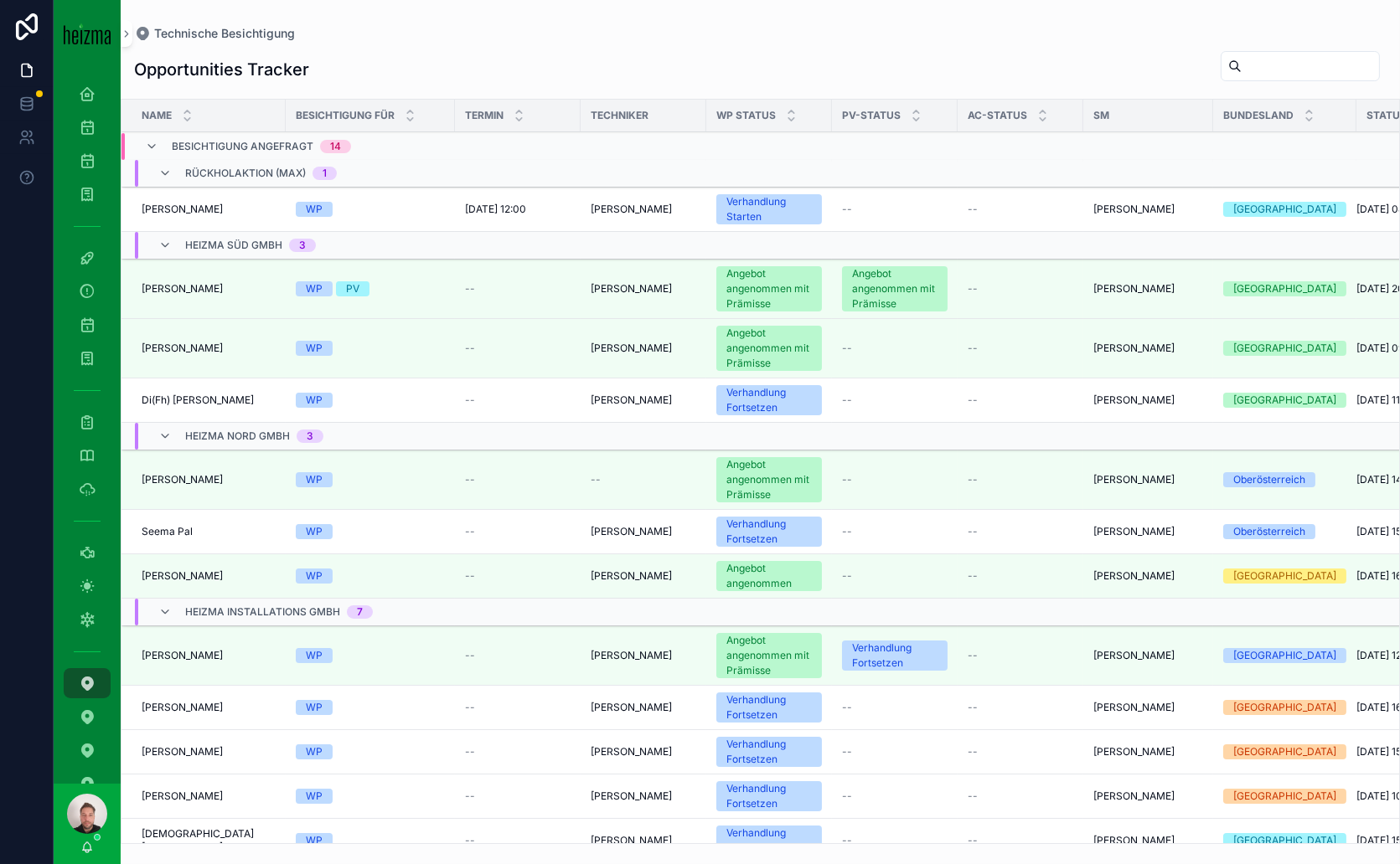
click at [224, 394] on span "Di(Fh) [PERSON_NAME]" at bounding box center [197, 400] width 112 height 14
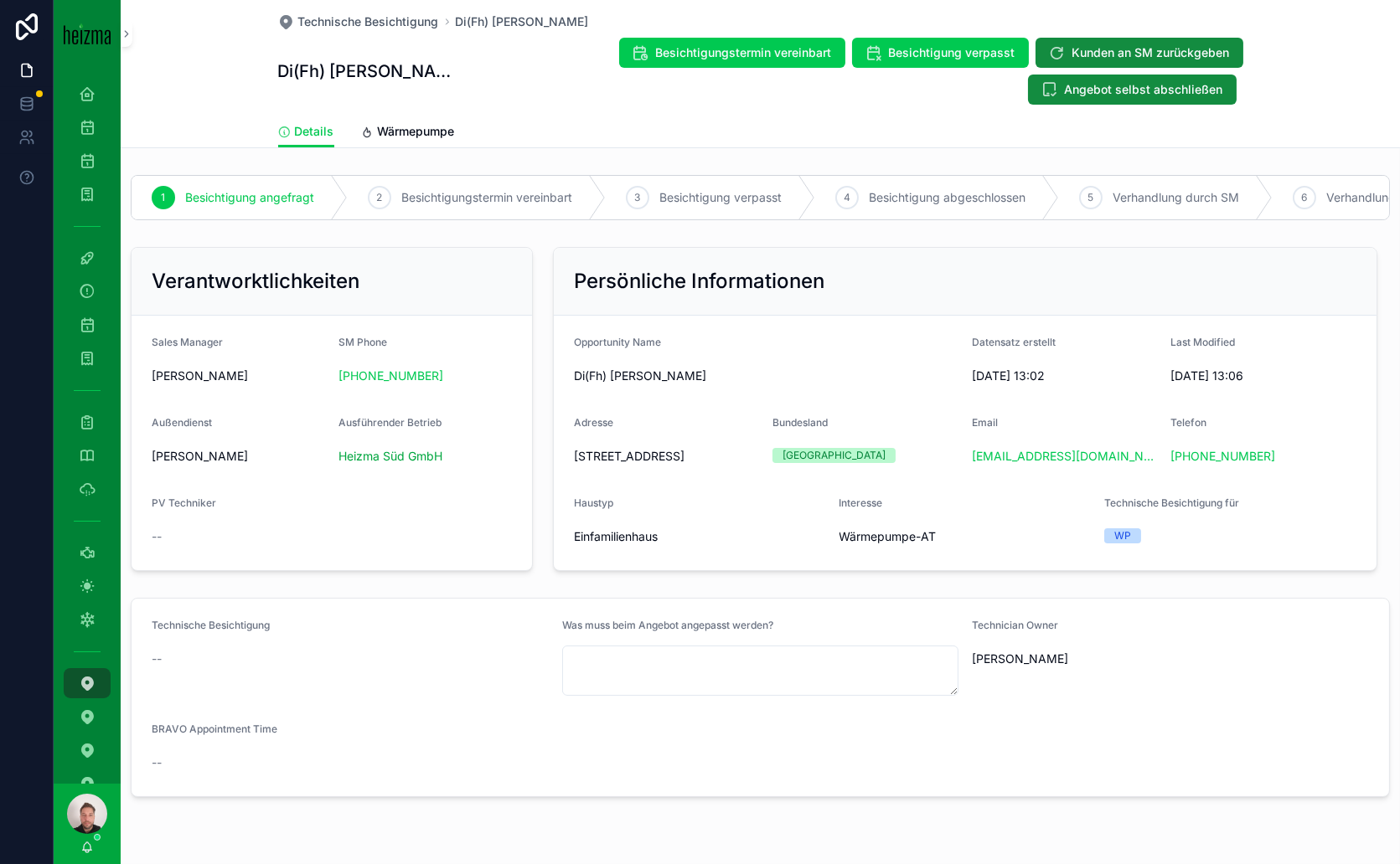
drag, startPoint x: 747, startPoint y: 466, endPoint x: 568, endPoint y: 479, distance: 179.5
click at [568, 479] on form "Opportunity Name Di(Fh) [PERSON_NAME] Datensatz erstellt [DATE] 13:02 Last Modi…" at bounding box center [965, 442] width 823 height 255
copy span "[STREET_ADDRESS]"
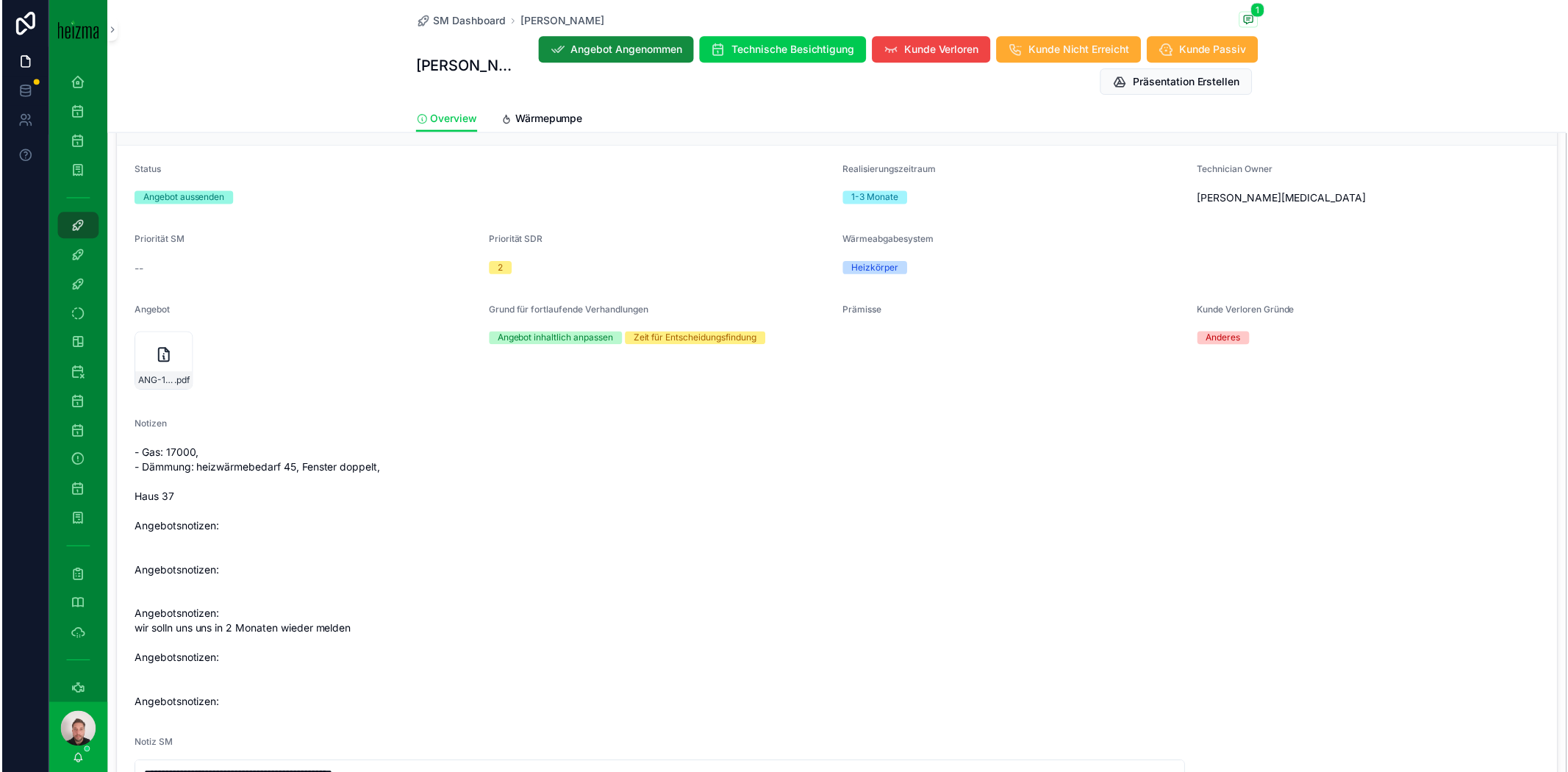
scroll to position [1470, 0]
